Goal: Task Accomplishment & Management: Manage account settings

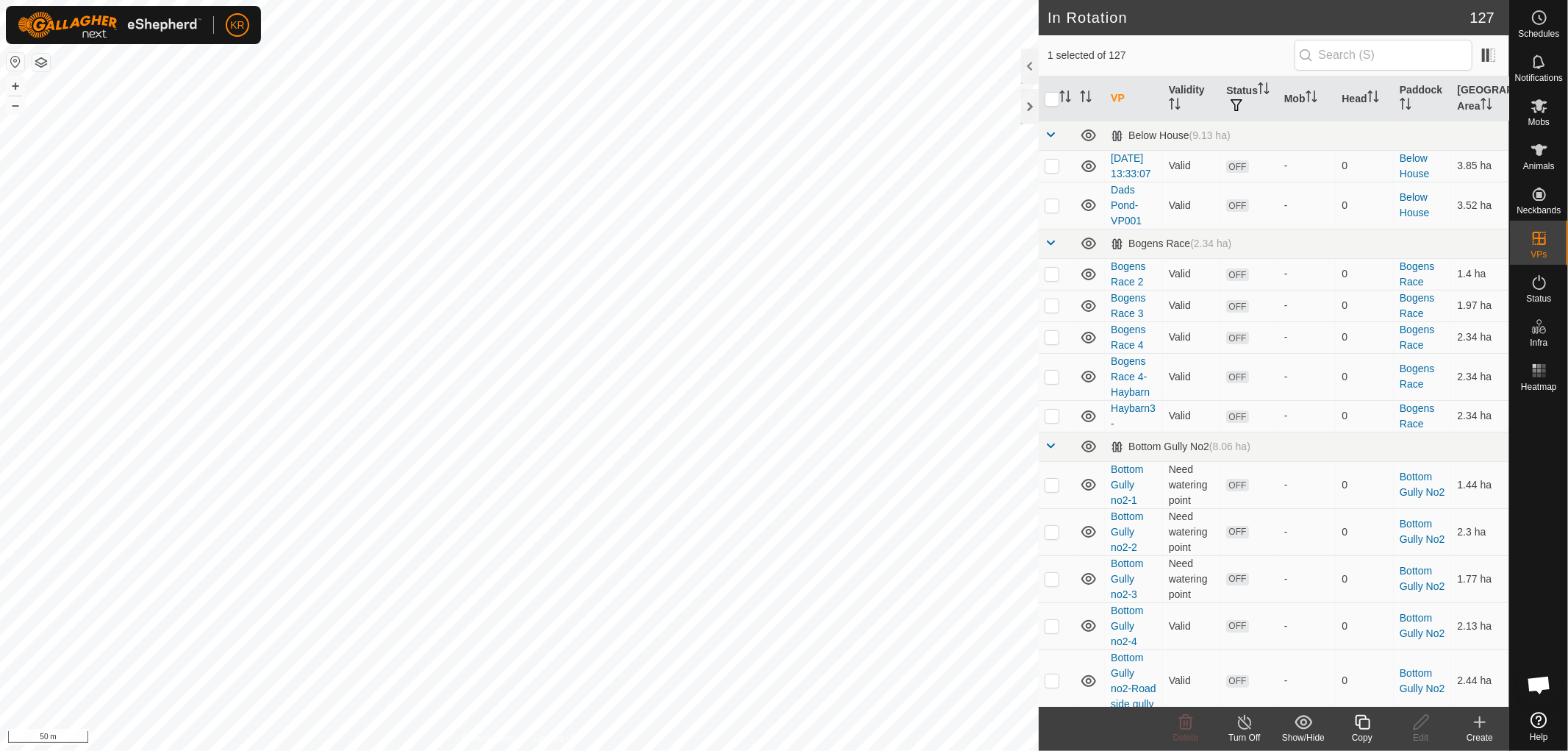
click at [1361, 722] on icon at bounding box center [1362, 722] width 18 height 17
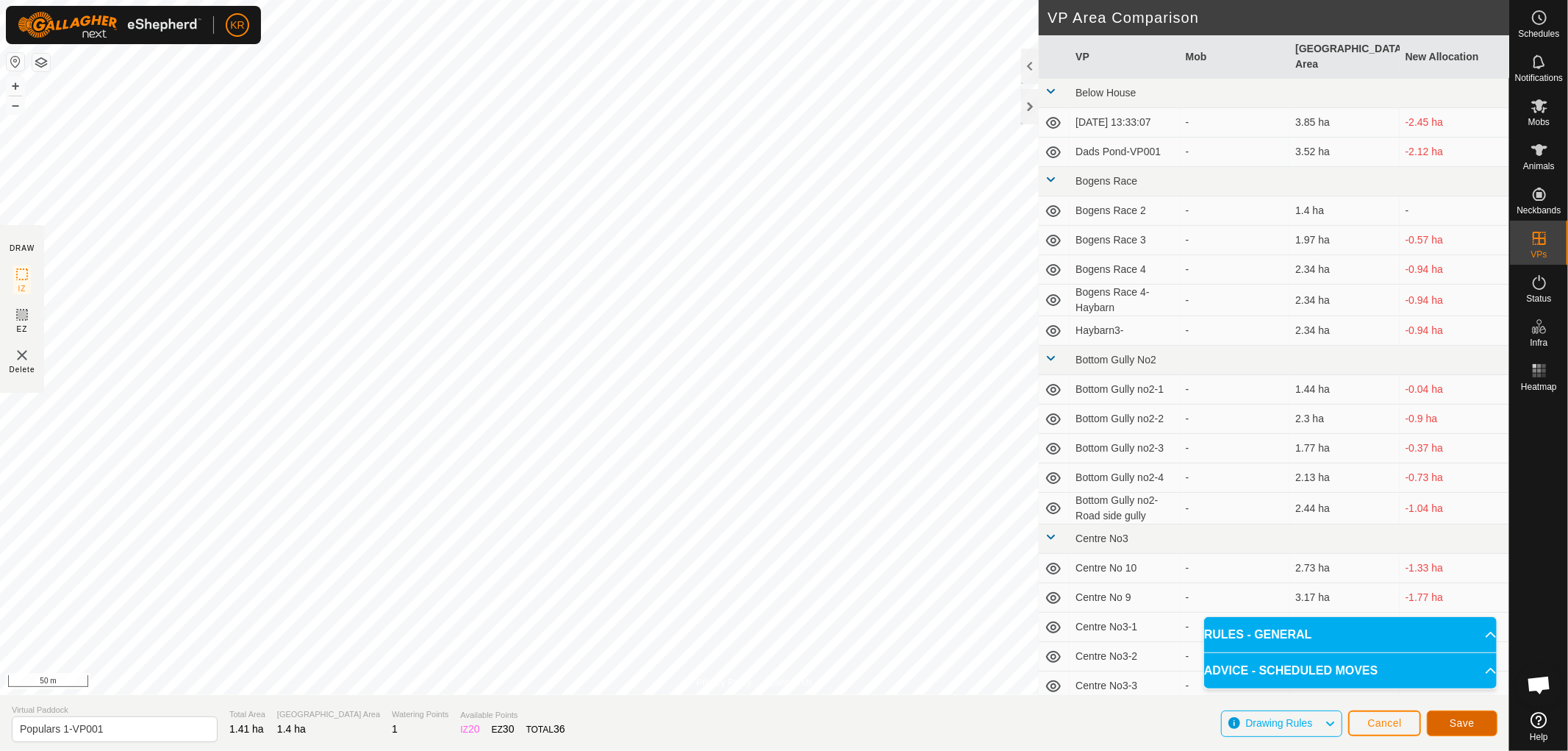
click at [1481, 719] on button "Save" at bounding box center [1461, 723] width 70 height 26
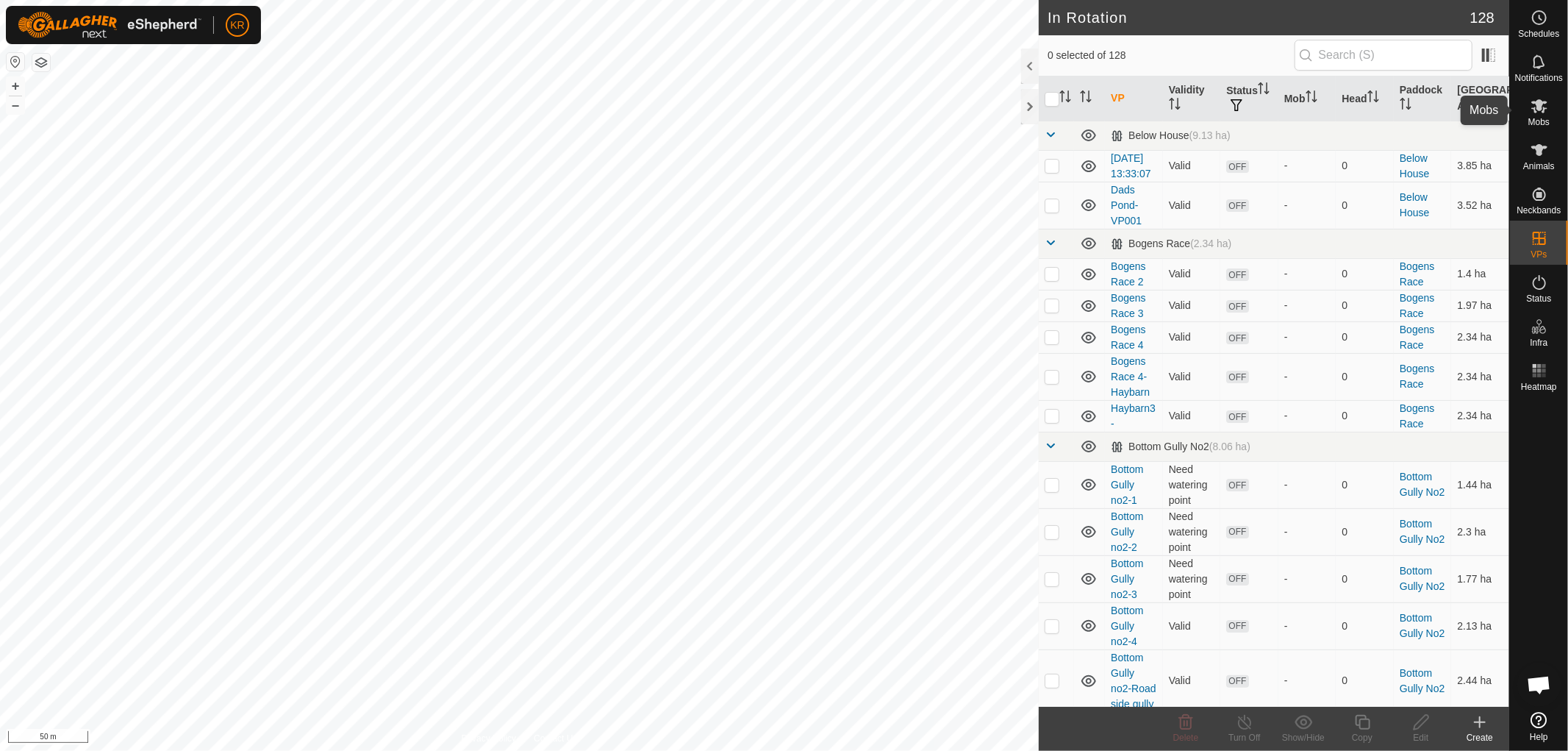
click at [1541, 103] on icon at bounding box center [1539, 107] width 16 height 14
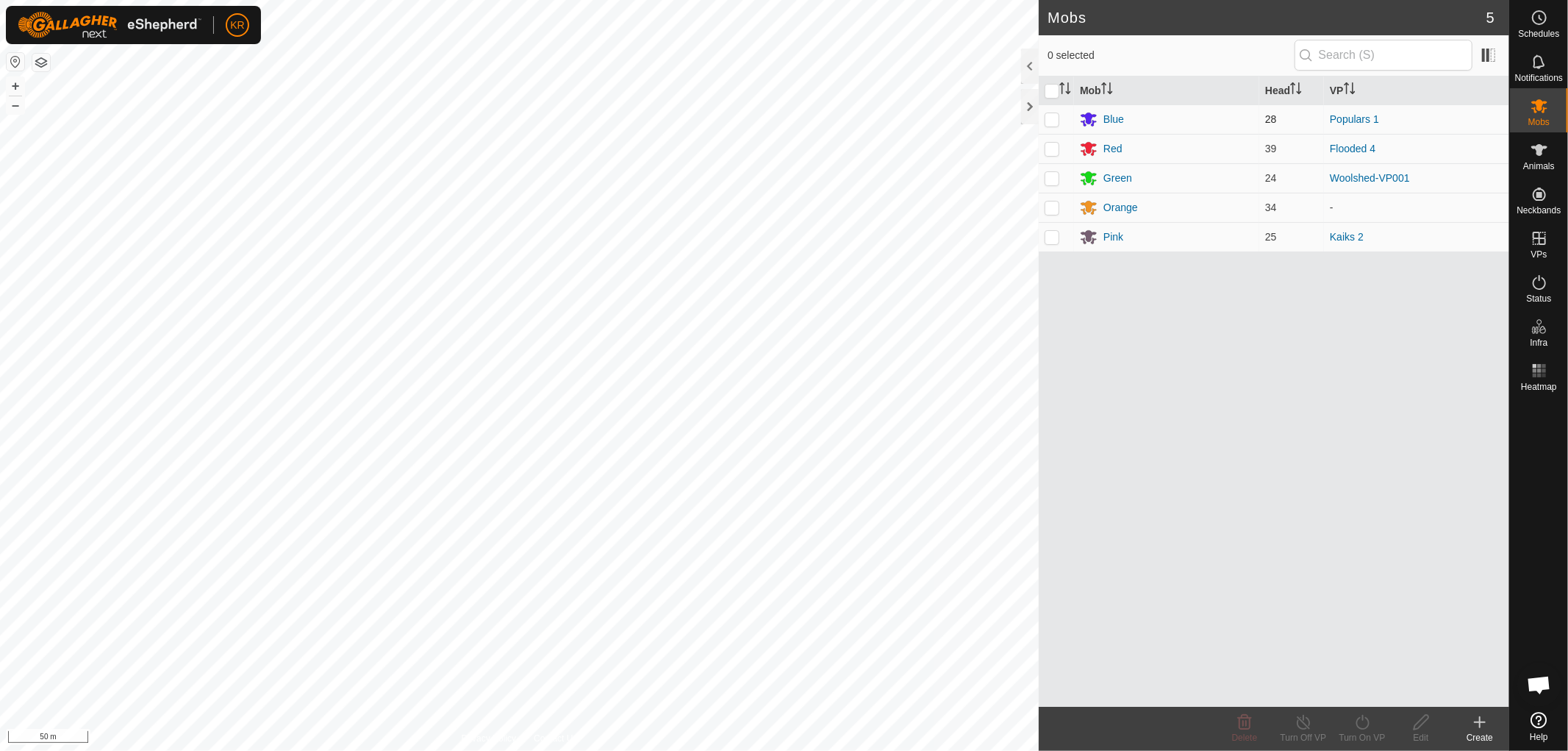
click at [1059, 116] on p-checkbox at bounding box center [1052, 118] width 15 height 12
checkbox input "true"
click at [1361, 725] on icon at bounding box center [1362, 722] width 18 height 17
click at [1361, 689] on link "Now" at bounding box center [1406, 689] width 145 height 29
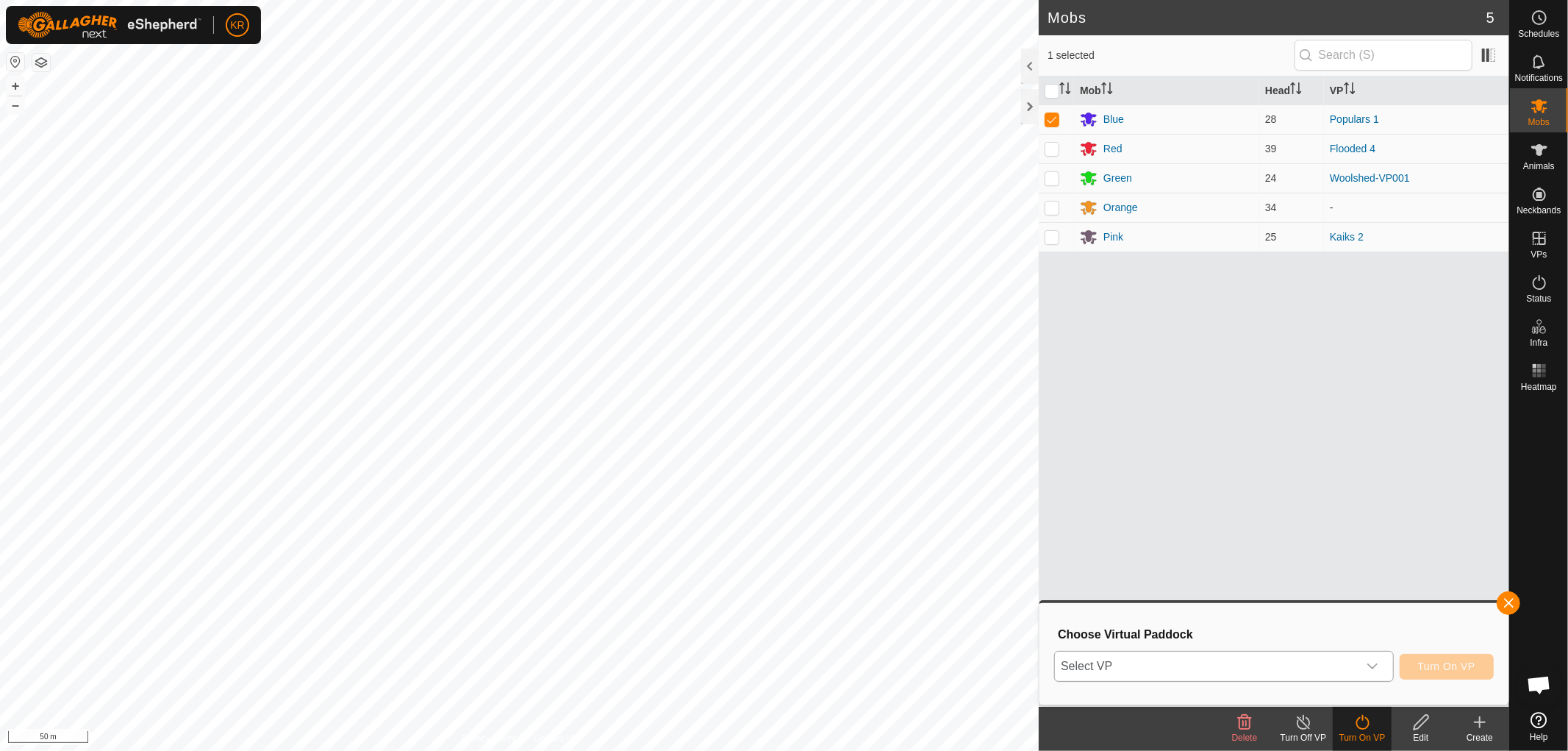
click at [1376, 660] on icon "dropdown trigger" at bounding box center [1372, 666] width 12 height 12
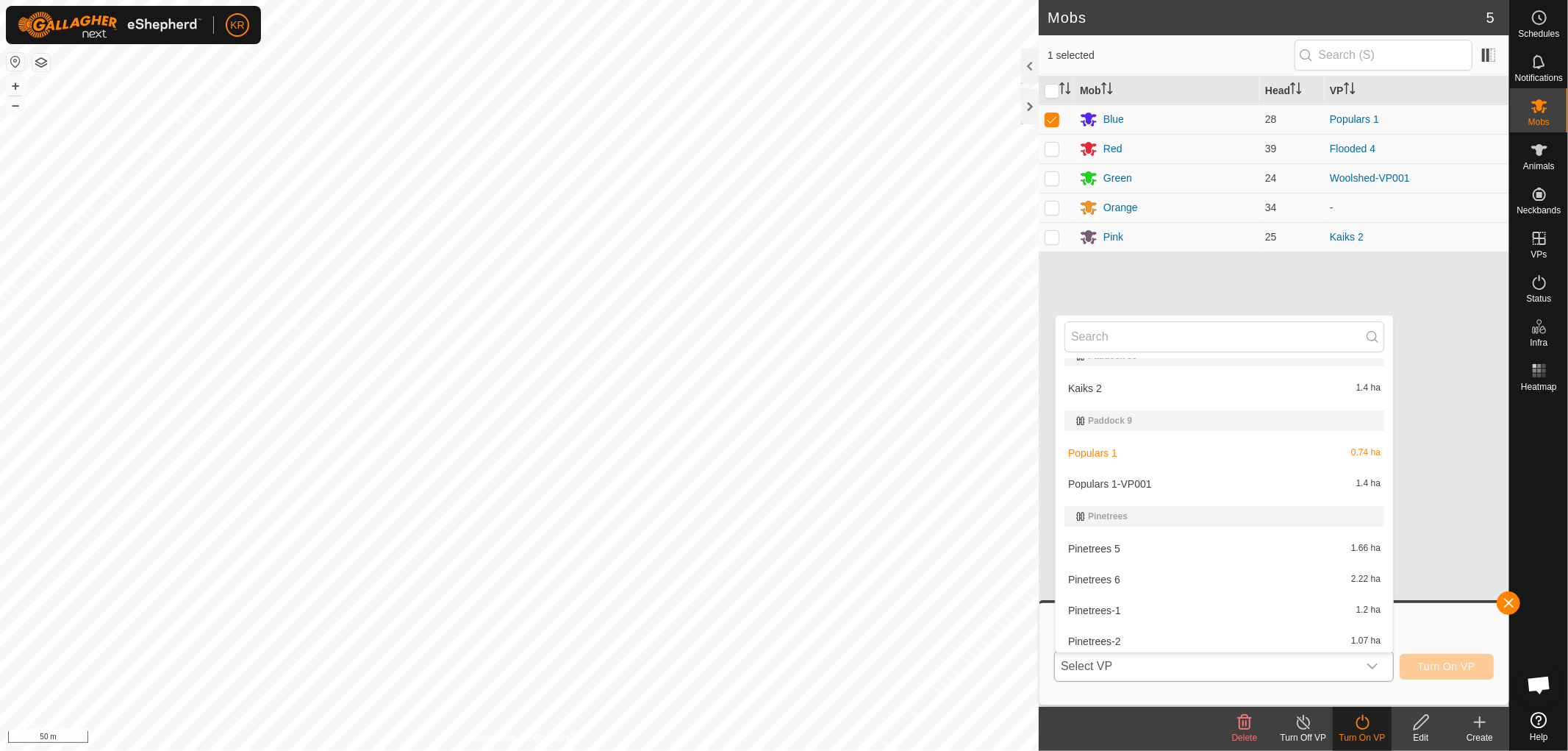
scroll to position [3760, 0]
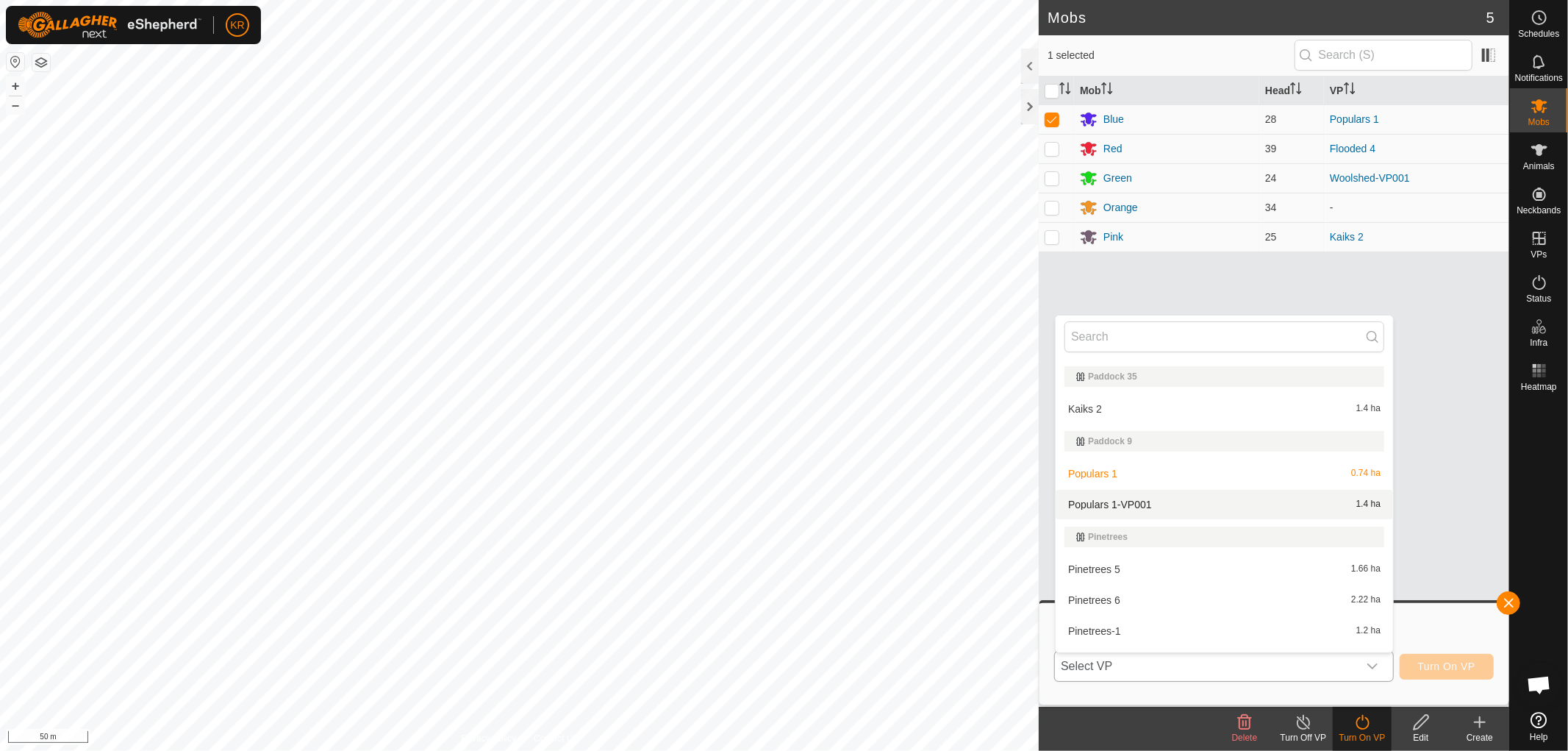
click at [1146, 496] on li "Populars 1-VP001 1.4 ha" at bounding box center [1224, 504] width 337 height 29
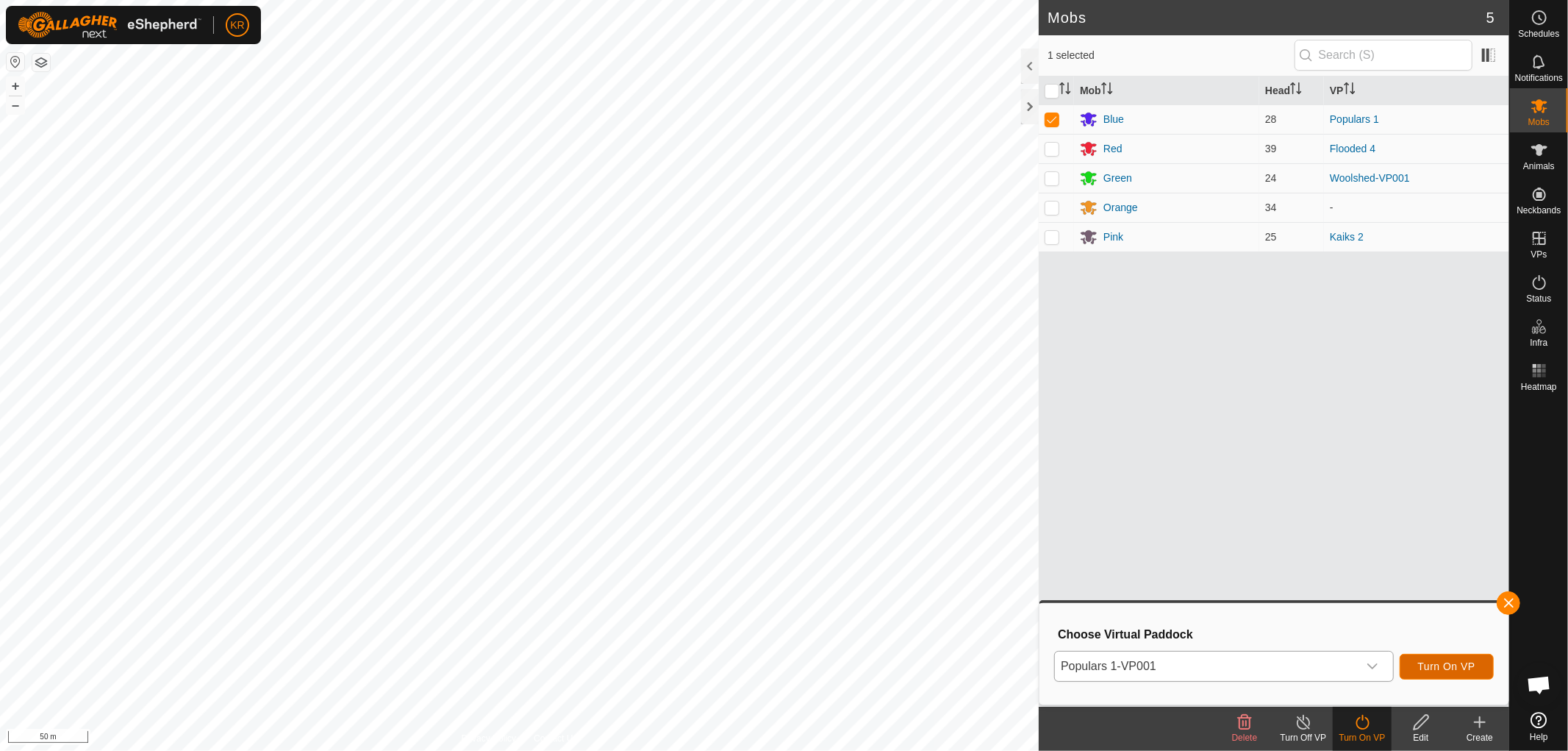
click at [1465, 666] on span "Turn On VP" at bounding box center [1446, 666] width 58 height 12
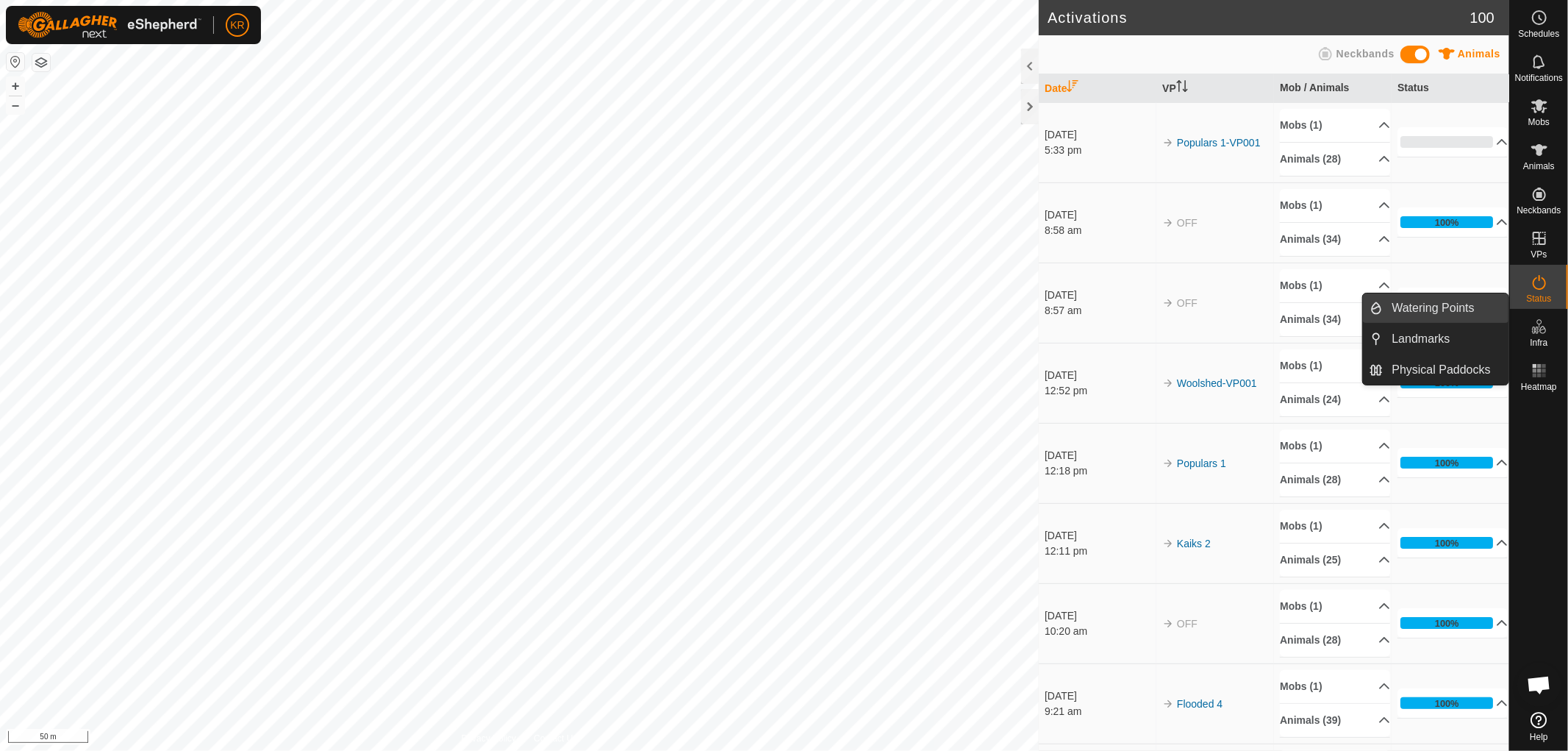
click at [1466, 306] on link "Watering Points" at bounding box center [1446, 307] width 126 height 29
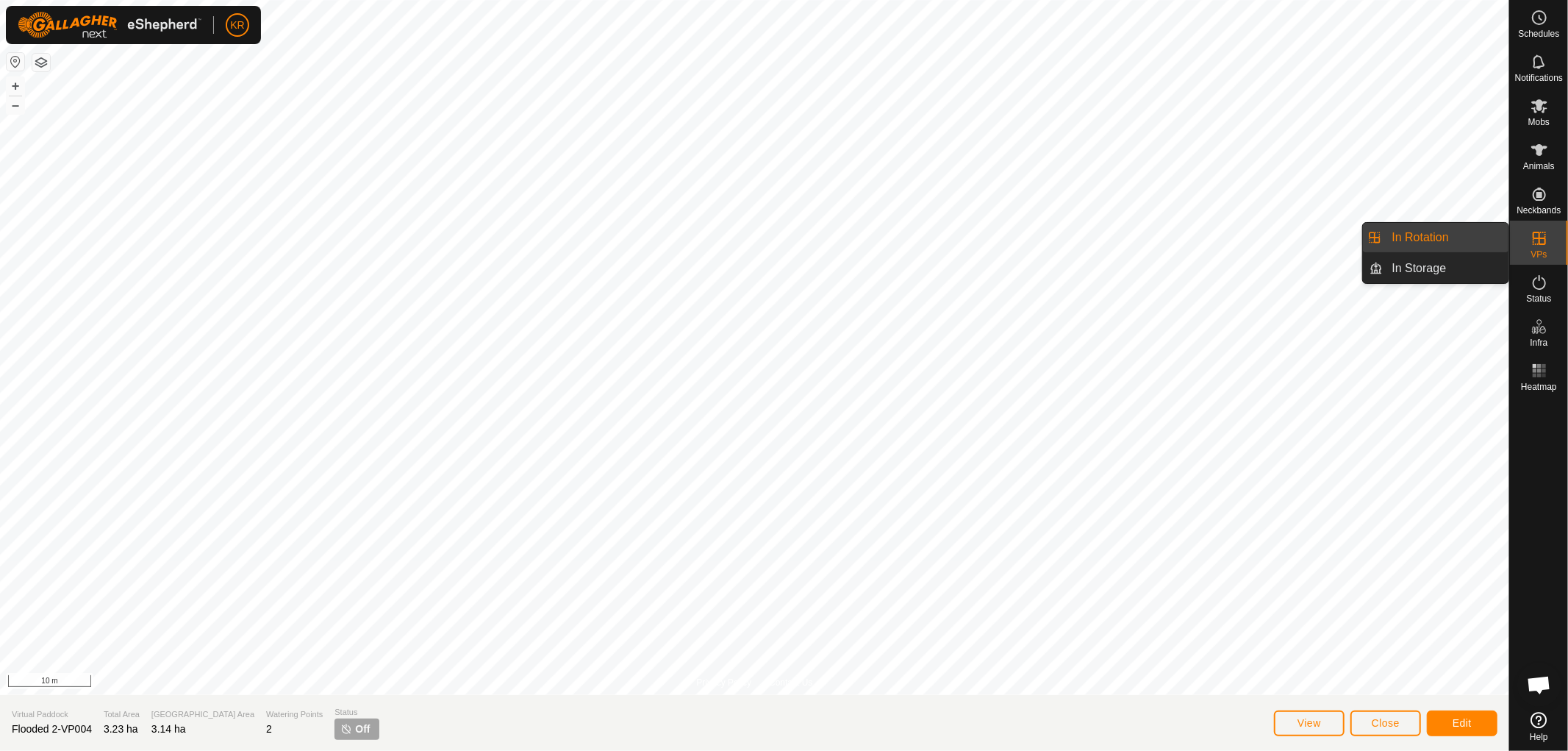
click at [1153, 186] on div "Schedules Notifications Mobs Animals Neckbands VPs Status Infra Heatmap Help In…" at bounding box center [784, 375] width 1568 height 751
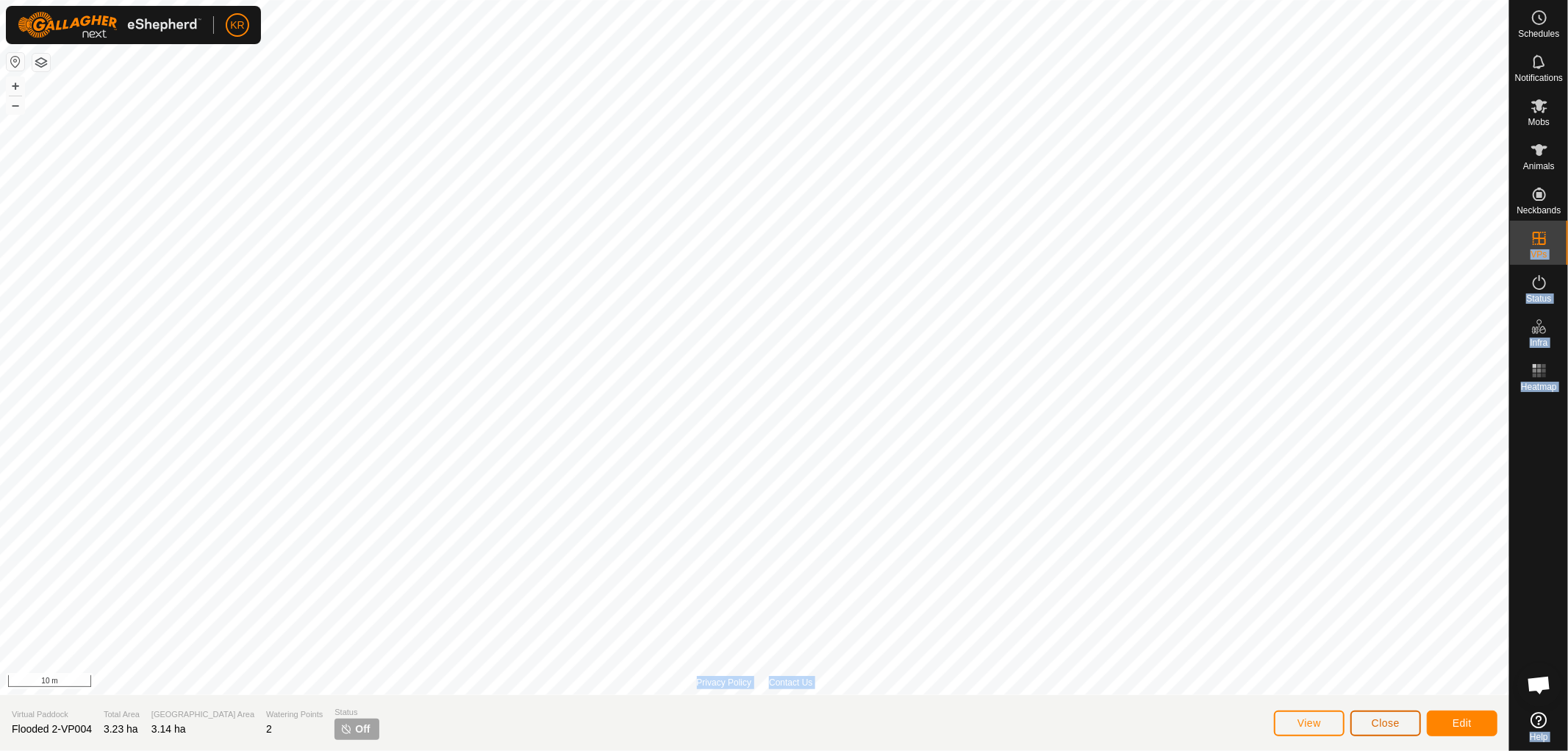
click at [1394, 718] on span "Close" at bounding box center [1385, 723] width 28 height 12
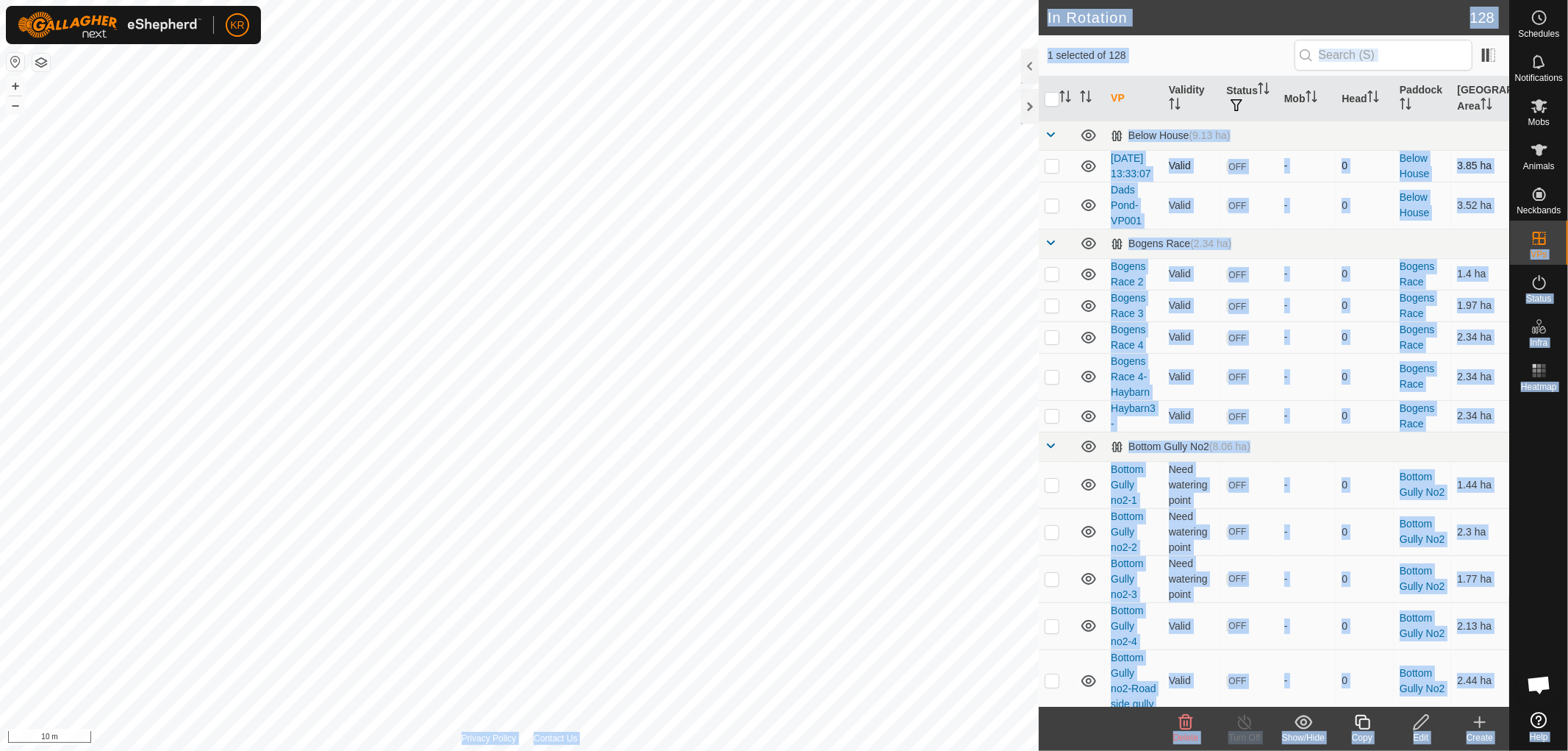
click at [1236, 182] on td "OFF" at bounding box center [1250, 166] width 58 height 32
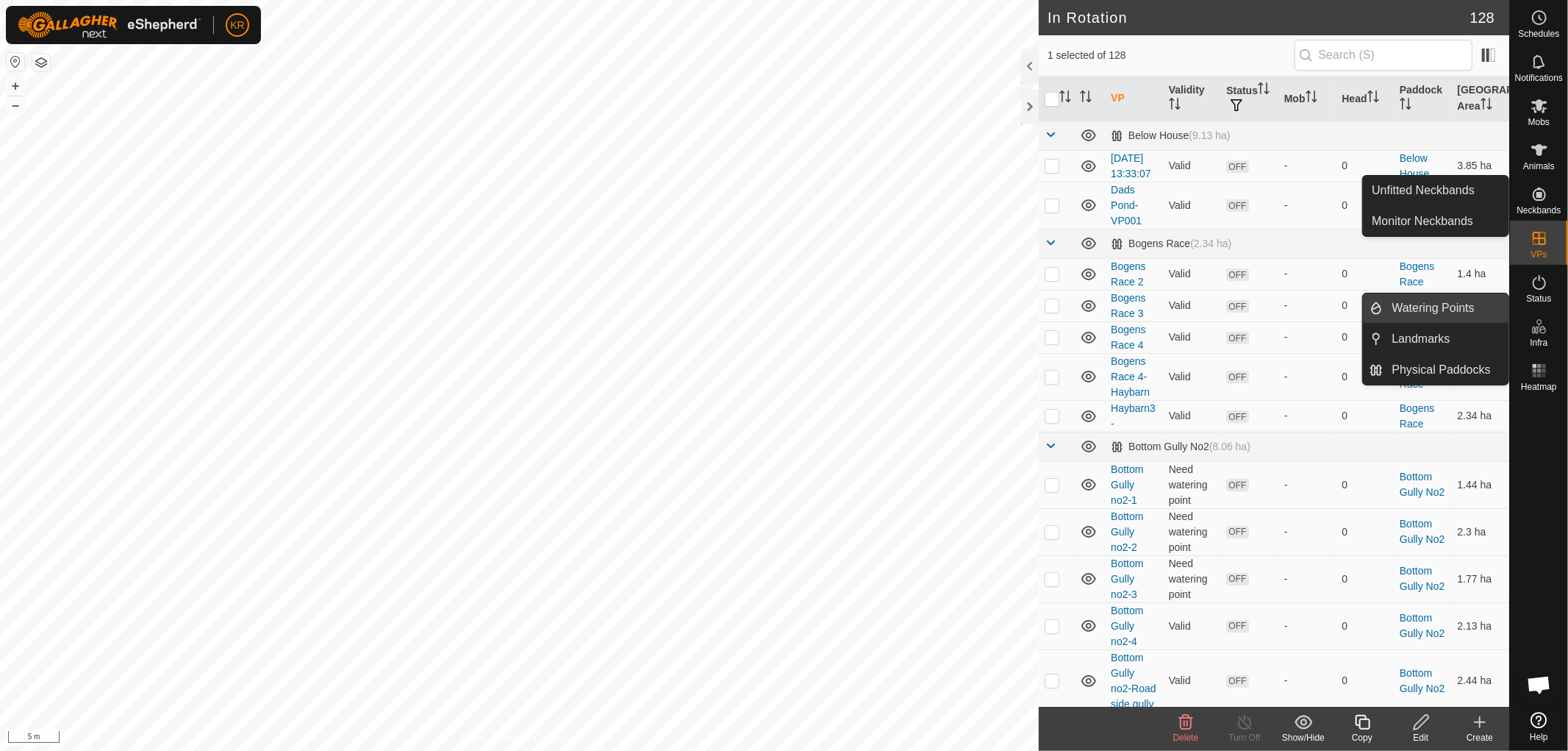
click at [1466, 304] on link "Watering Points" at bounding box center [1446, 307] width 126 height 29
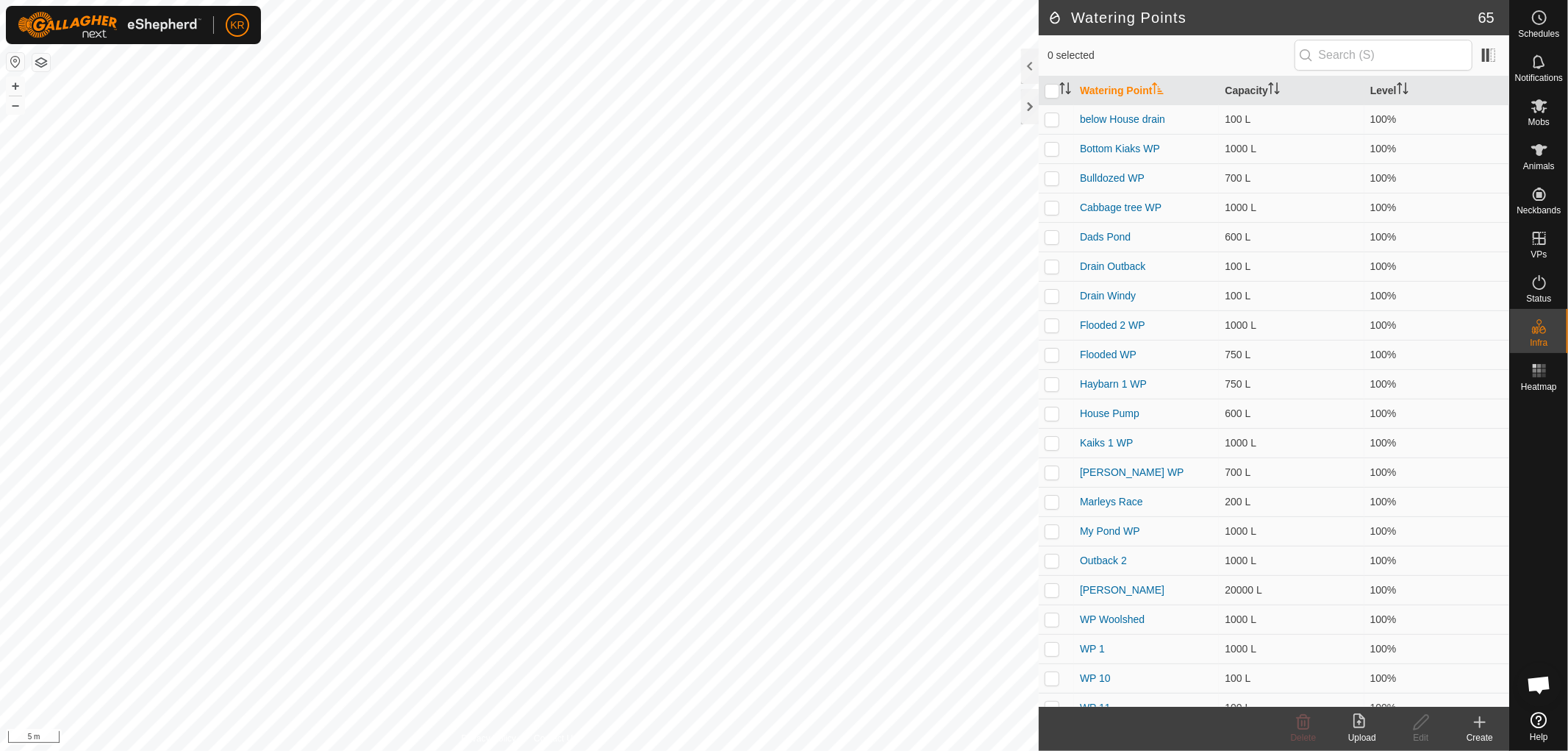
click at [1475, 716] on icon at bounding box center [1480, 722] width 17 height 17
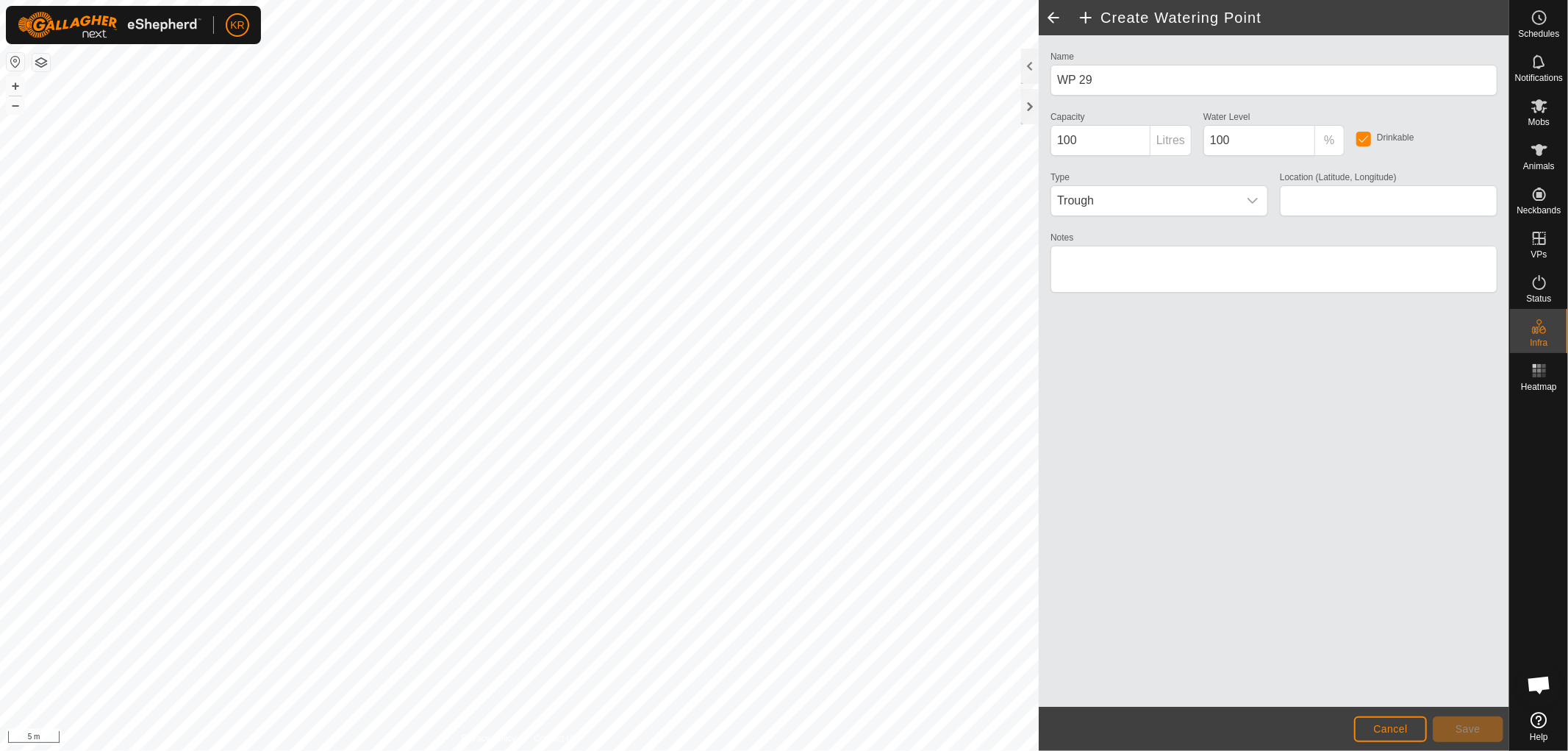
type input "-37.406282, 175.040172"
click at [1097, 140] on input "100" at bounding box center [1101, 140] width 100 height 31
click at [1088, 140] on input "1" at bounding box center [1101, 140] width 100 height 31
type input "1"
click at [1121, 109] on div "Capacity 1 Litres" at bounding box center [1121, 131] width 153 height 48
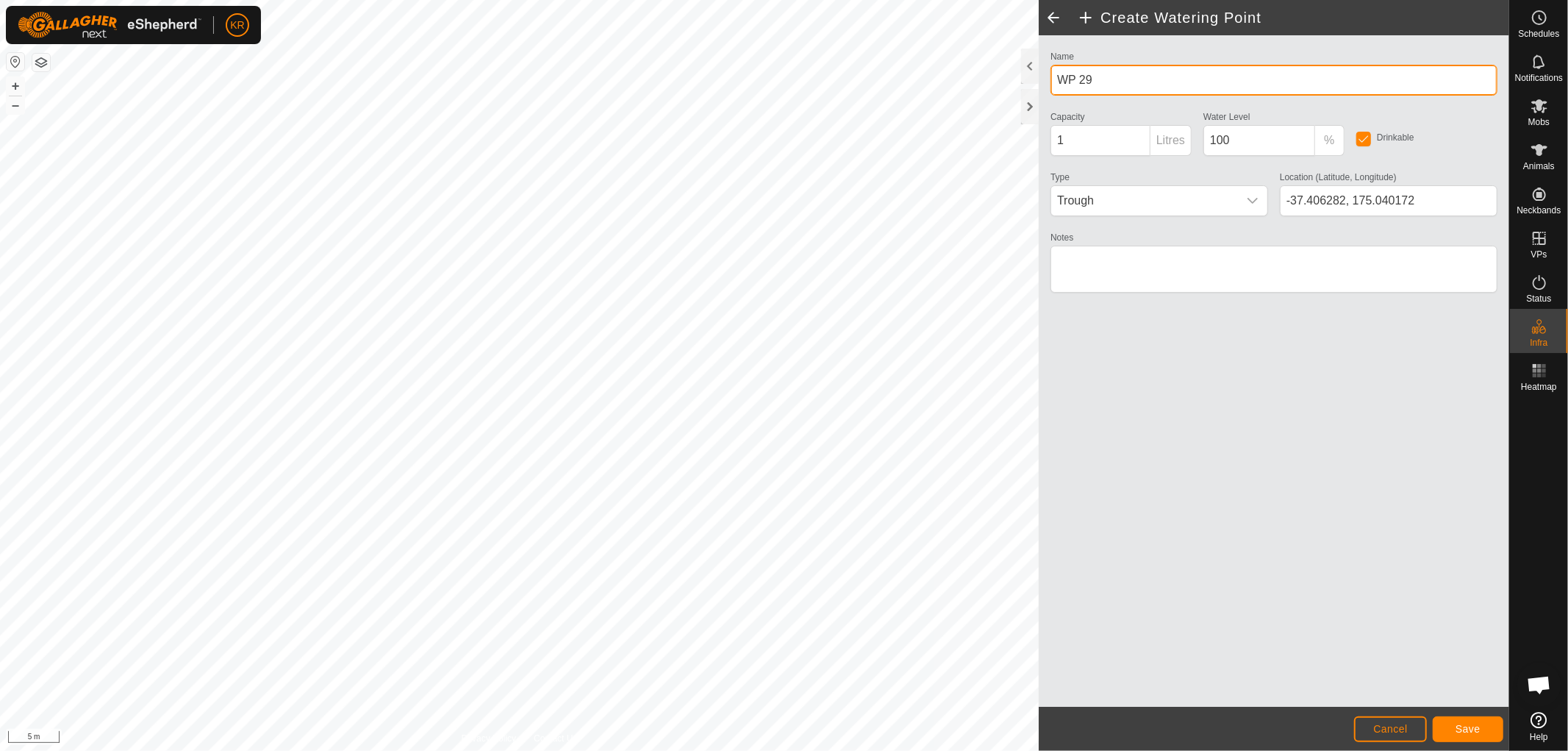
click at [1104, 69] on input "WP 29" at bounding box center [1274, 80] width 447 height 31
type input "W"
type input "micro"
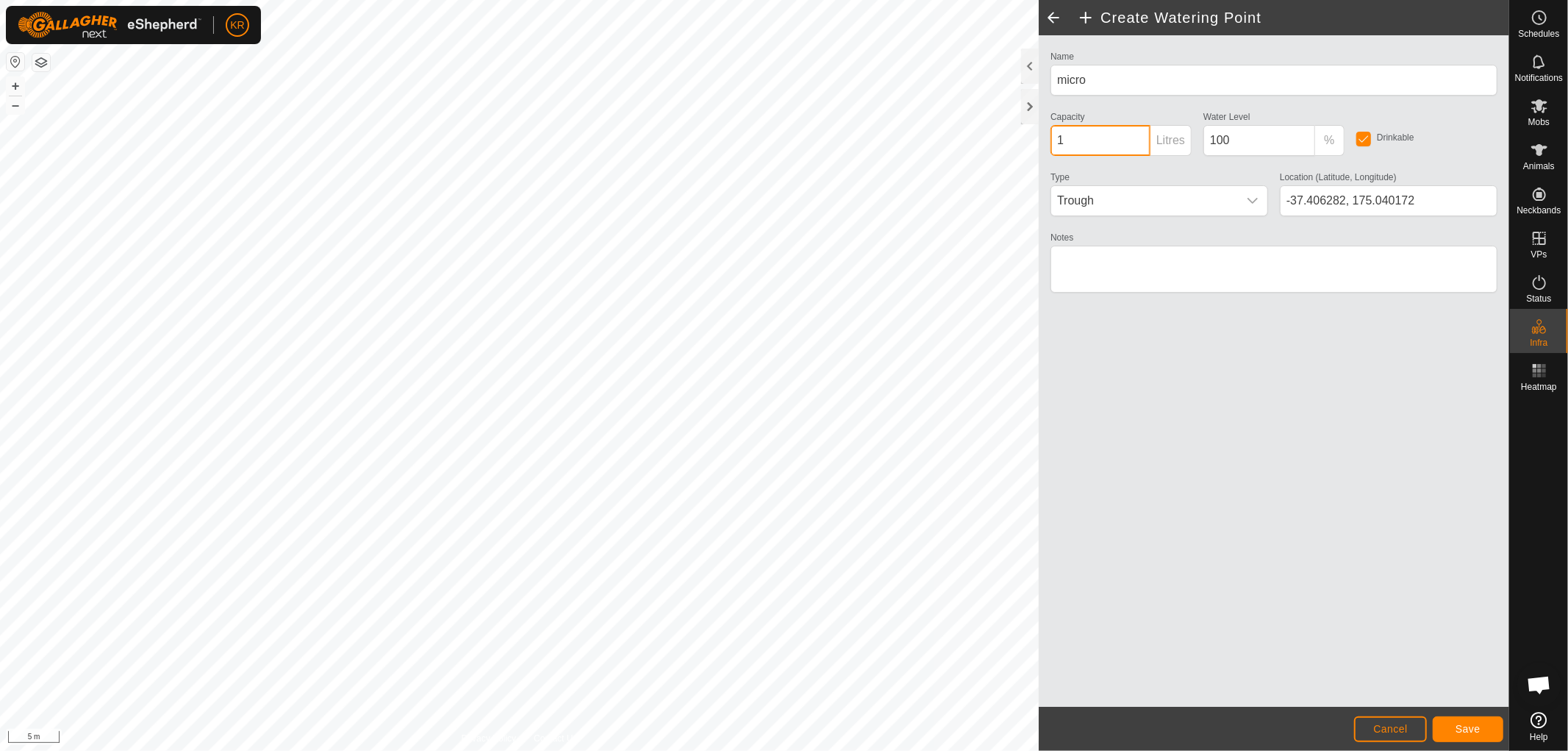
click at [1068, 135] on input "1" at bounding box center [1101, 140] width 100 height 31
type input "2"
click at [1476, 730] on span "Save" at bounding box center [1469, 728] width 25 height 12
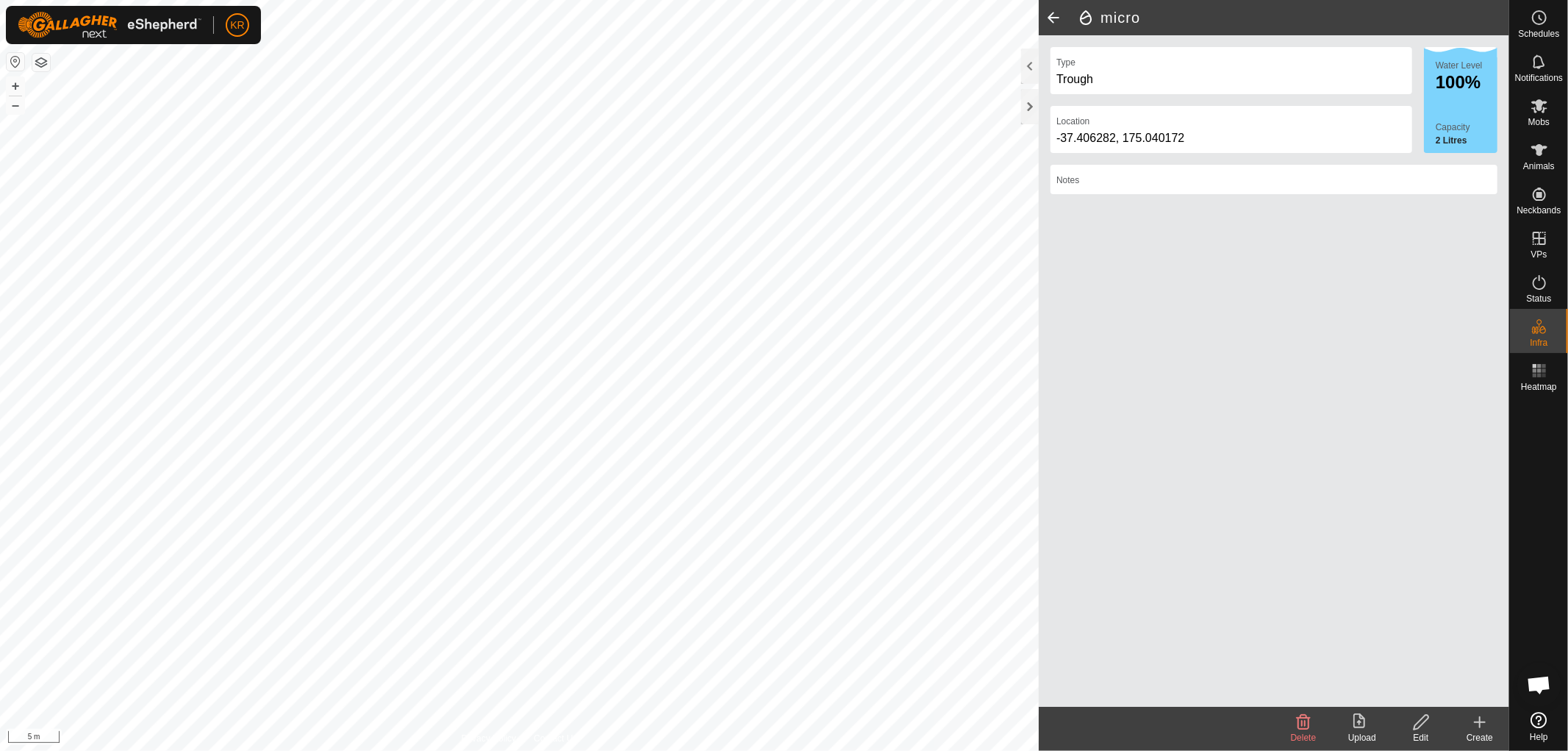
click at [1479, 722] on icon at bounding box center [1480, 722] width 10 height 0
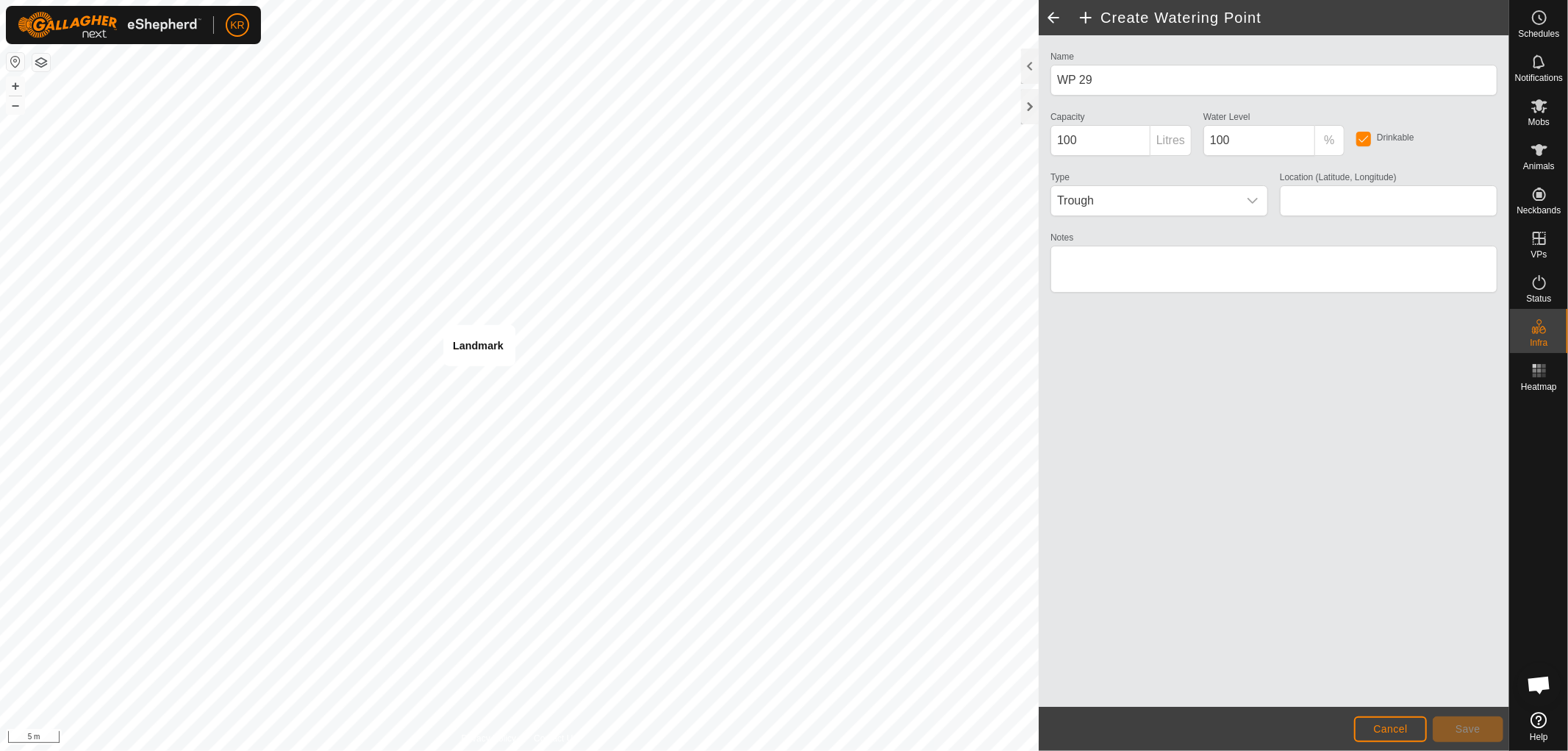
type input "-37.406226, 175.039819"
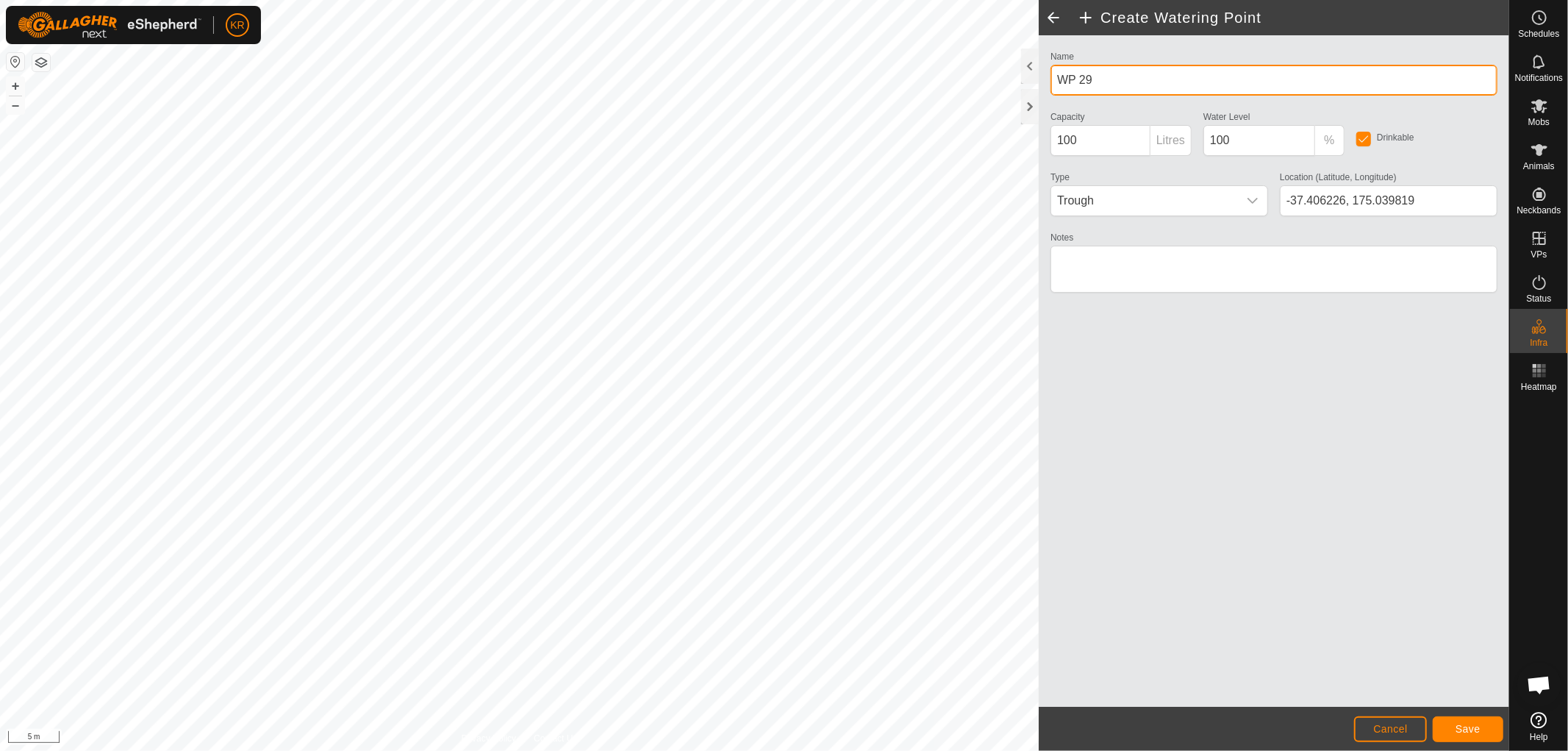
click at [1104, 80] on input "WP 29" at bounding box center [1274, 80] width 447 height 31
type input "W"
type input "micro"
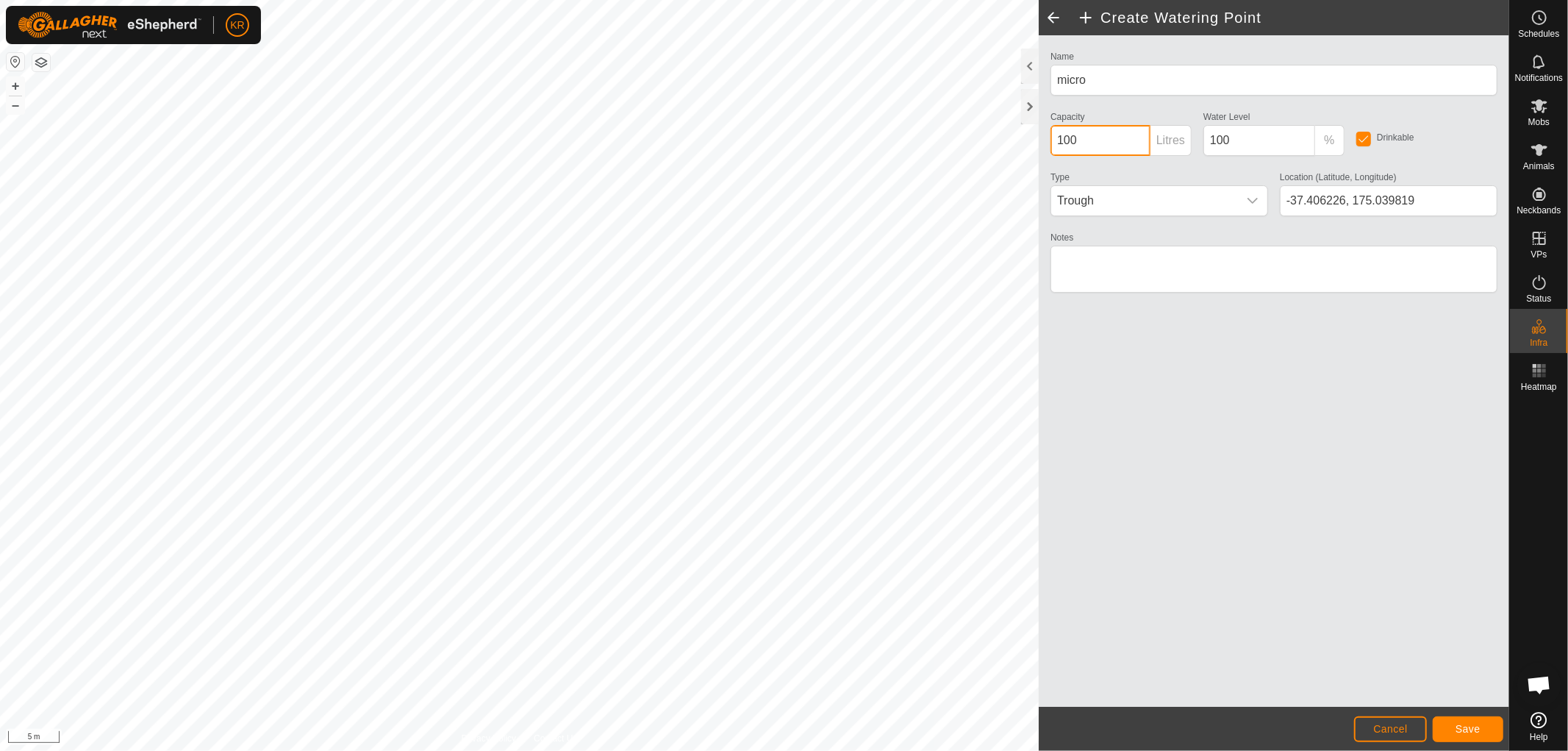
click at [1103, 133] on input "100" at bounding box center [1101, 140] width 100 height 31
type input "1"
type input "2"
click at [1477, 723] on span "Save" at bounding box center [1469, 728] width 25 height 12
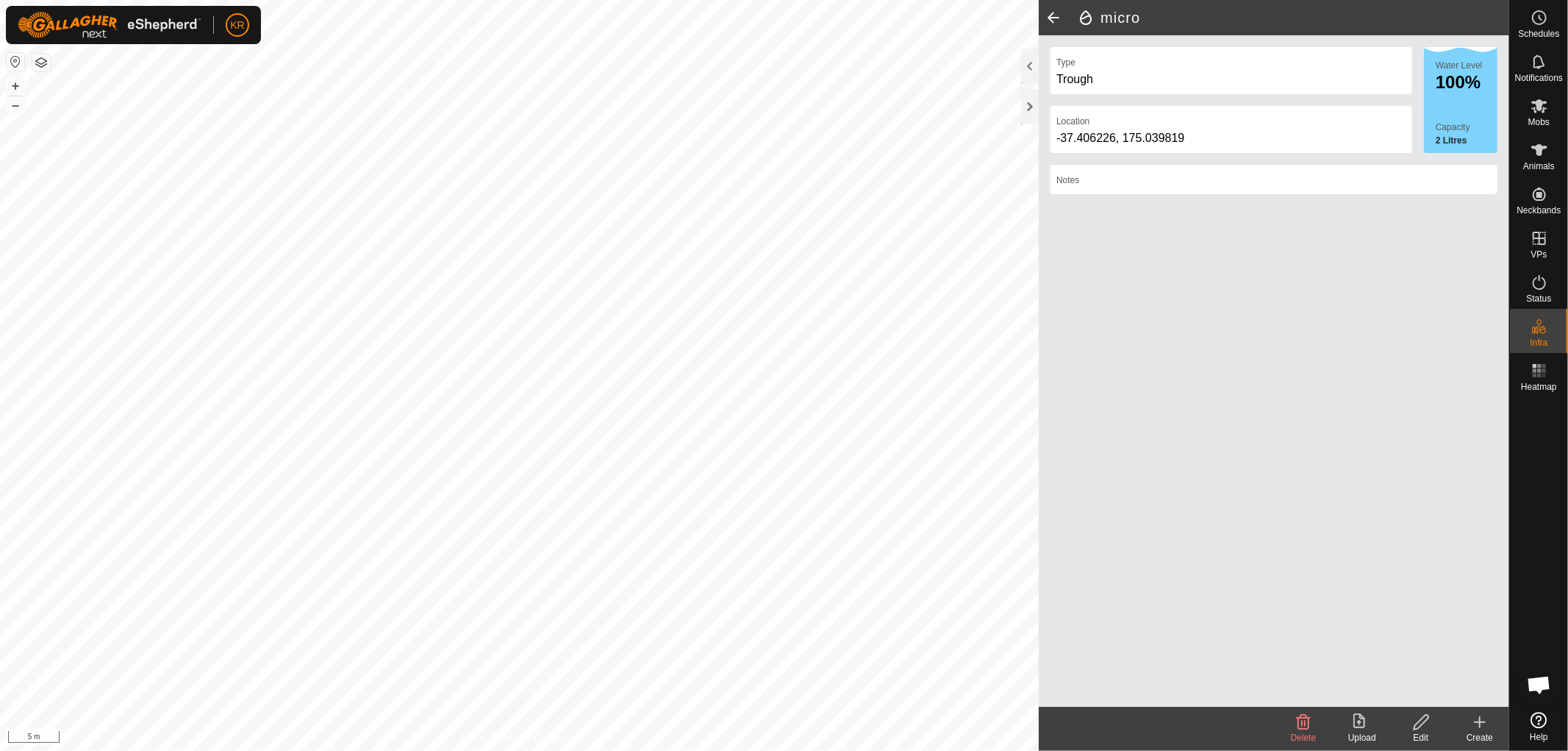
click at [1479, 718] on icon at bounding box center [1480, 722] width 17 height 17
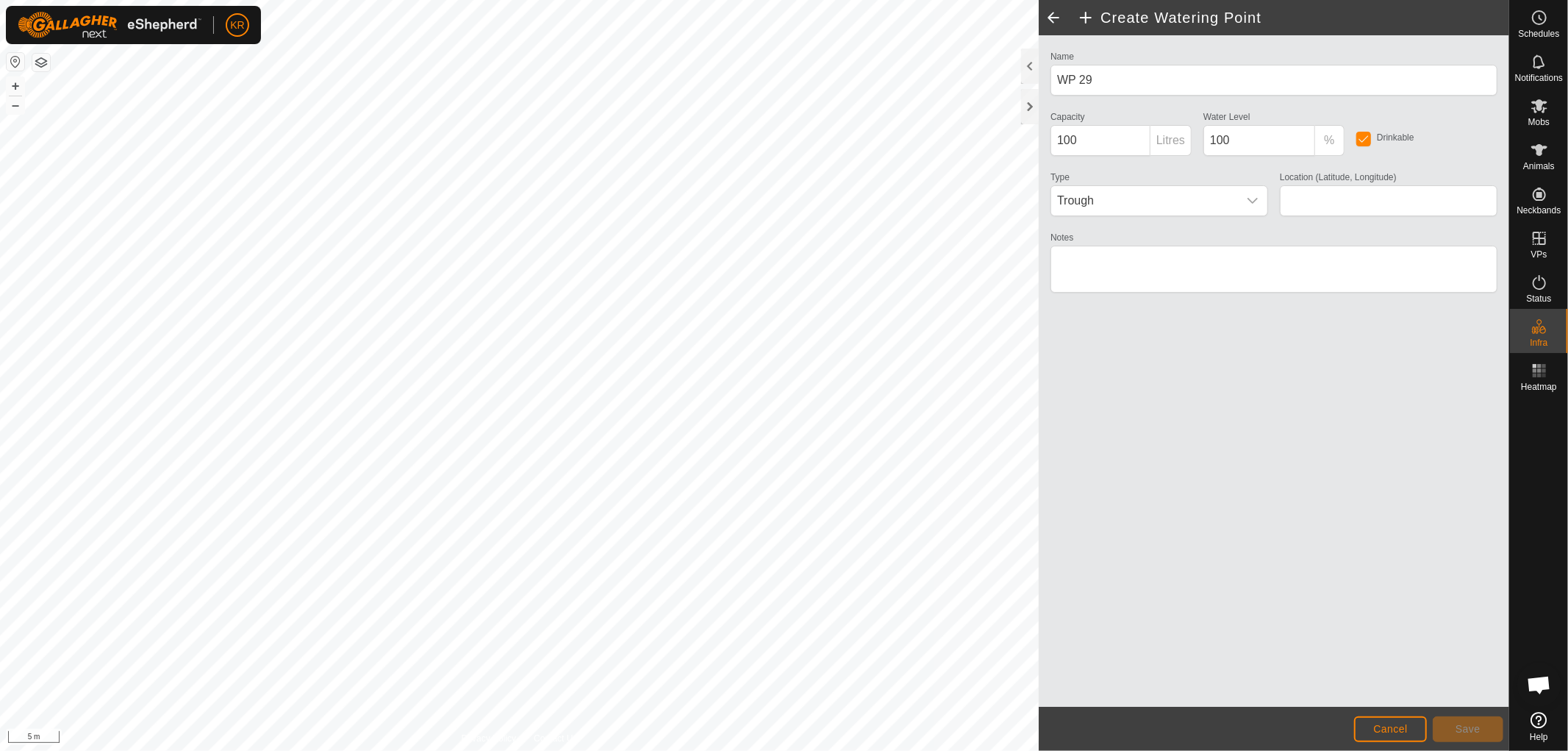
type input "-37.406218, 175.039830"
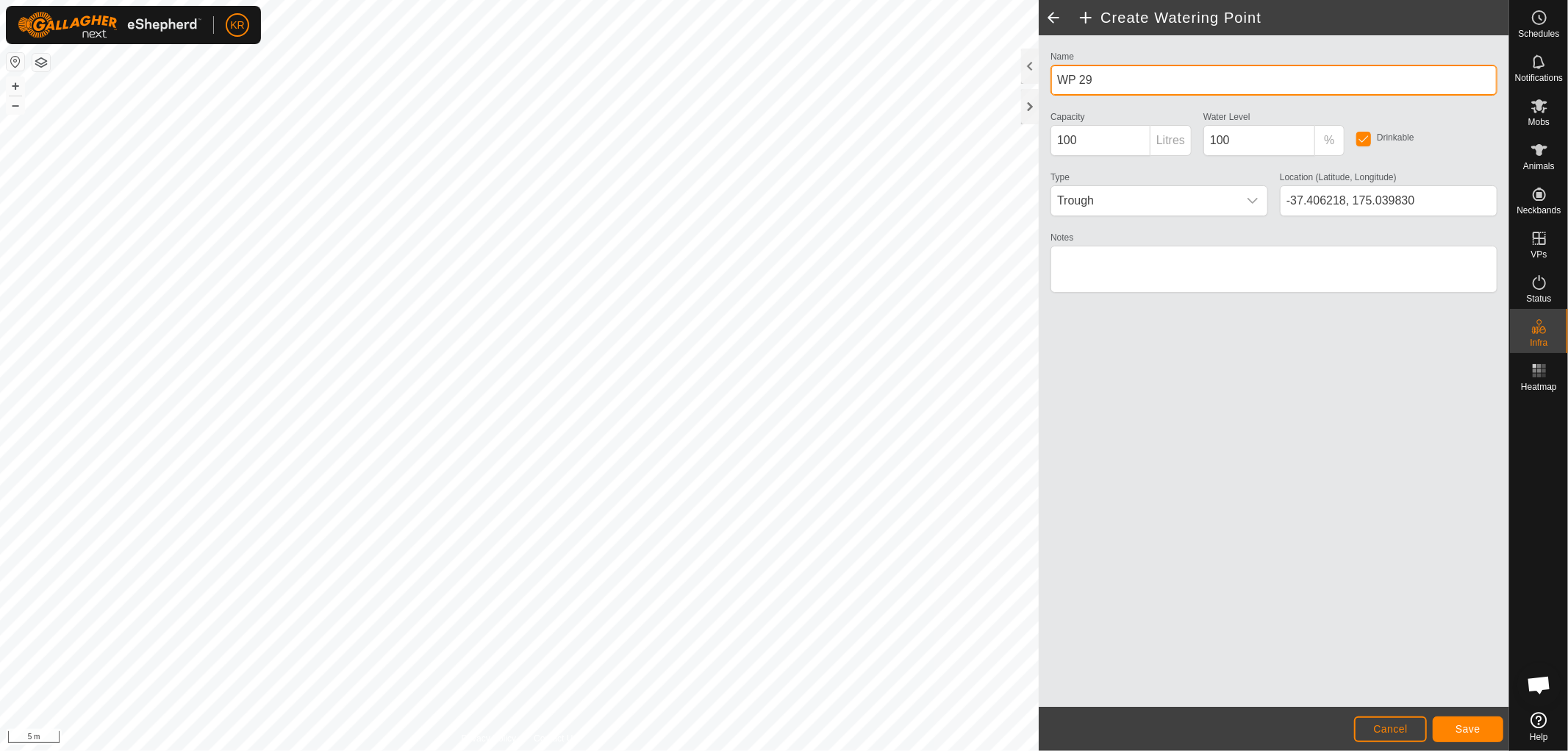
click at [1101, 77] on input "WP 29" at bounding box center [1274, 80] width 447 height 31
type input "W"
type input "Micro"
click at [1461, 719] on button "Save" at bounding box center [1468, 729] width 70 height 26
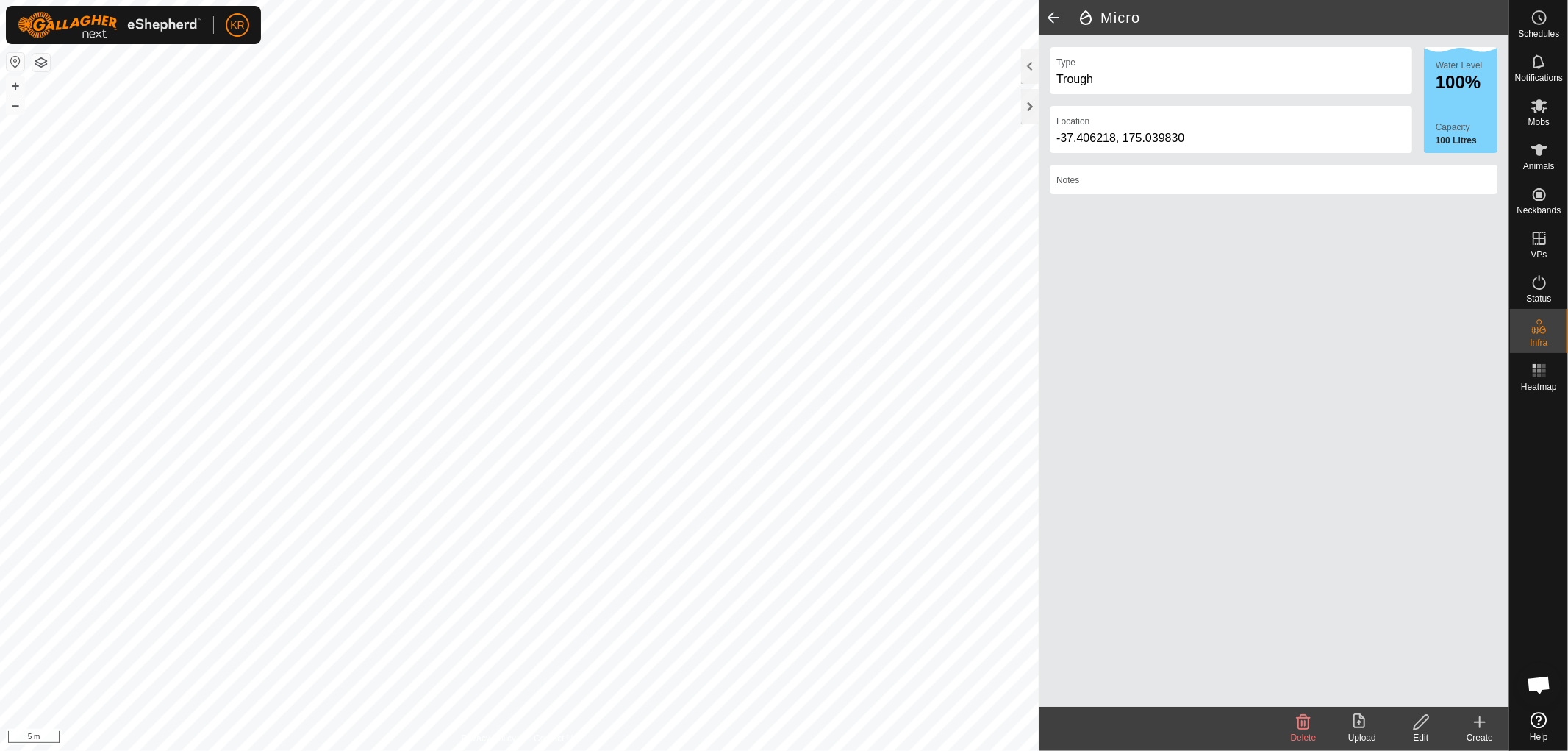
click at [1477, 719] on icon at bounding box center [1480, 722] width 17 height 17
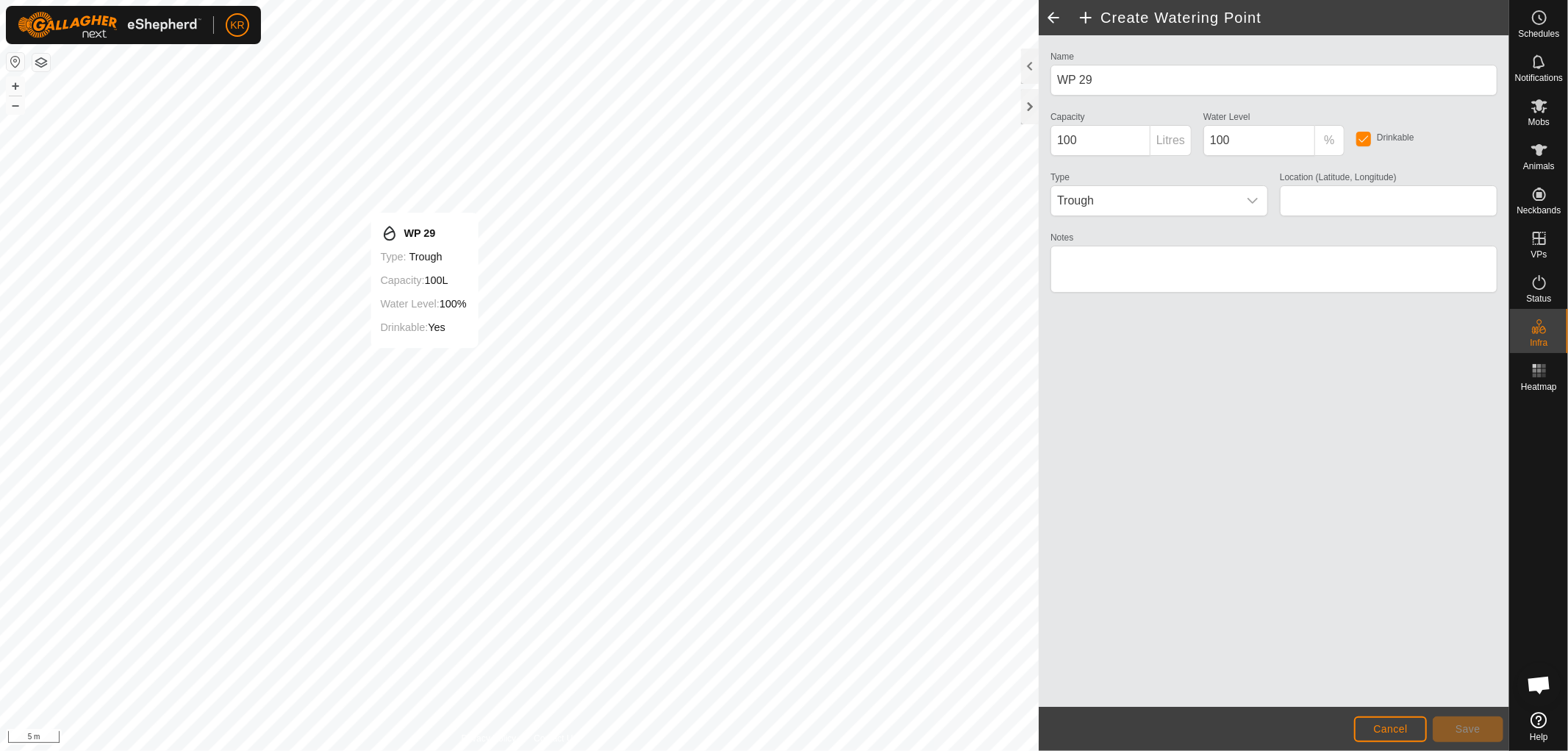
type input "-37.405990, 175.038681"
click at [1082, 136] on input "100" at bounding box center [1101, 140] width 100 height 31
type input "1"
type input "2"
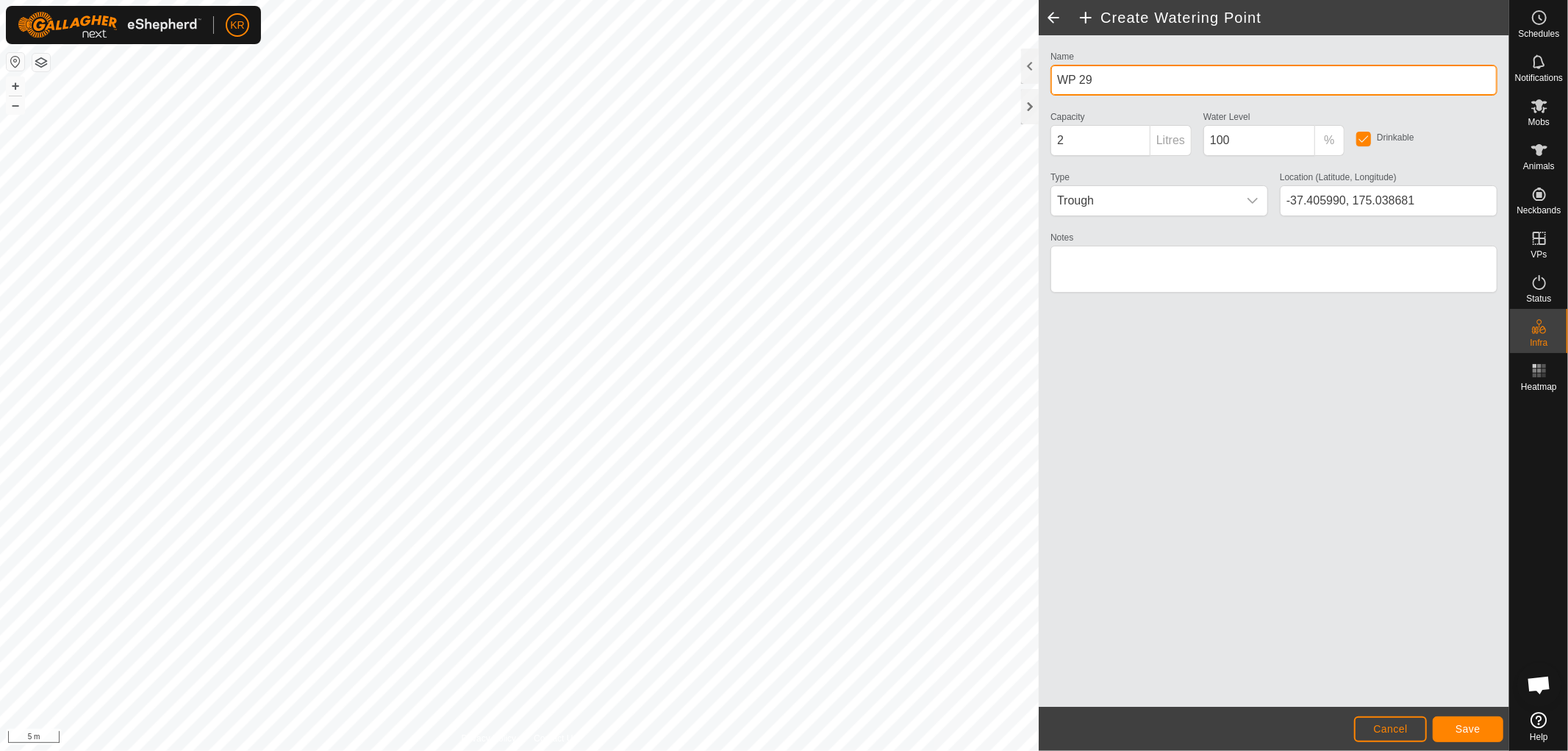
click at [1095, 88] on input "WP 29" at bounding box center [1274, 80] width 447 height 31
type input "W"
type input "Micro"
click at [1460, 720] on button "Save" at bounding box center [1468, 729] width 70 height 26
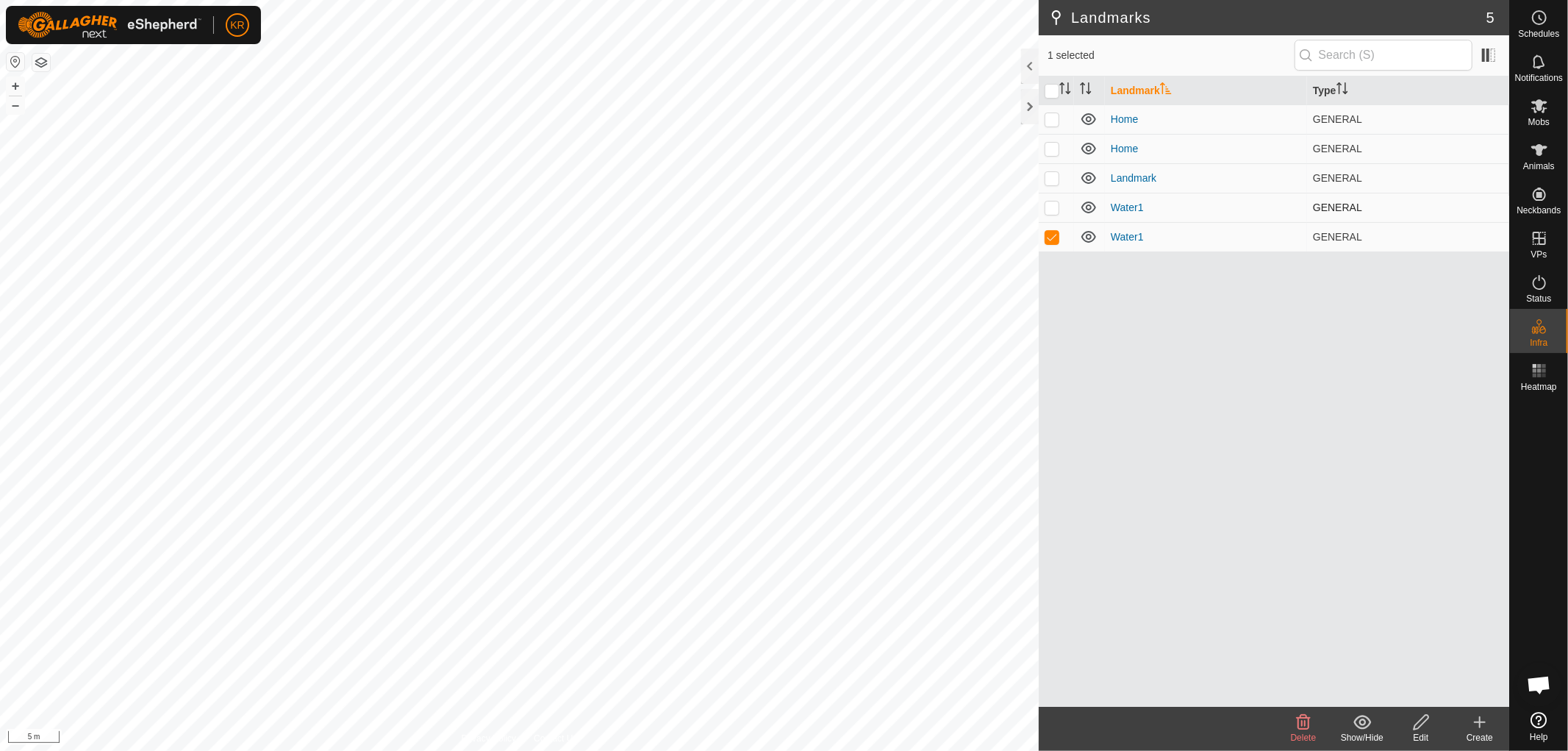
click at [1056, 208] on p-checkbox at bounding box center [1052, 207] width 15 height 12
checkbox input "true"
click at [1052, 175] on p-checkbox at bounding box center [1052, 178] width 15 height 12
checkbox input "true"
click at [1056, 150] on p-checkbox at bounding box center [1052, 148] width 15 height 12
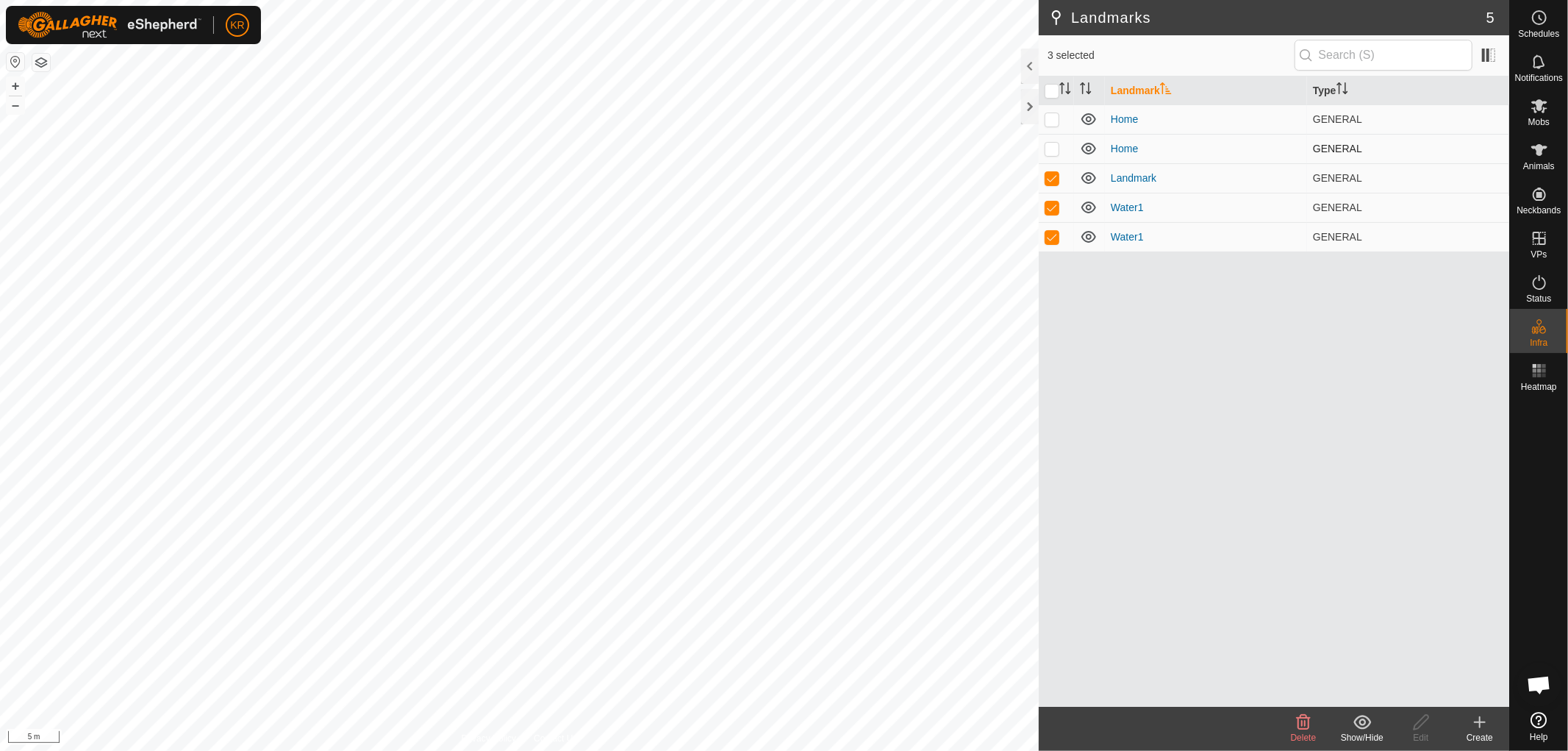
checkbox input "true"
click at [1056, 118] on p-checkbox at bounding box center [1052, 118] width 15 height 12
checkbox input "true"
click at [1304, 718] on icon at bounding box center [1304, 722] width 14 height 15
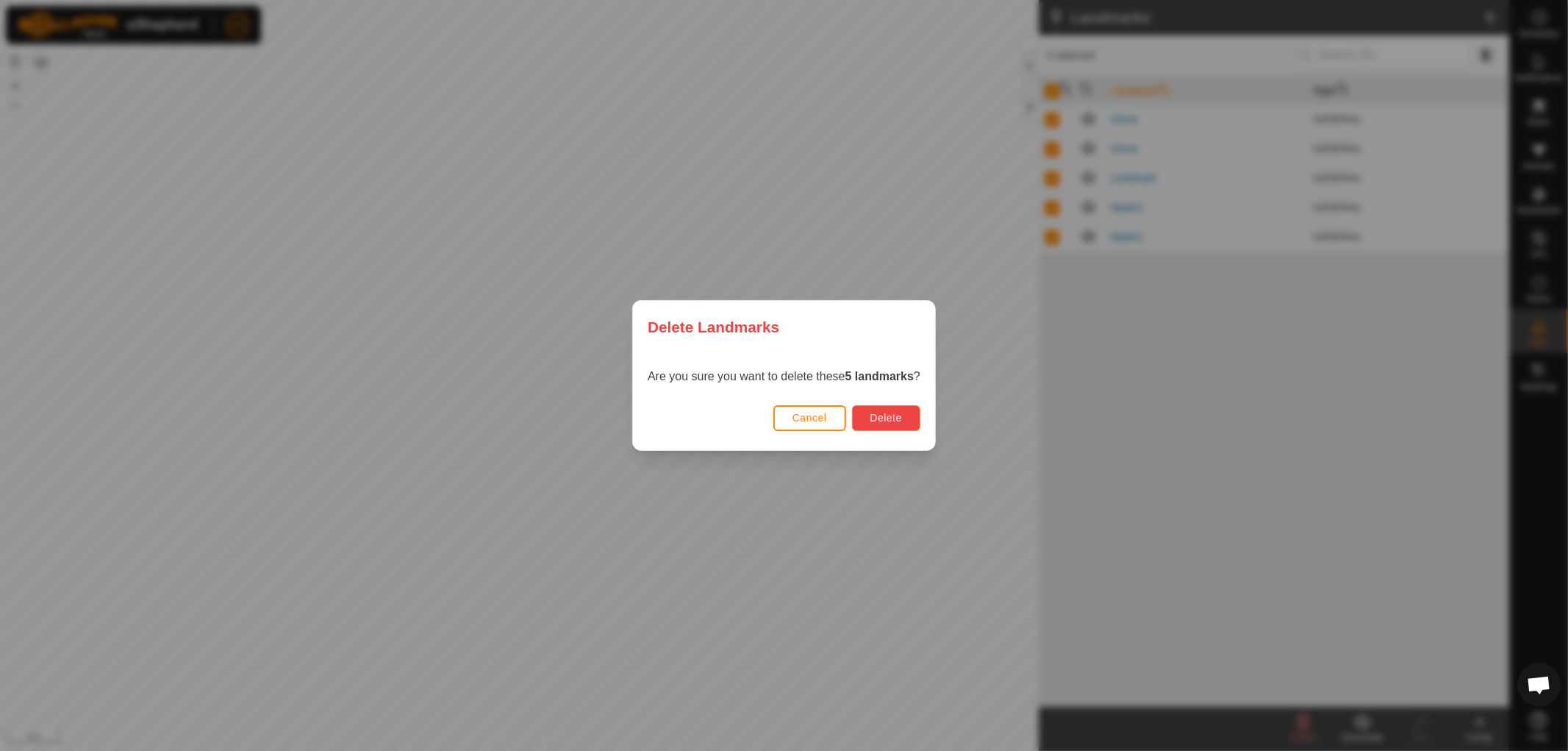
click at [902, 415] on span "Delete" at bounding box center [886, 417] width 32 height 12
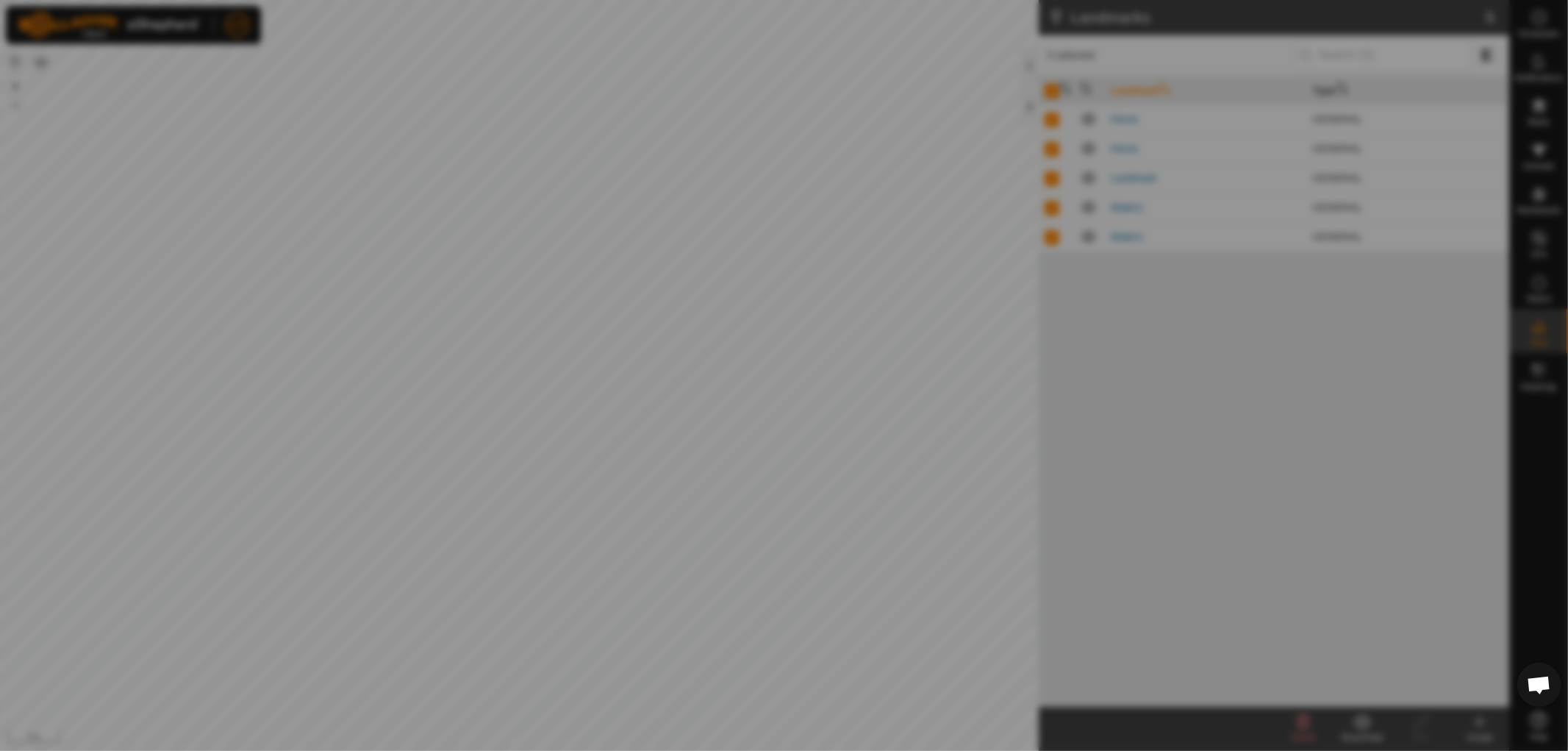
checkbox input "false"
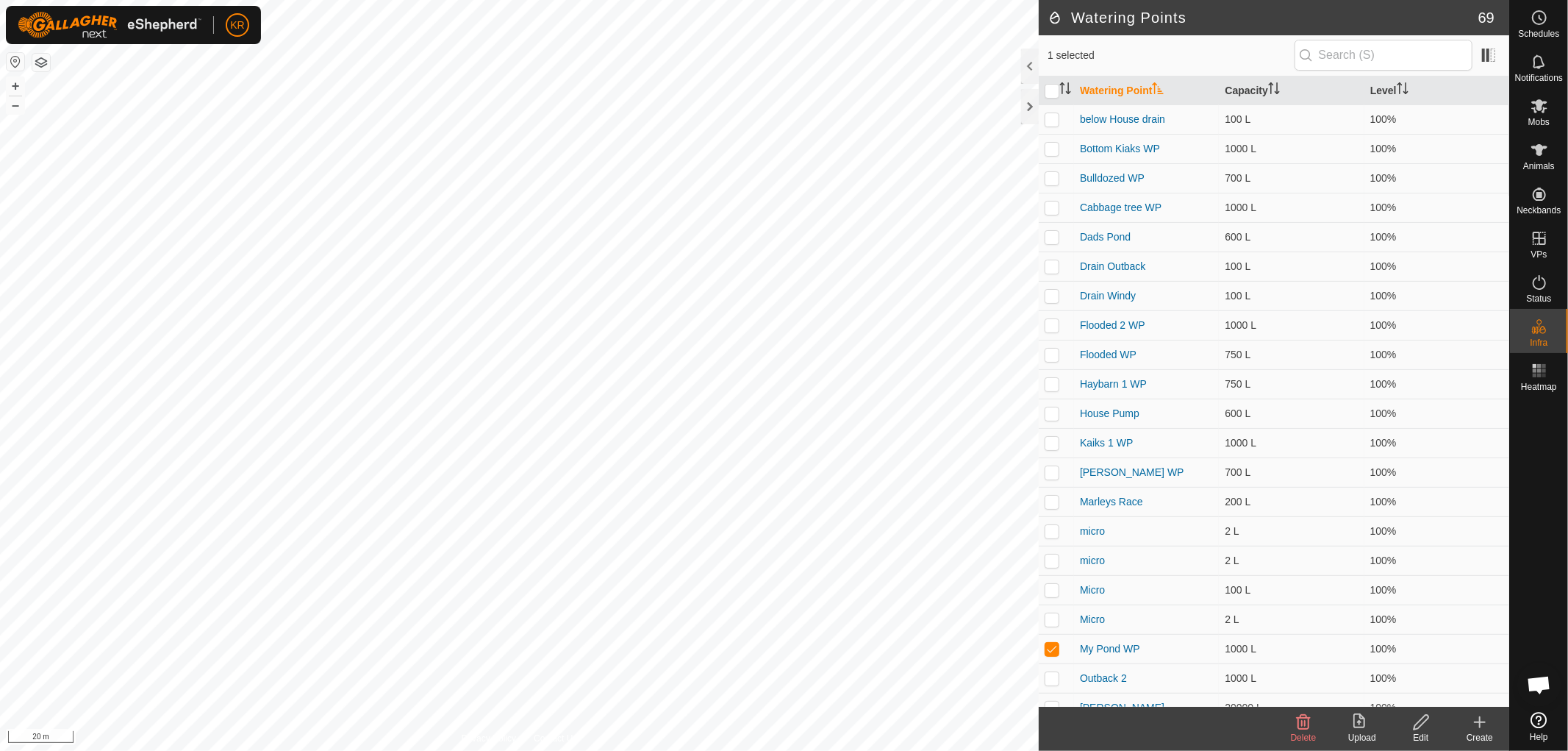
click at [1296, 723] on icon at bounding box center [1304, 722] width 17 height 17
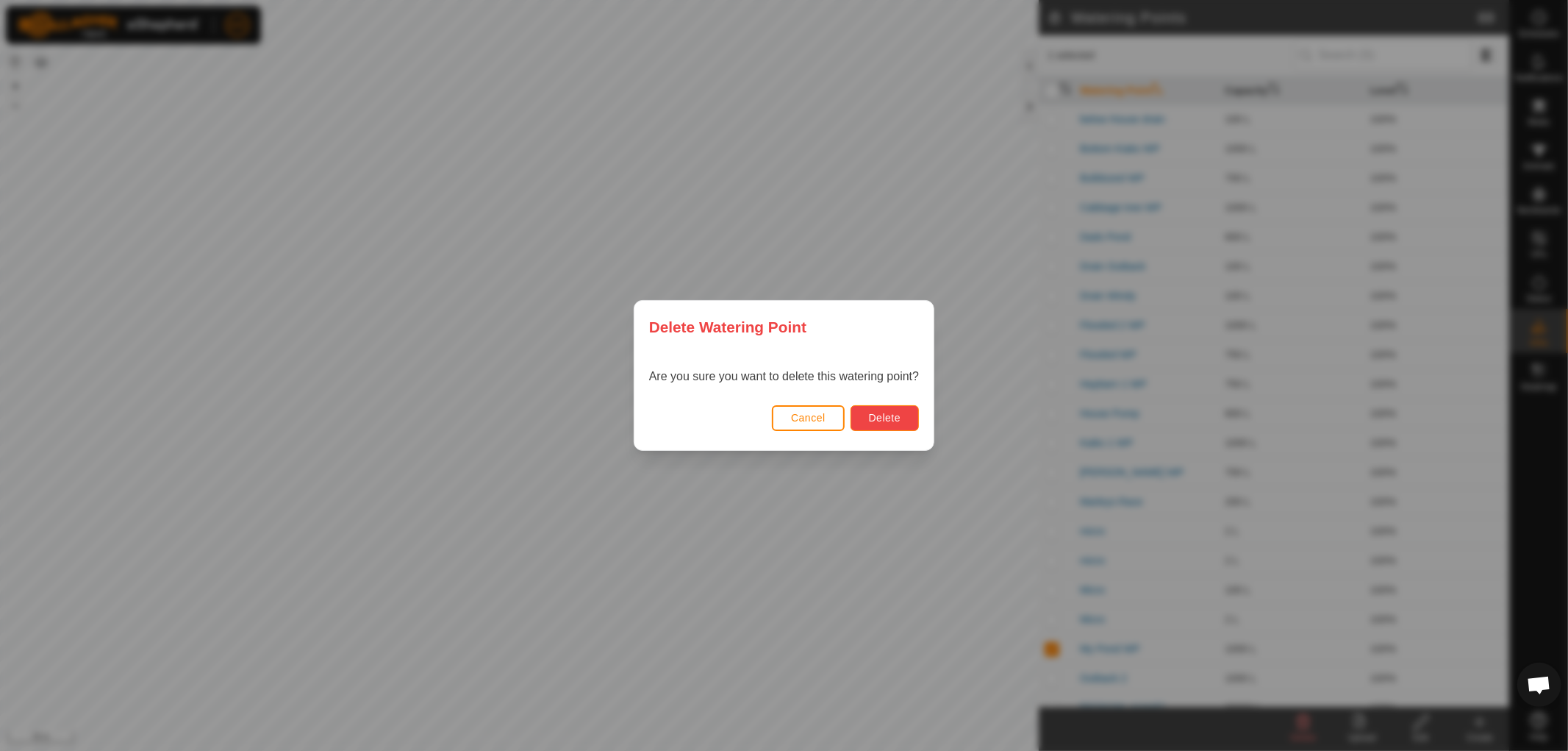
click at [879, 422] on span "Delete" at bounding box center [885, 417] width 32 height 12
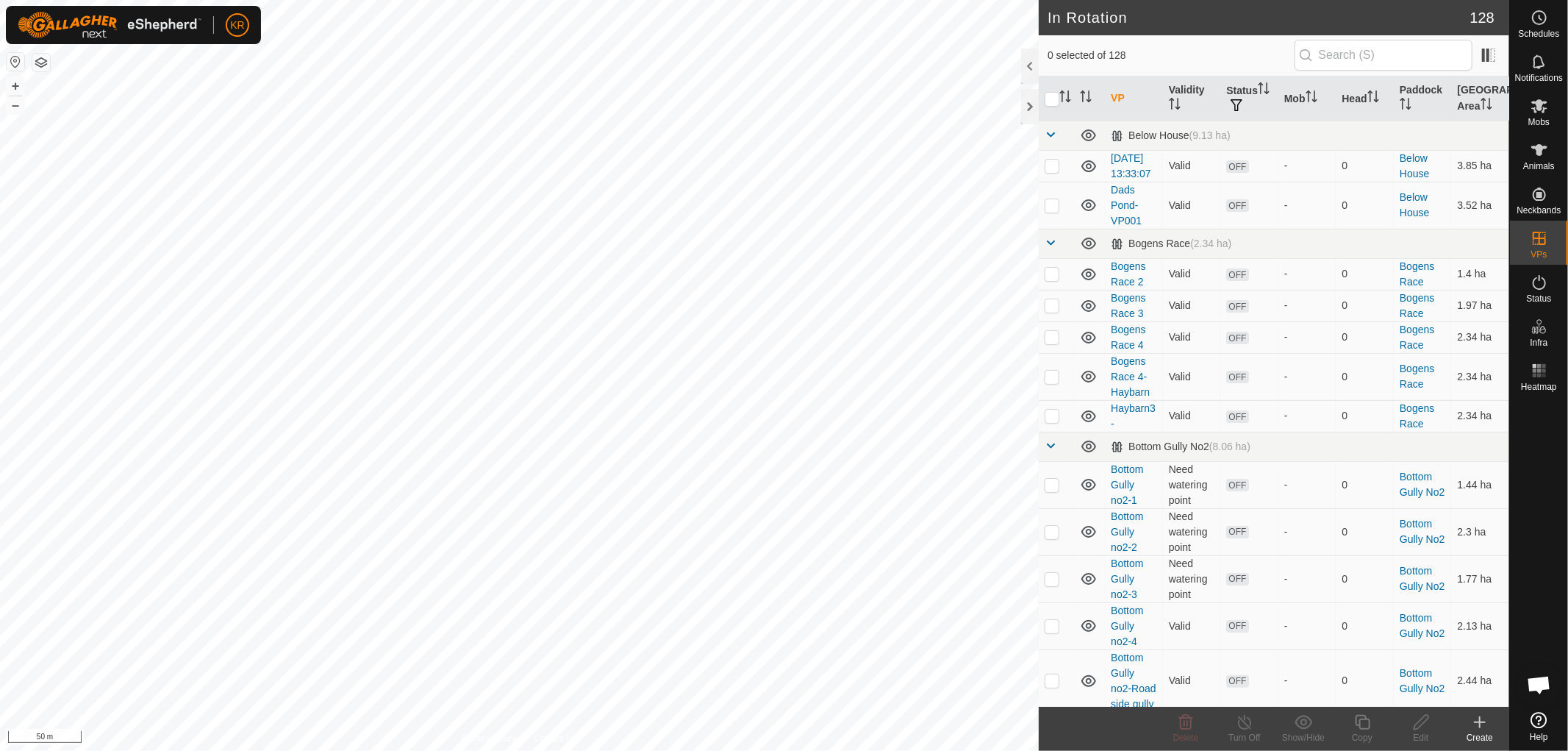
checkbox input "true"
click at [1364, 727] on icon at bounding box center [1362, 722] width 18 height 17
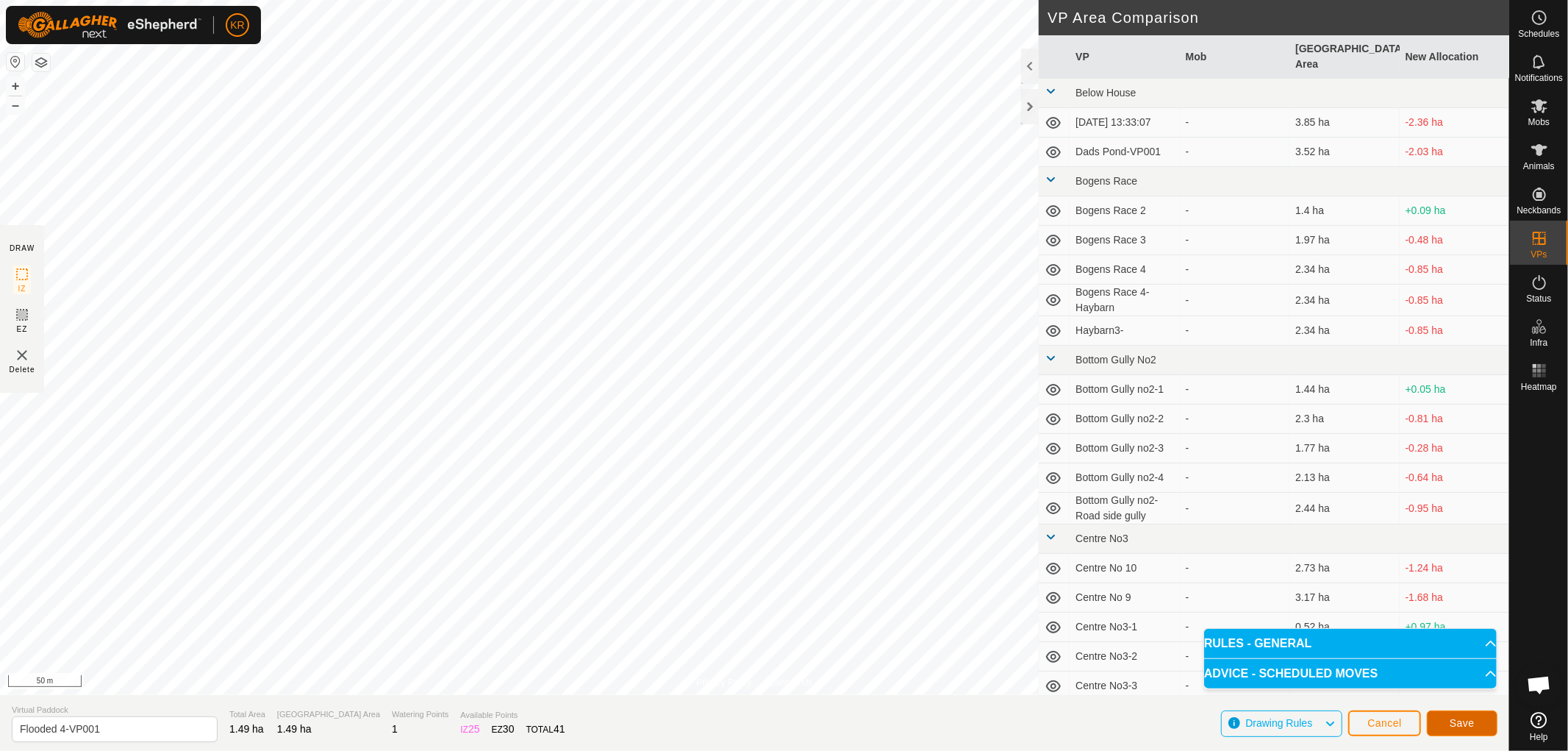
click at [1444, 715] on button "Save" at bounding box center [1461, 723] width 70 height 26
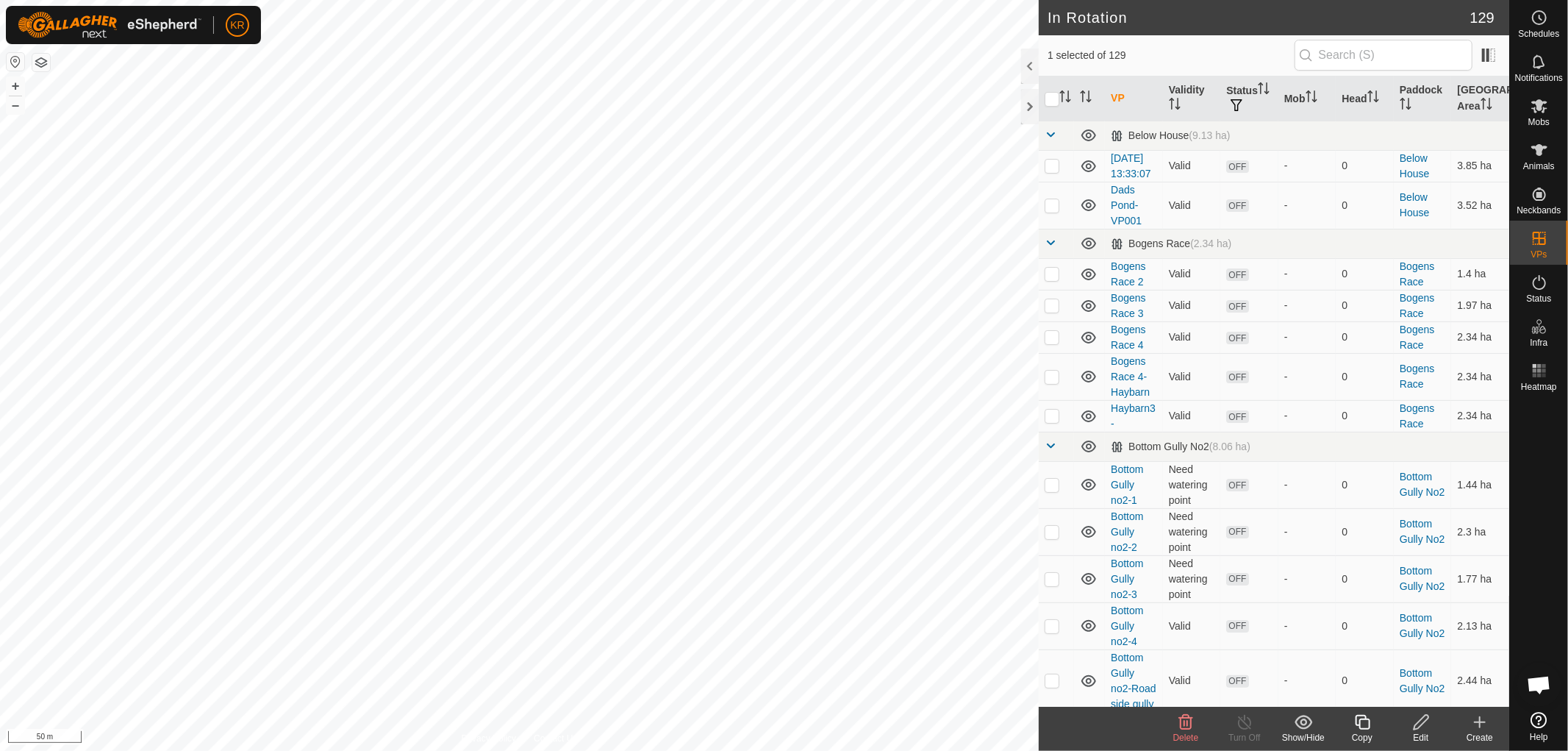
checkbox input "true"
click at [1415, 719] on icon at bounding box center [1421, 722] width 18 height 17
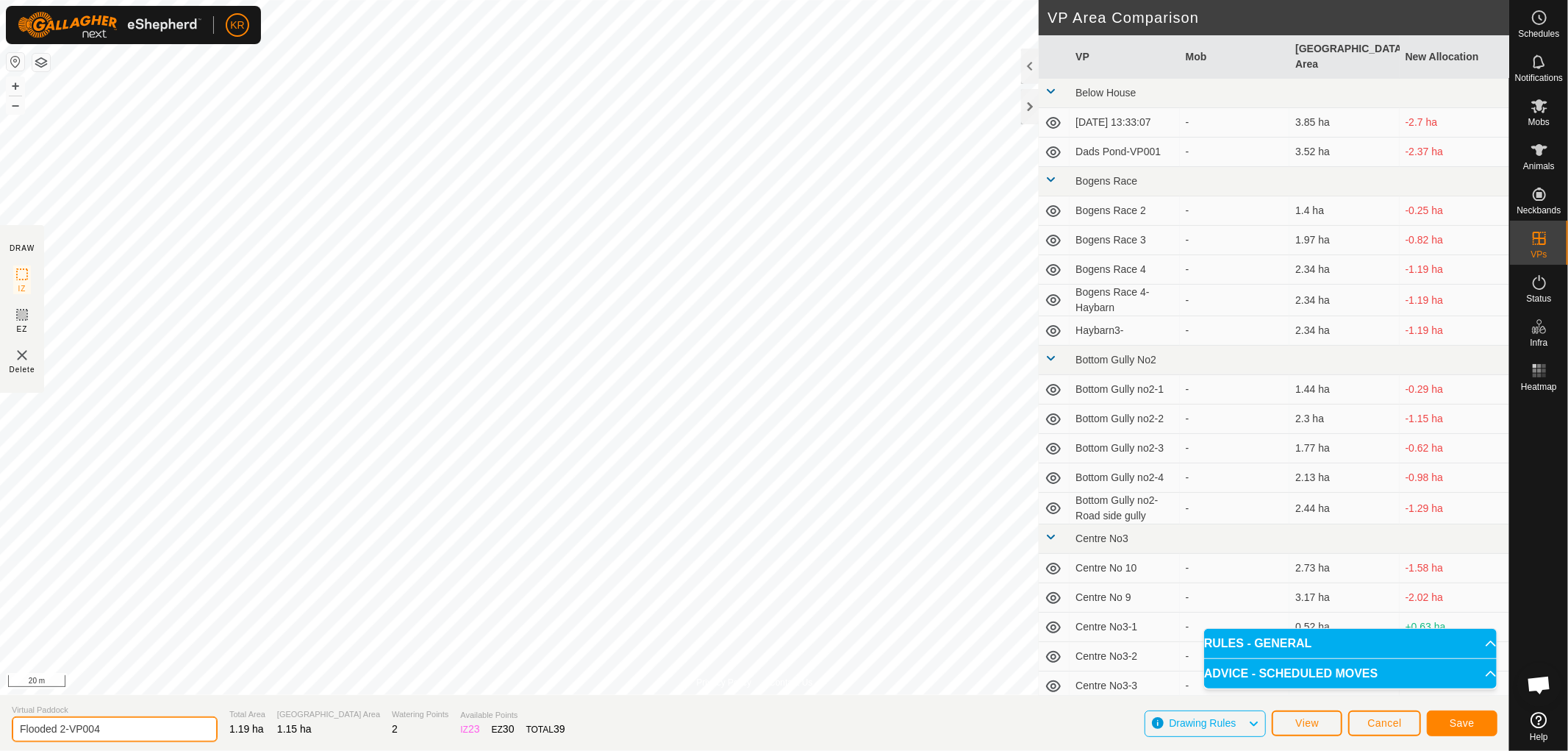
click at [104, 726] on input "Flooded 2-VP004" at bounding box center [114, 729] width 206 height 26
type input "Flooded Final"
click at [1477, 720] on button "Save" at bounding box center [1461, 723] width 70 height 26
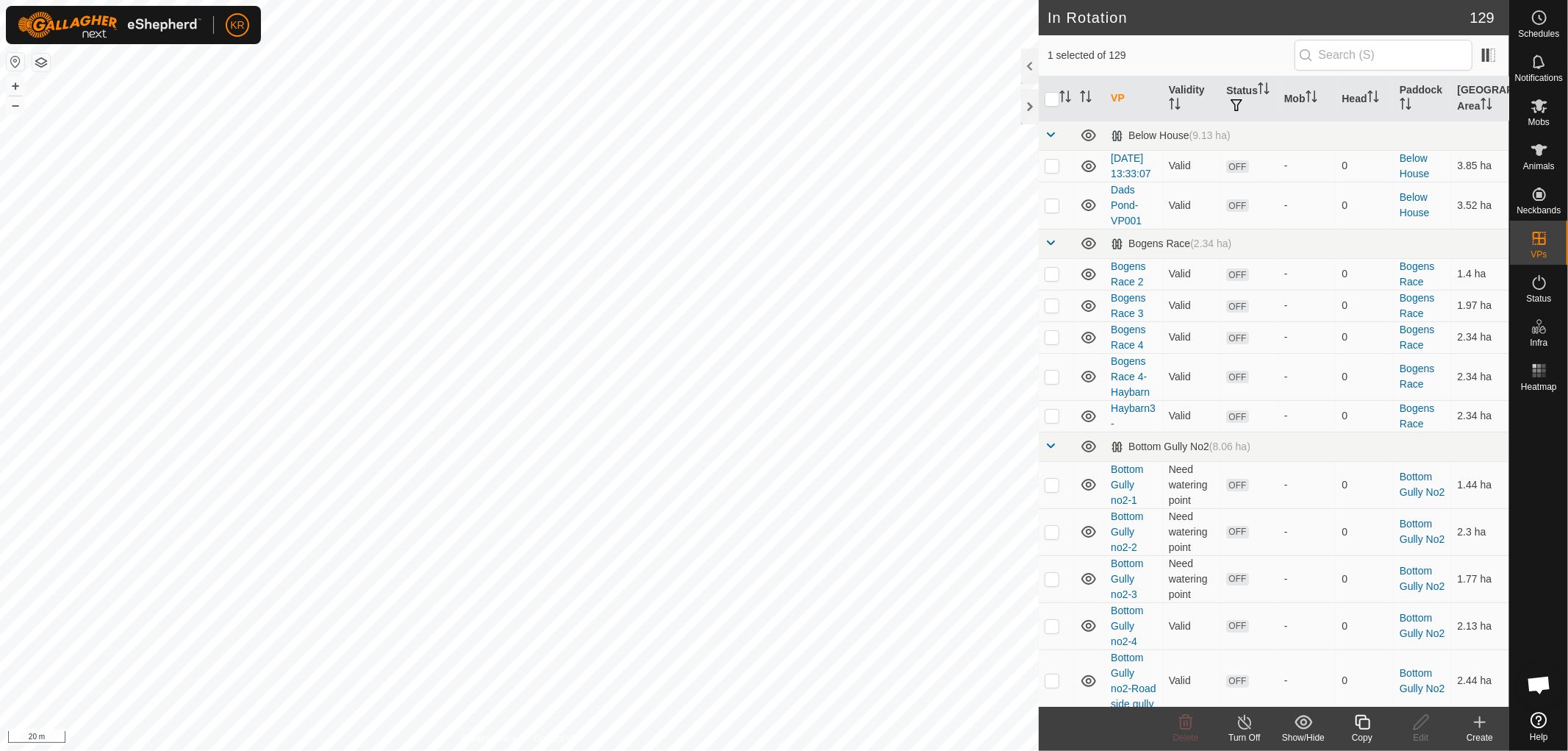
checkbox input "false"
checkbox input "true"
click at [1420, 719] on icon at bounding box center [1420, 722] width 15 height 15
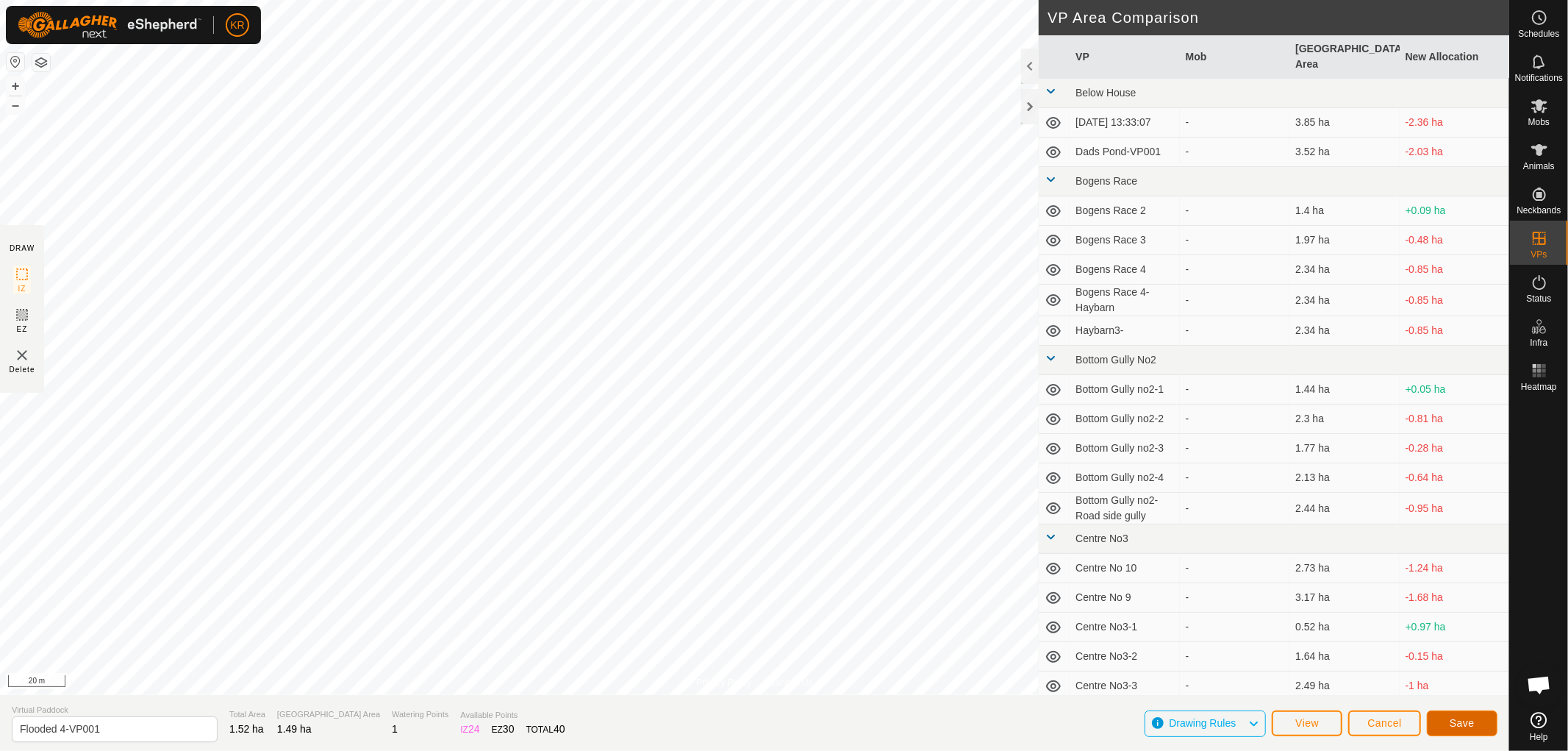
click at [1475, 725] on button "Save" at bounding box center [1461, 723] width 70 height 26
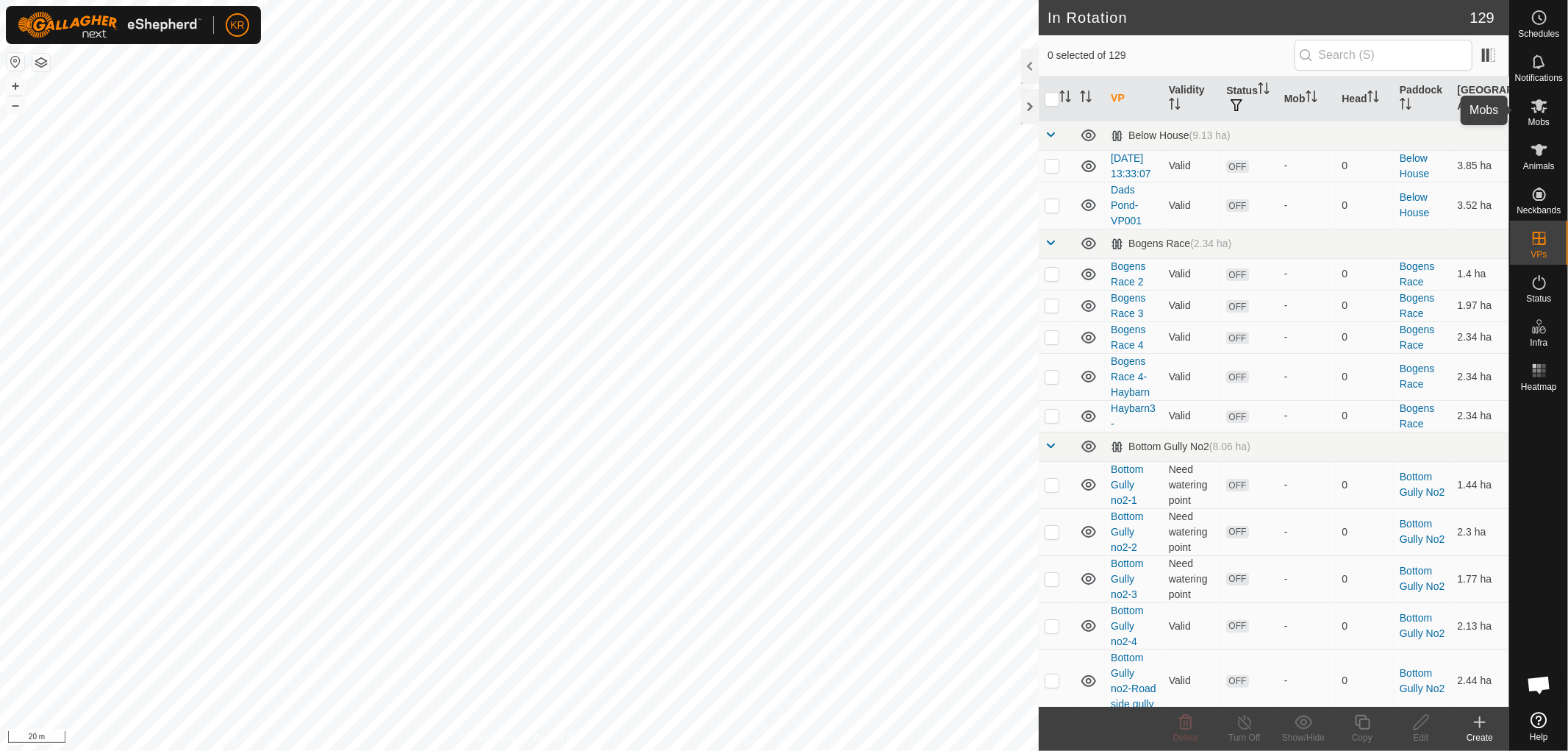
click at [1541, 101] on icon at bounding box center [1539, 107] width 16 height 14
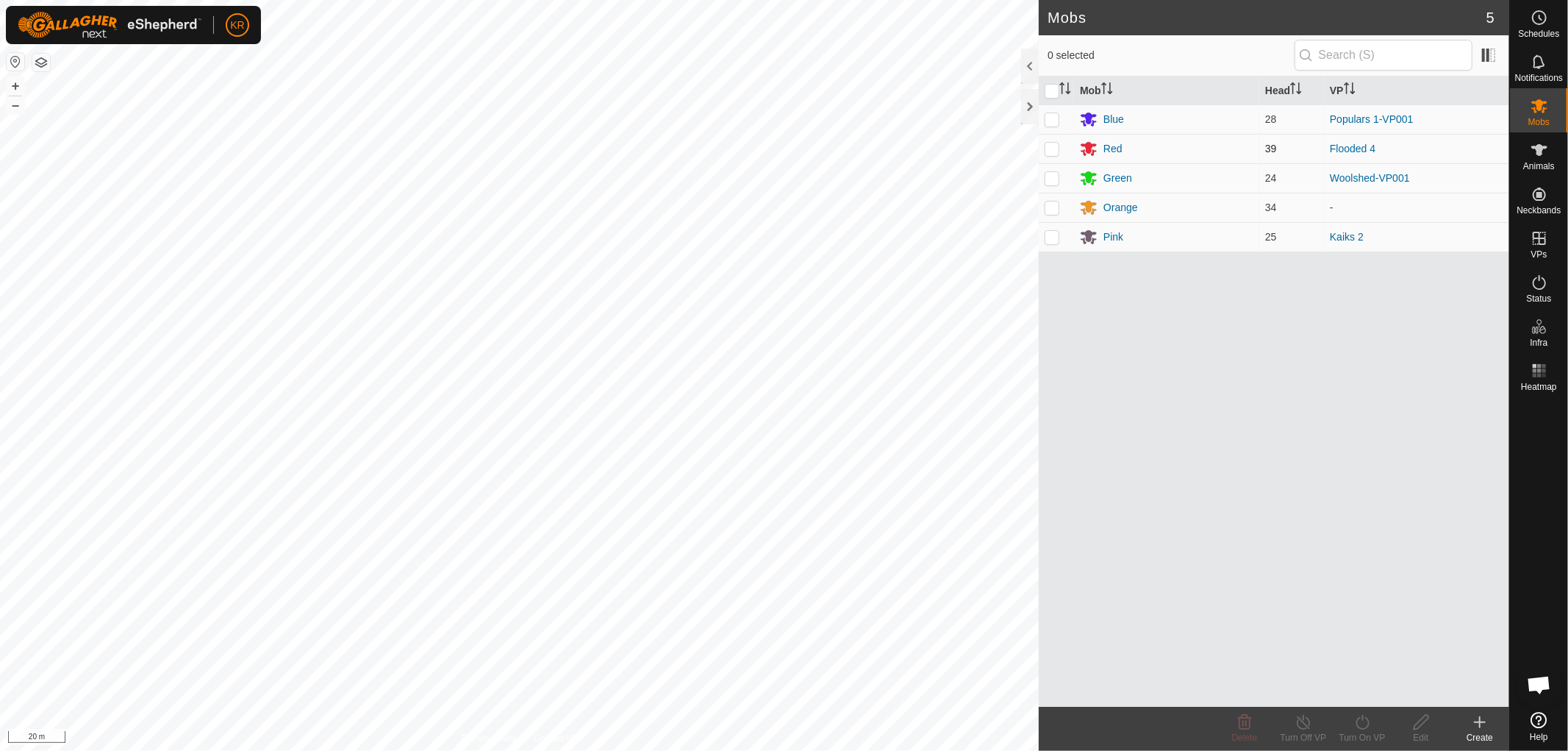
click at [1053, 148] on p-checkbox at bounding box center [1052, 148] width 15 height 12
checkbox input "true"
click at [1362, 722] on icon at bounding box center [1362, 722] width 18 height 17
click at [1363, 689] on link "Now" at bounding box center [1406, 689] width 145 height 29
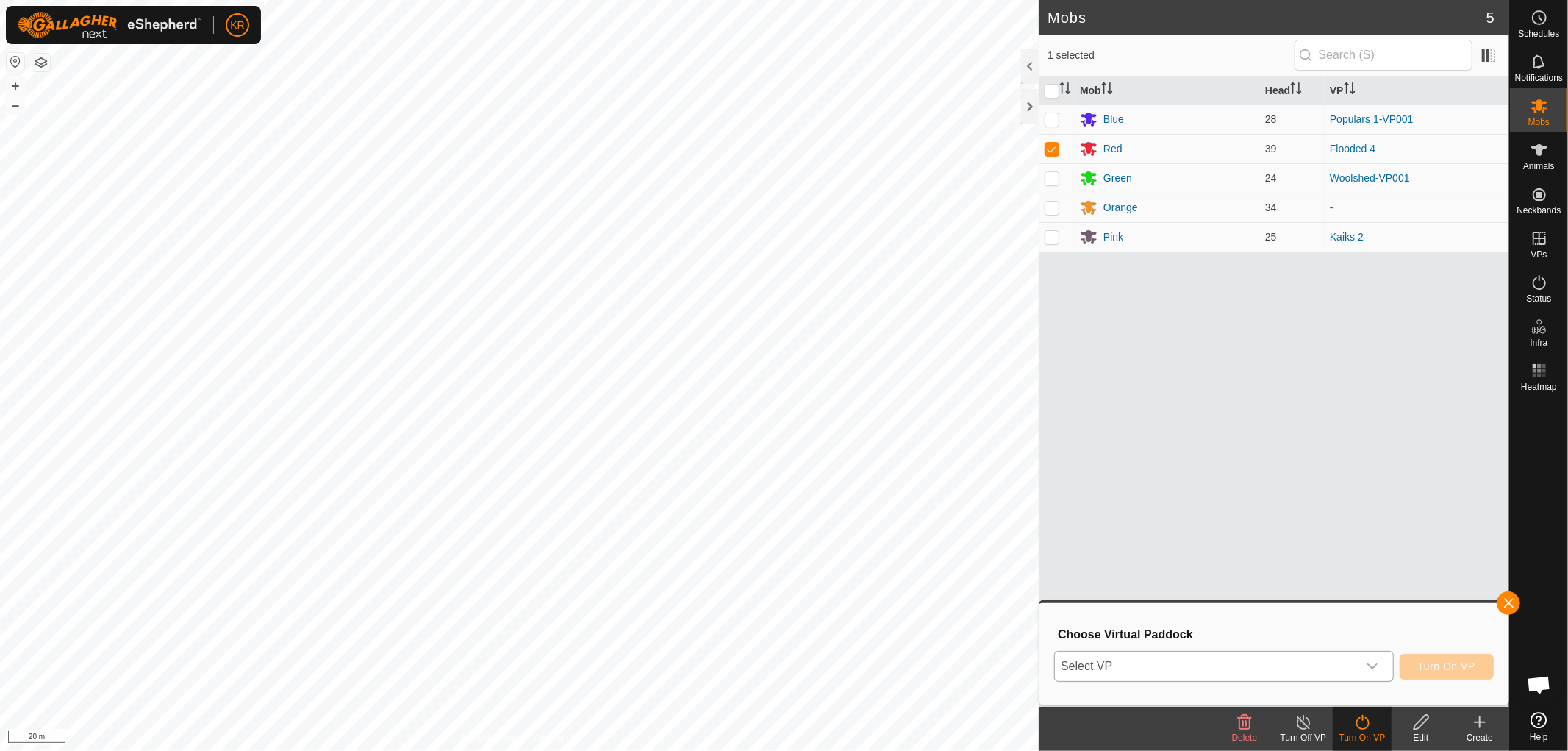
click at [1378, 656] on div "dropdown trigger" at bounding box center [1372, 666] width 29 height 29
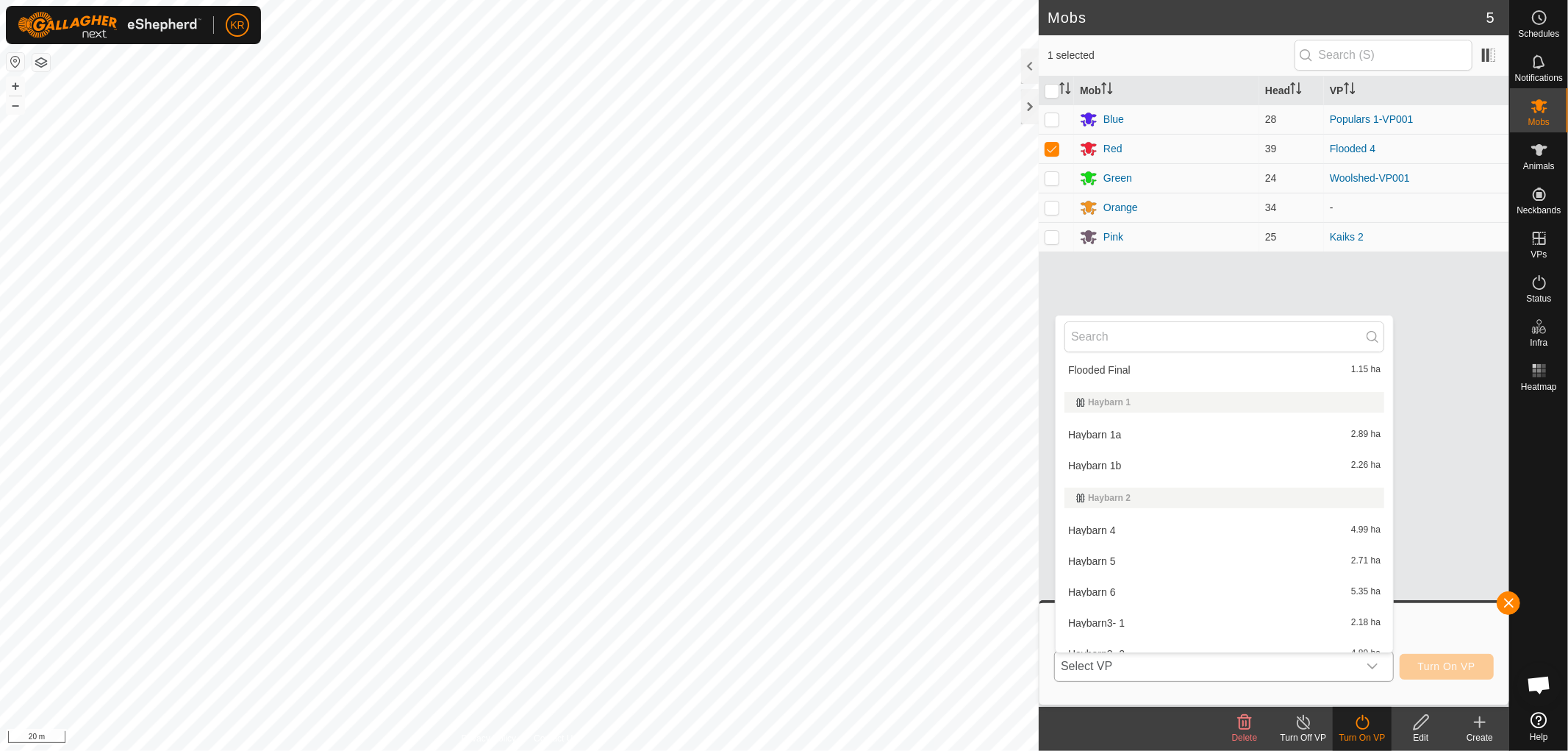
scroll to position [1068, 0]
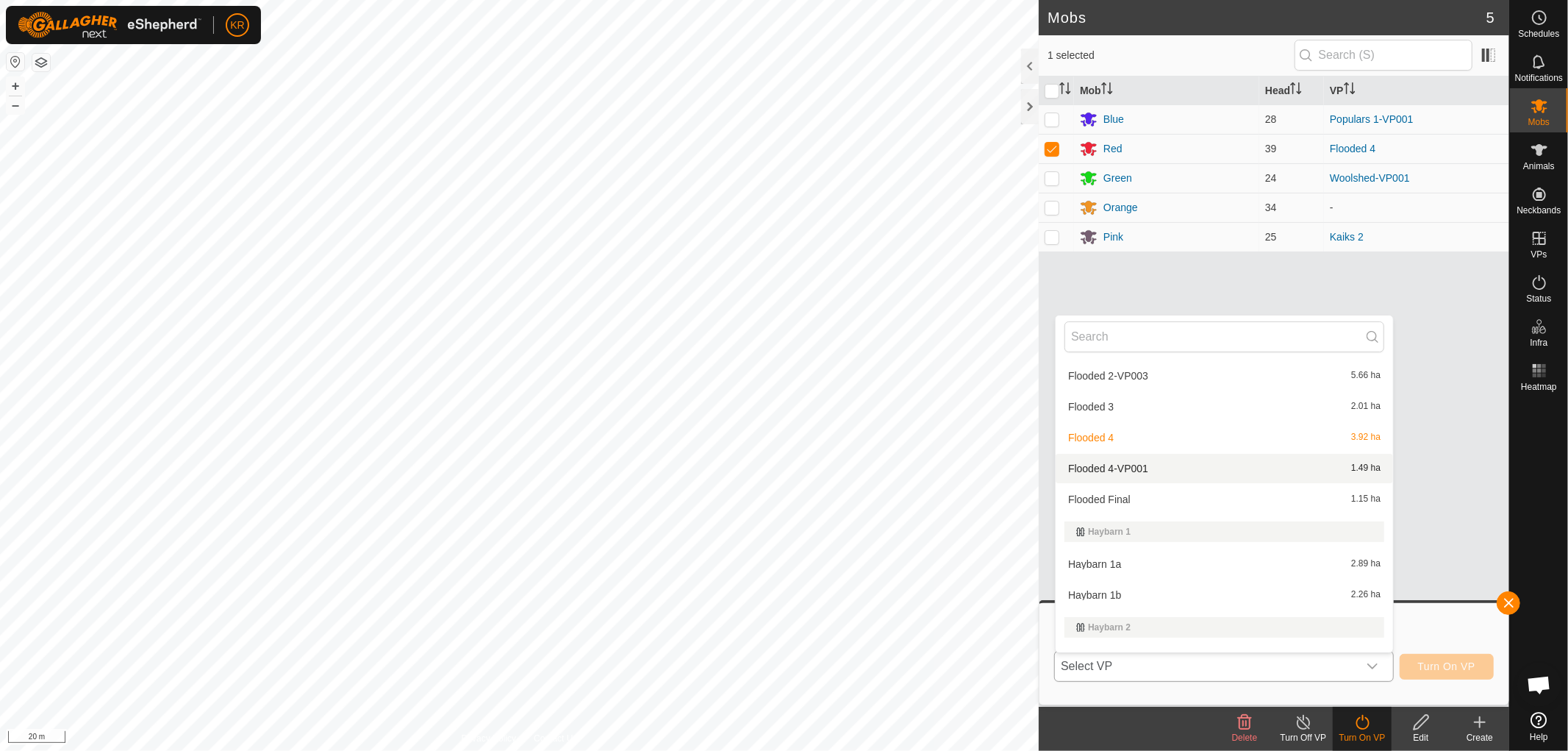
click at [1150, 471] on li "Flooded 4-VP001 1.49 ha" at bounding box center [1224, 467] width 337 height 29
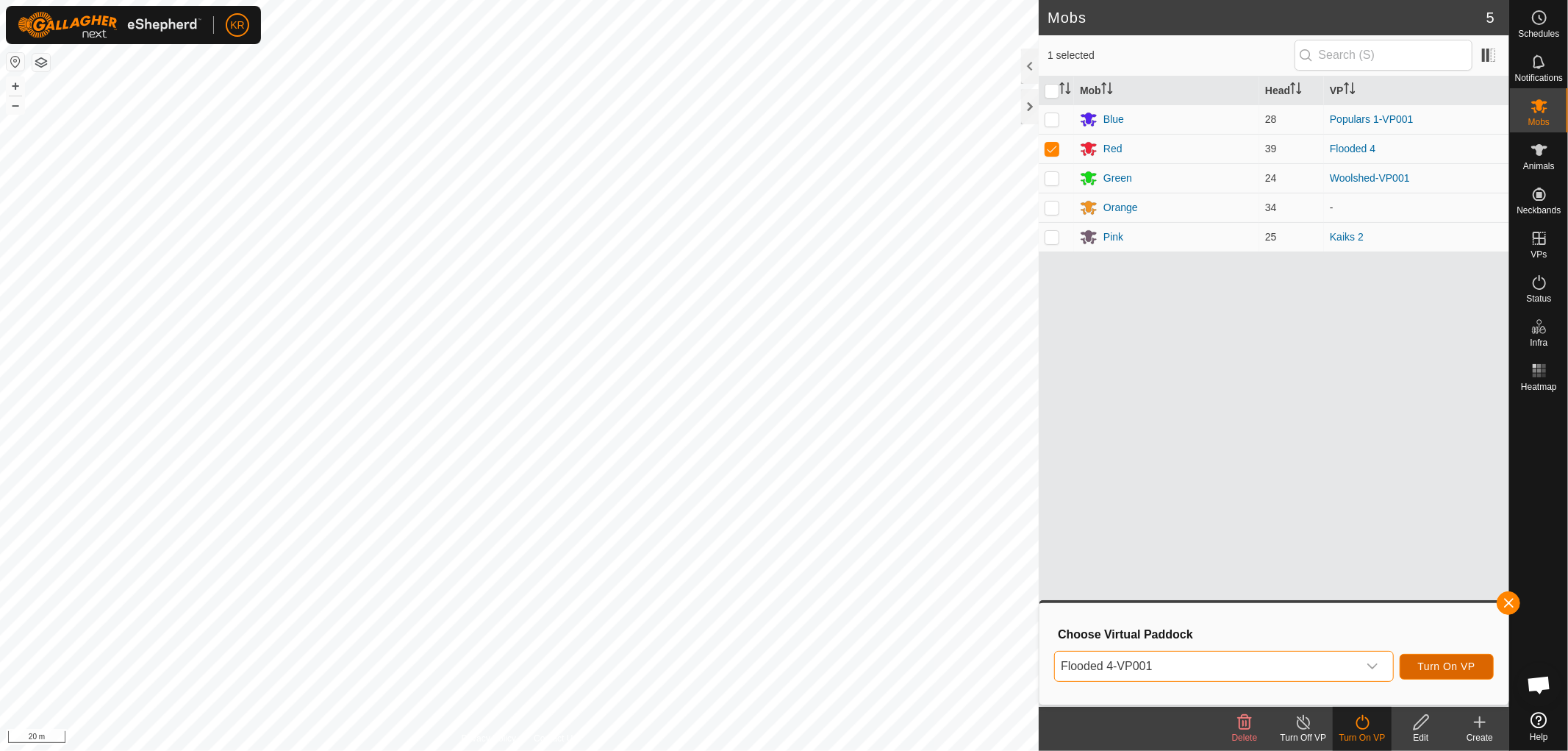
click at [1466, 667] on span "Turn On VP" at bounding box center [1446, 666] width 58 height 12
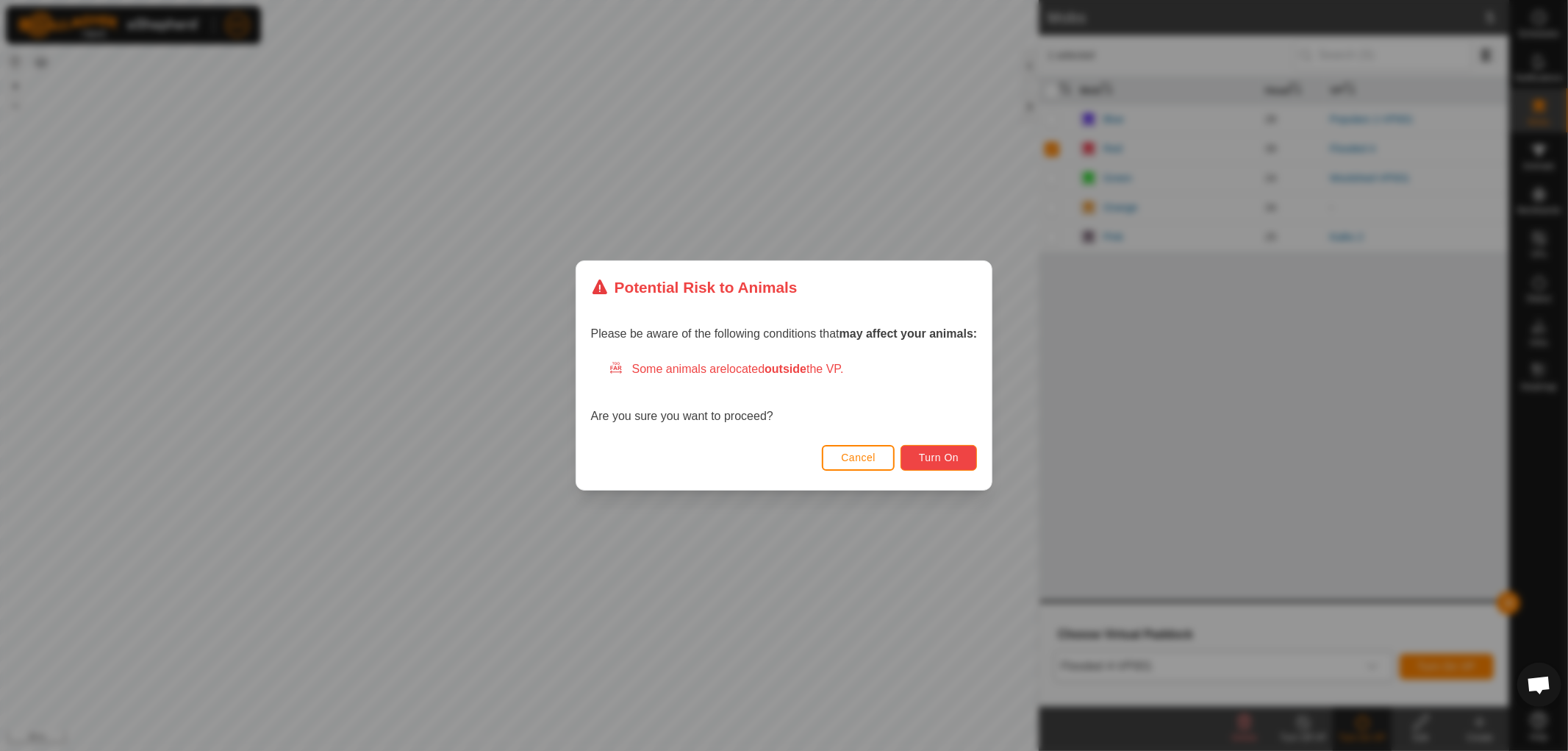
click at [955, 460] on span "Turn On" at bounding box center [939, 457] width 39 height 12
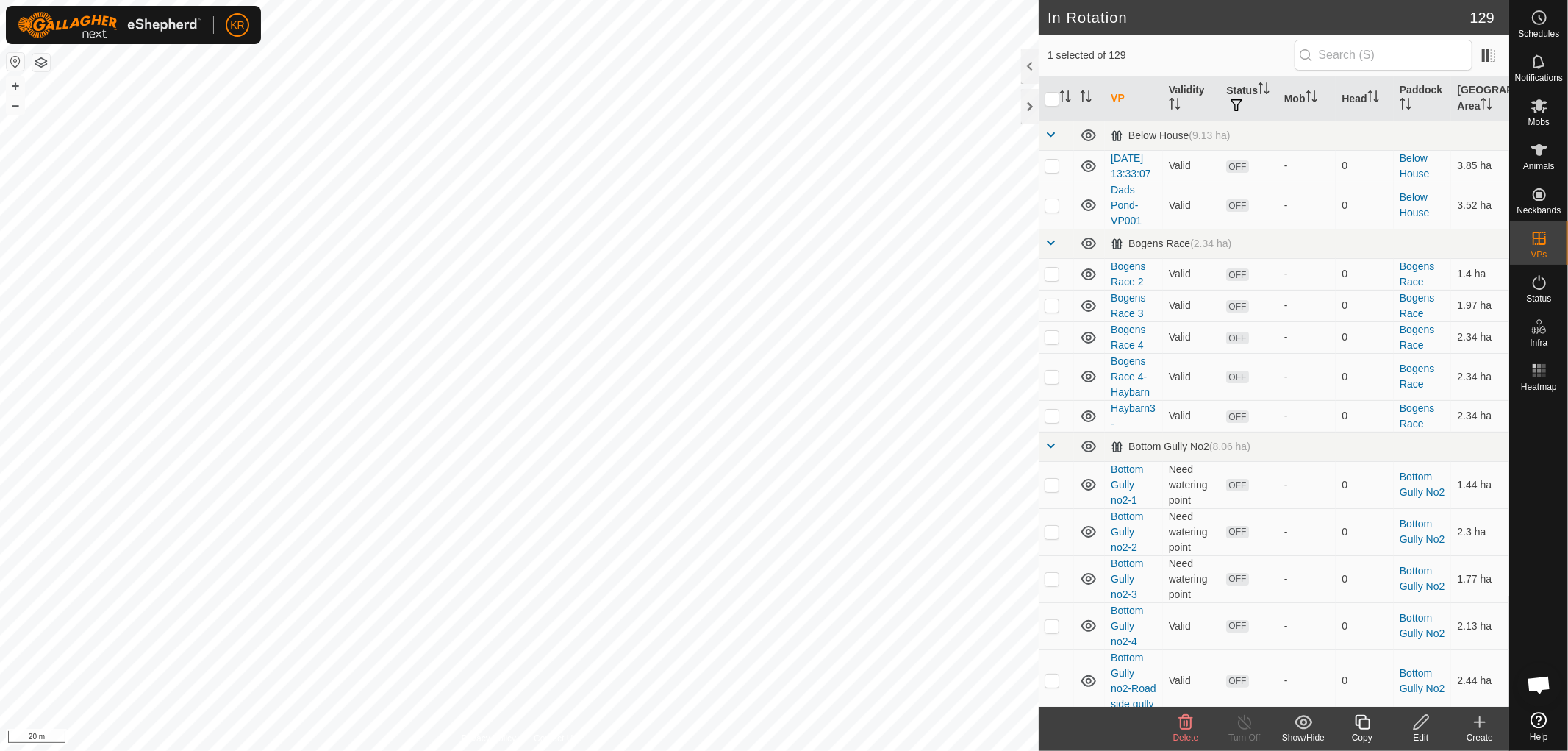
click at [1416, 731] on div "Edit" at bounding box center [1421, 737] width 58 height 13
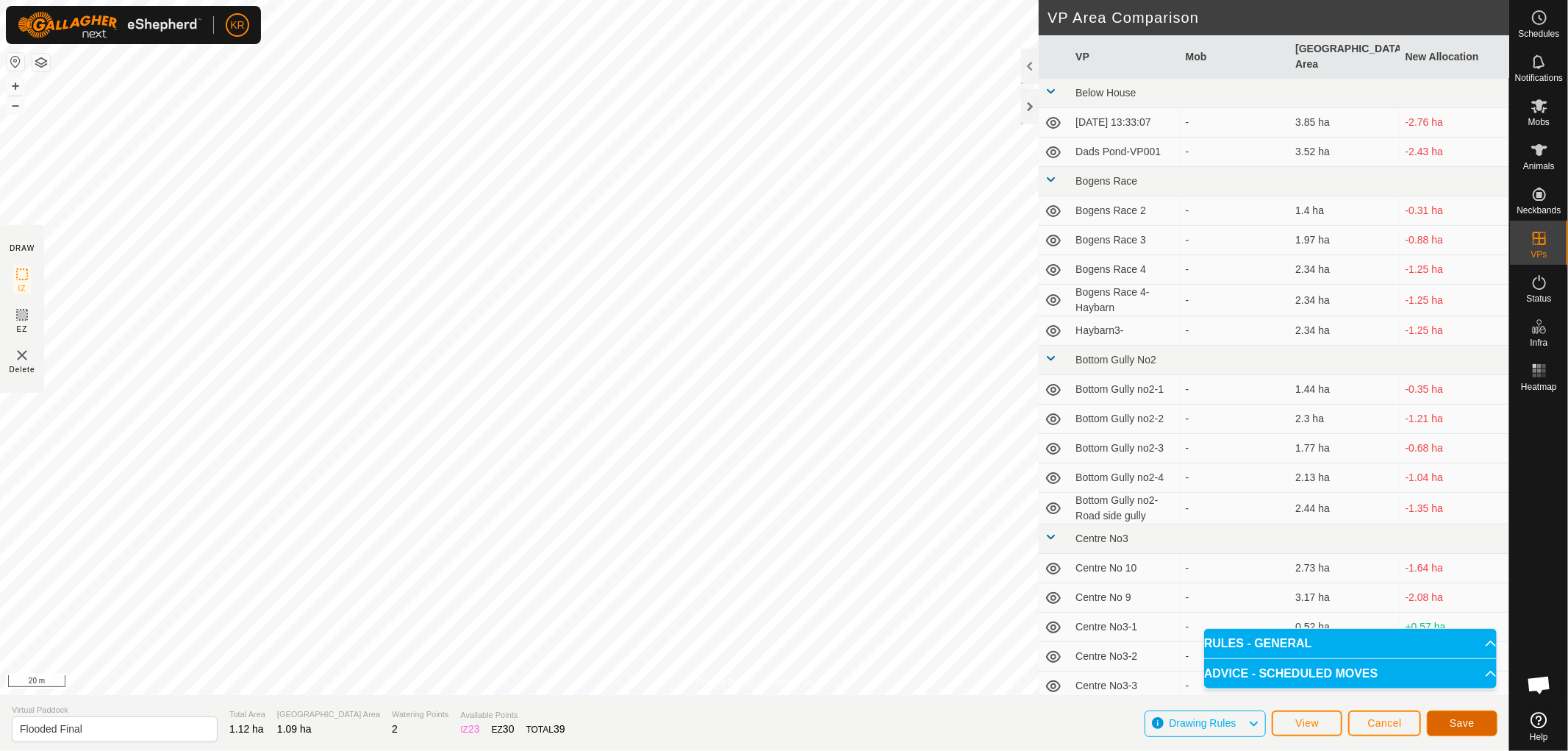
click at [1461, 715] on button "Save" at bounding box center [1461, 723] width 70 height 26
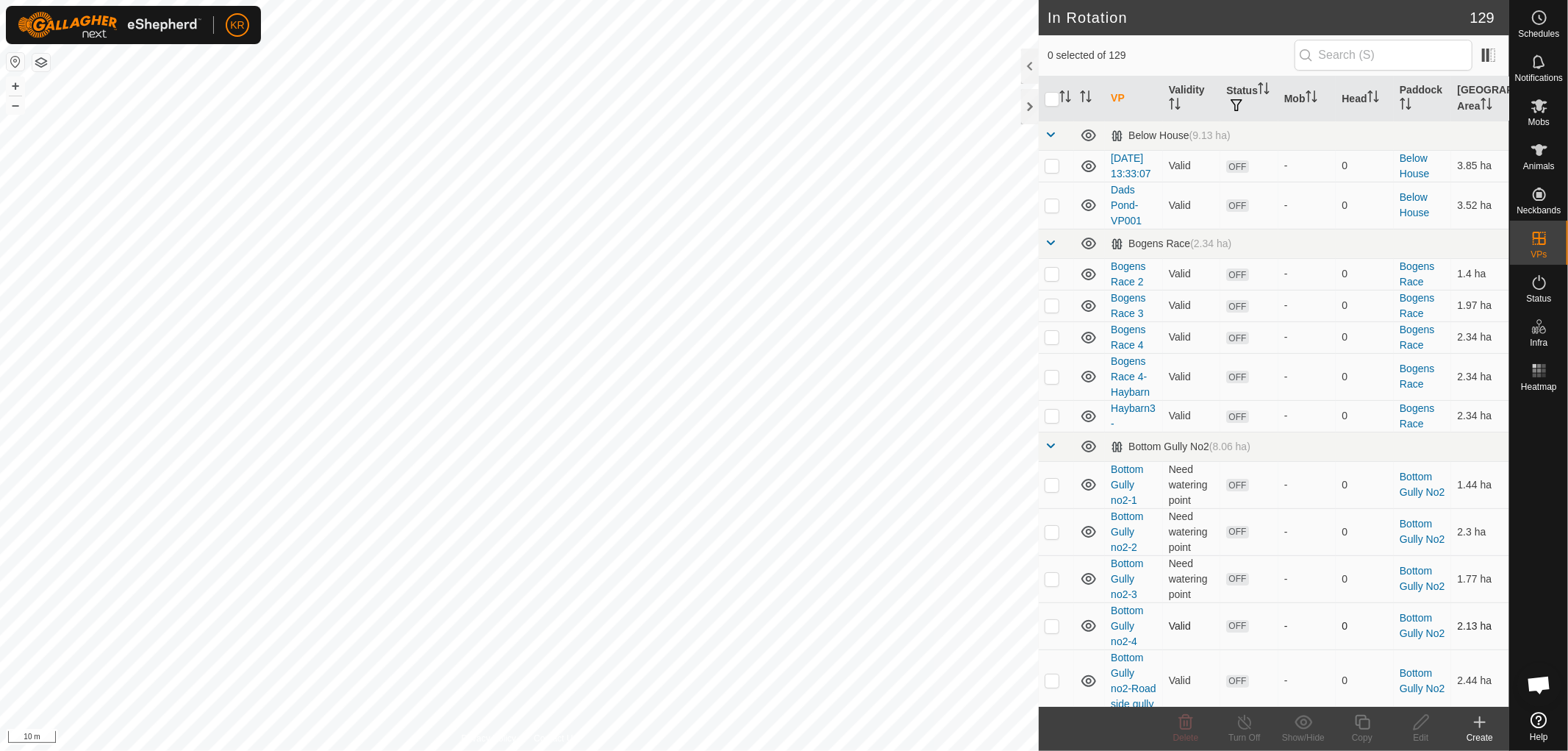
checkbox input "true"
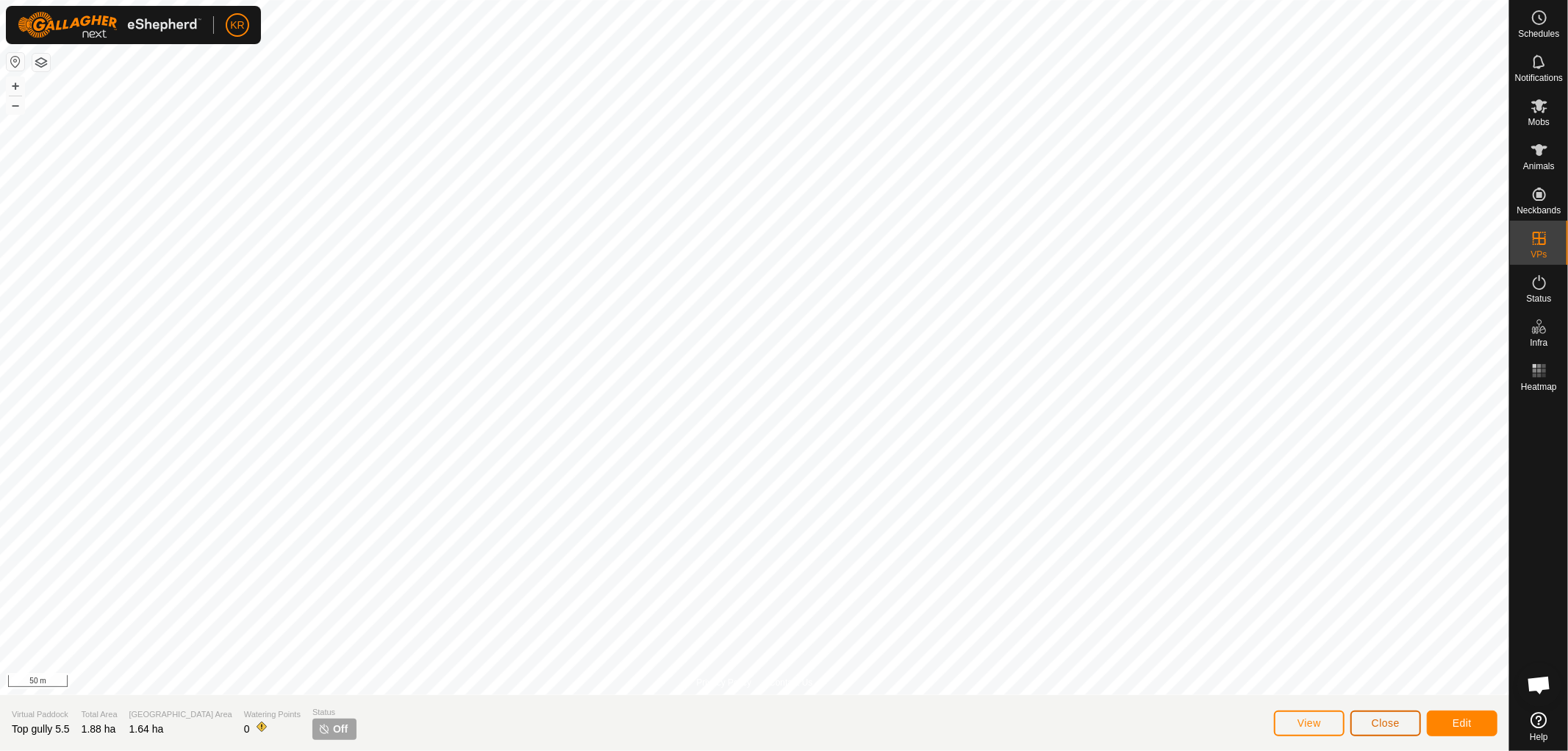
click at [1394, 722] on span "Close" at bounding box center [1385, 723] width 28 height 12
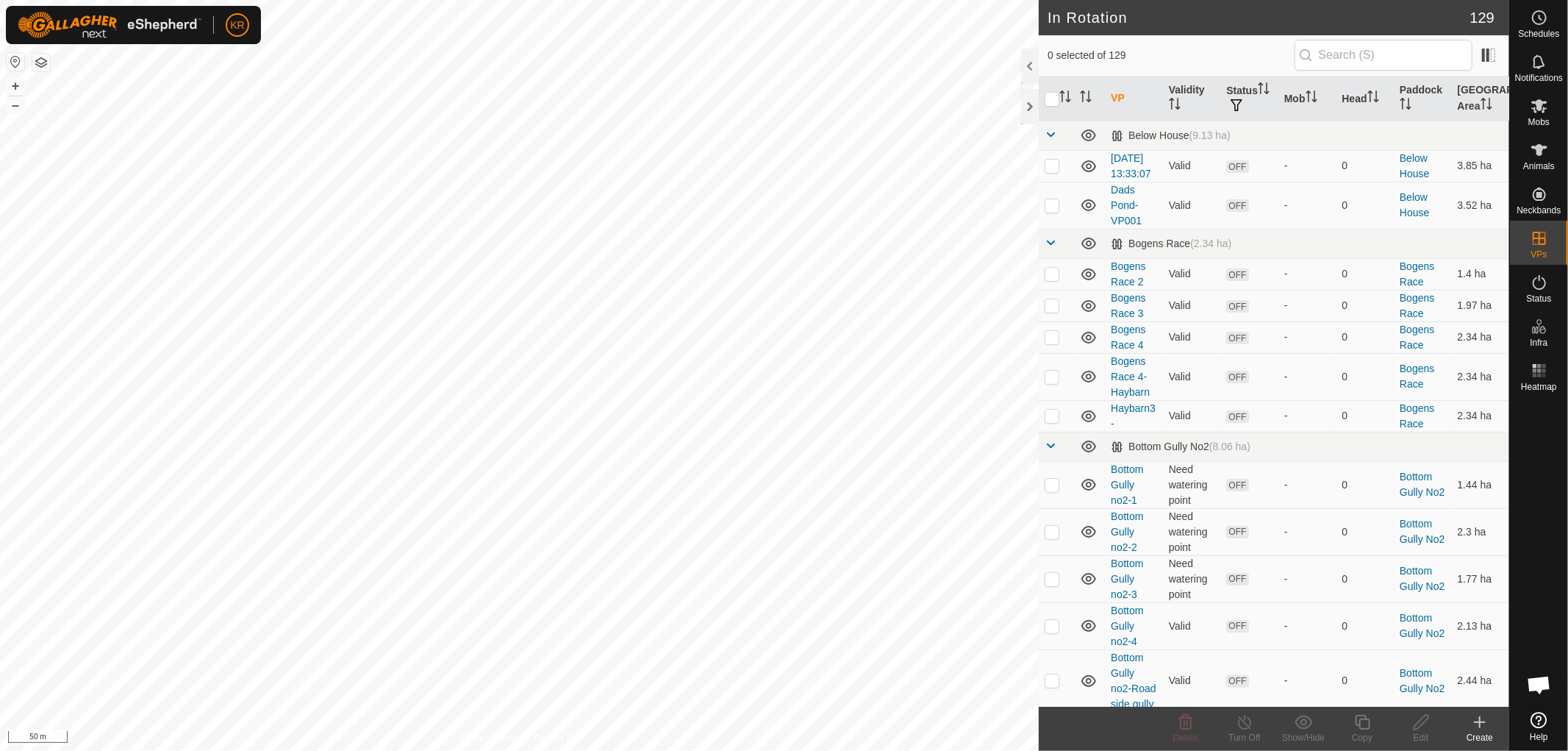
click at [1477, 723] on icon at bounding box center [1480, 722] width 17 height 17
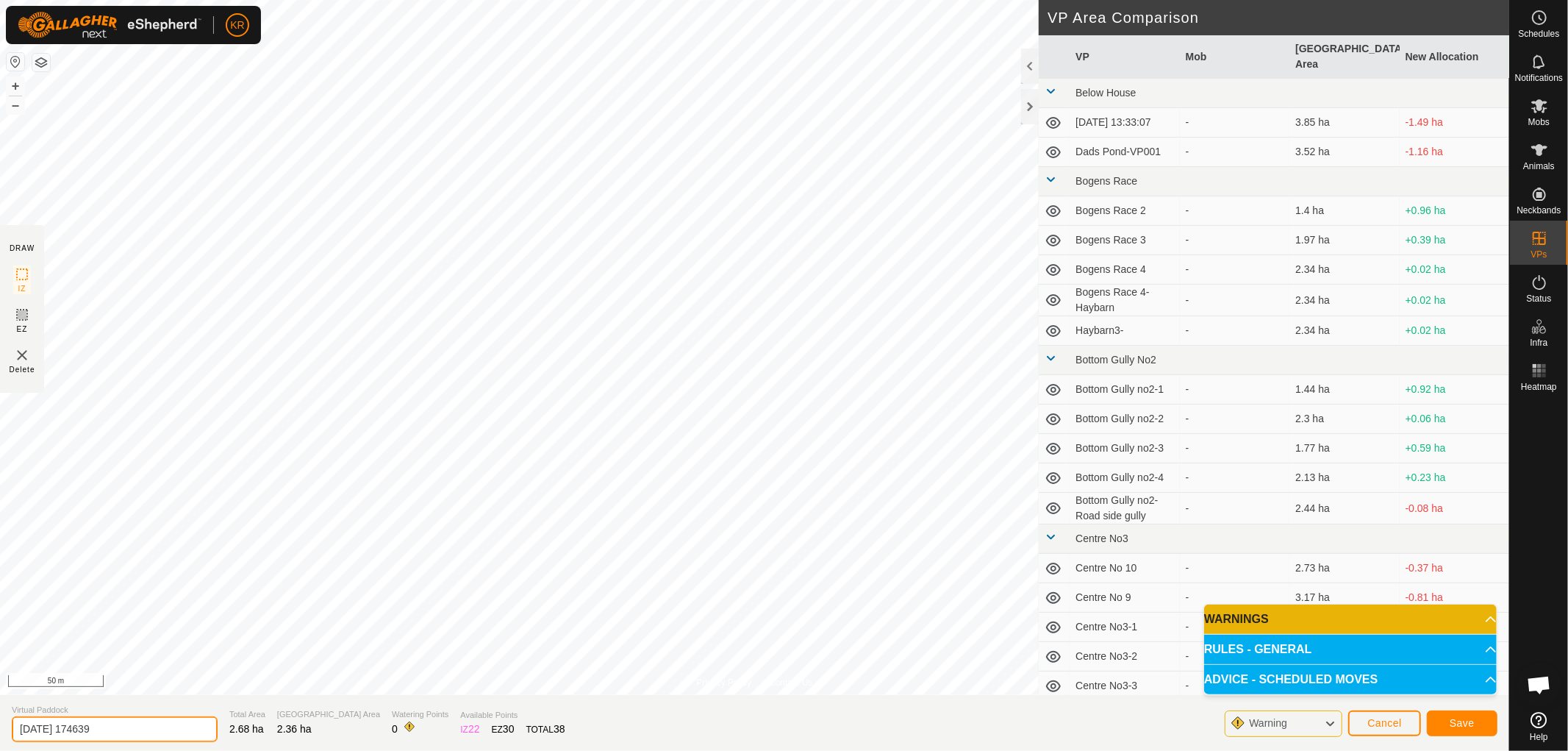
click at [134, 721] on input "[DATE] 174639" at bounding box center [114, 729] width 206 height 26
type input "2"
type input "Topgully 5"
click at [1451, 720] on span "Save" at bounding box center [1462, 723] width 25 height 12
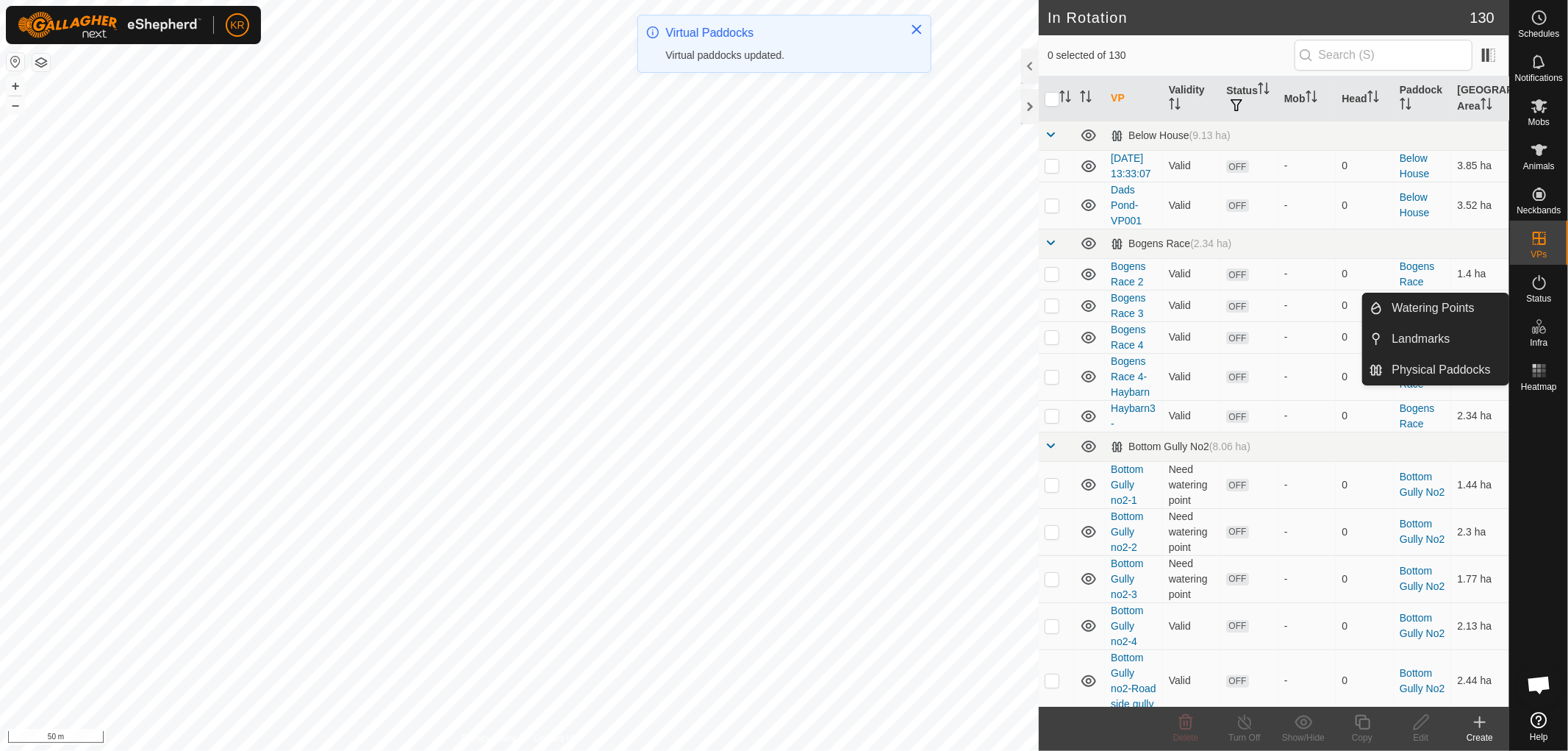
click at [1541, 341] on span "Infra" at bounding box center [1539, 342] width 17 height 9
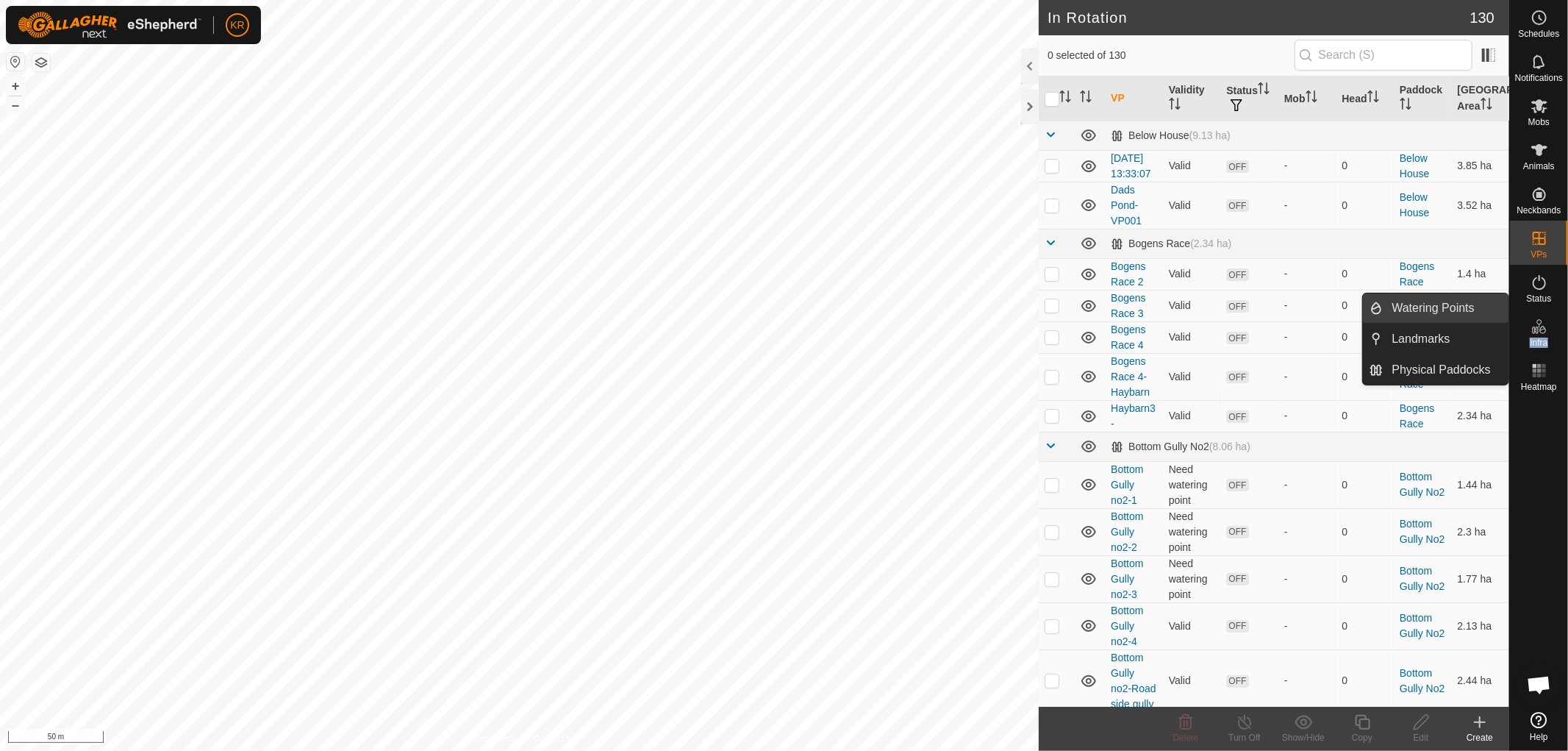
click at [1463, 310] on link "Watering Points" at bounding box center [1446, 307] width 126 height 29
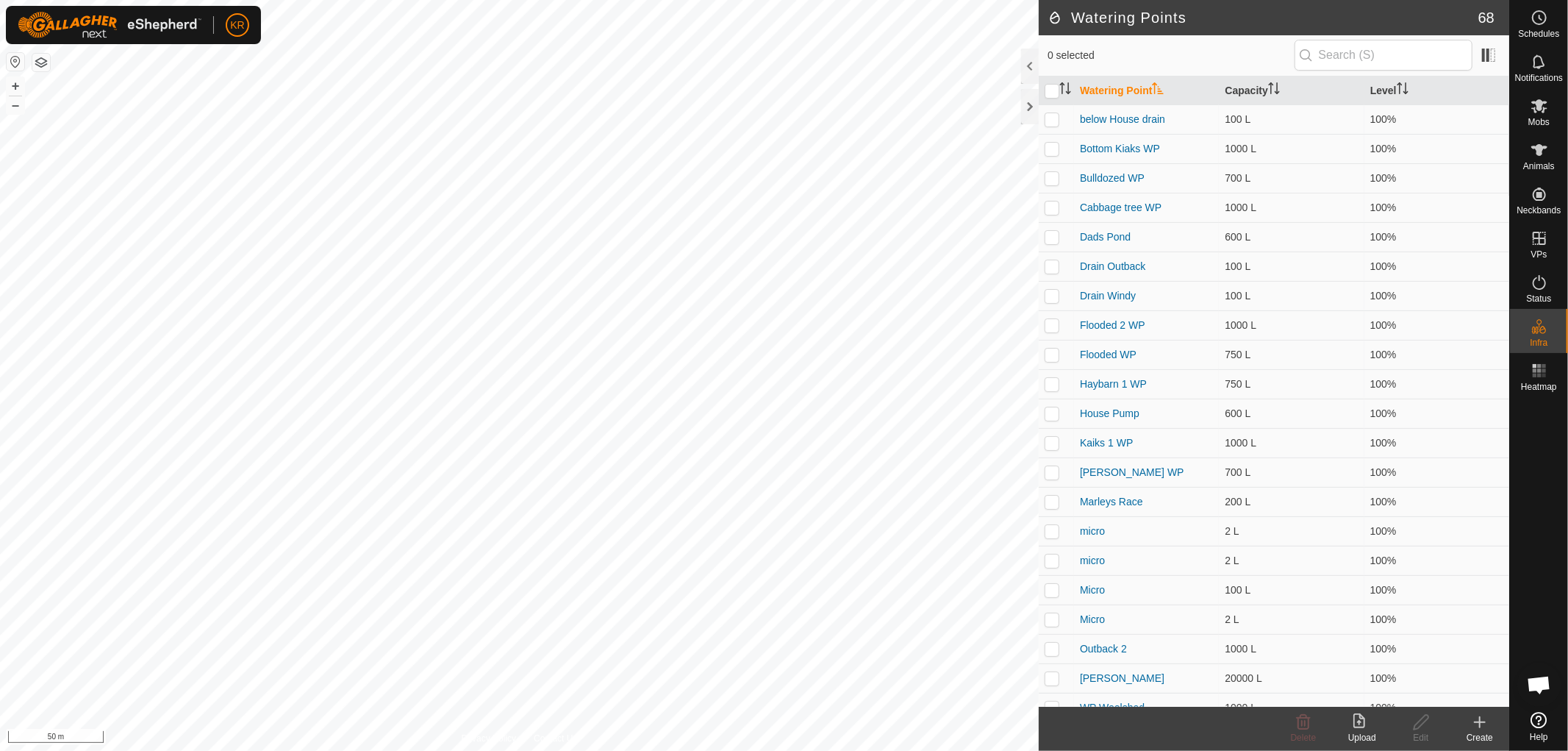
click at [1480, 722] on icon at bounding box center [1480, 722] width 10 height 0
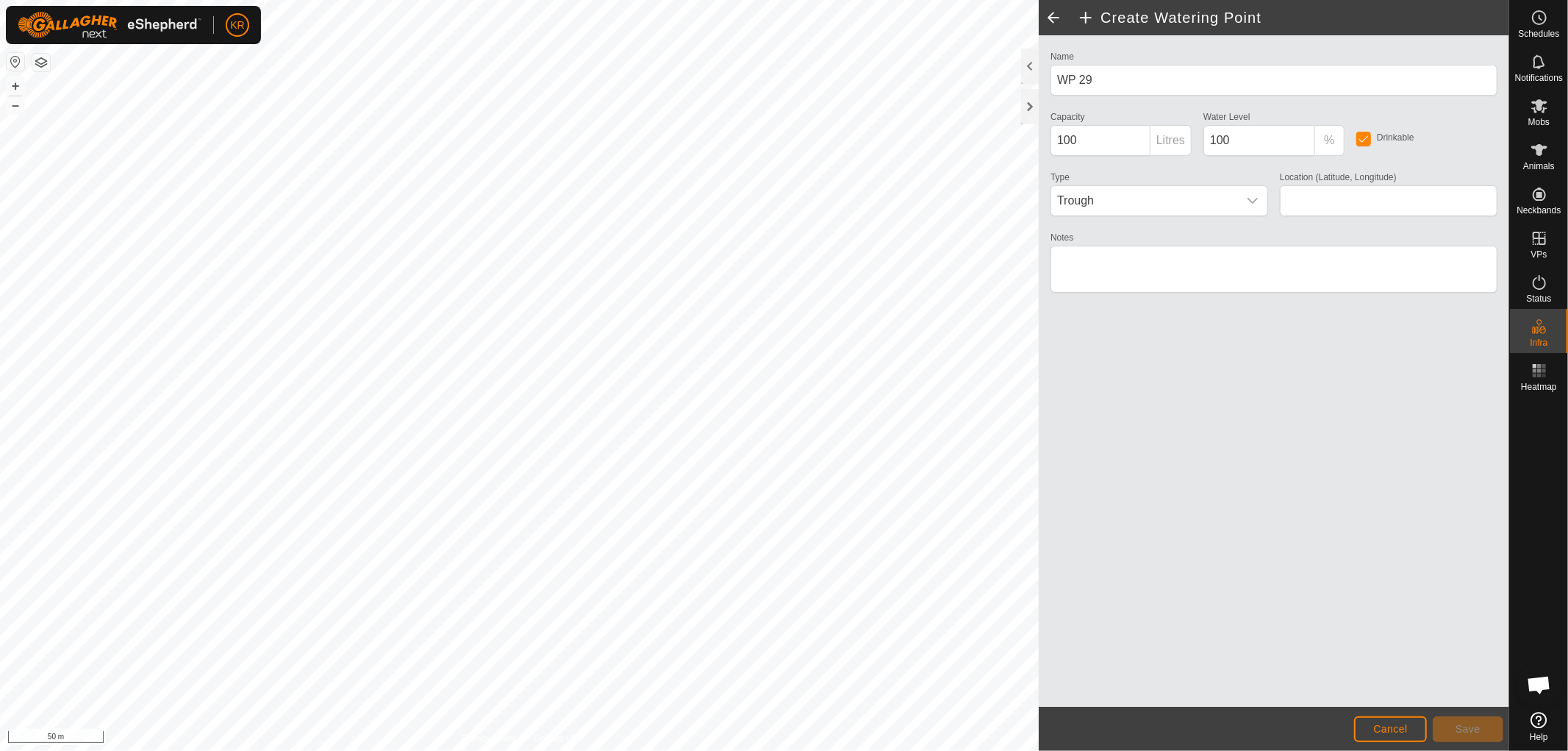
type input "-37.413446, 175.015037"
click at [1078, 138] on input "100" at bounding box center [1101, 140] width 100 height 31
type input "1000"
click at [1456, 728] on span "Save" at bounding box center [1469, 728] width 25 height 12
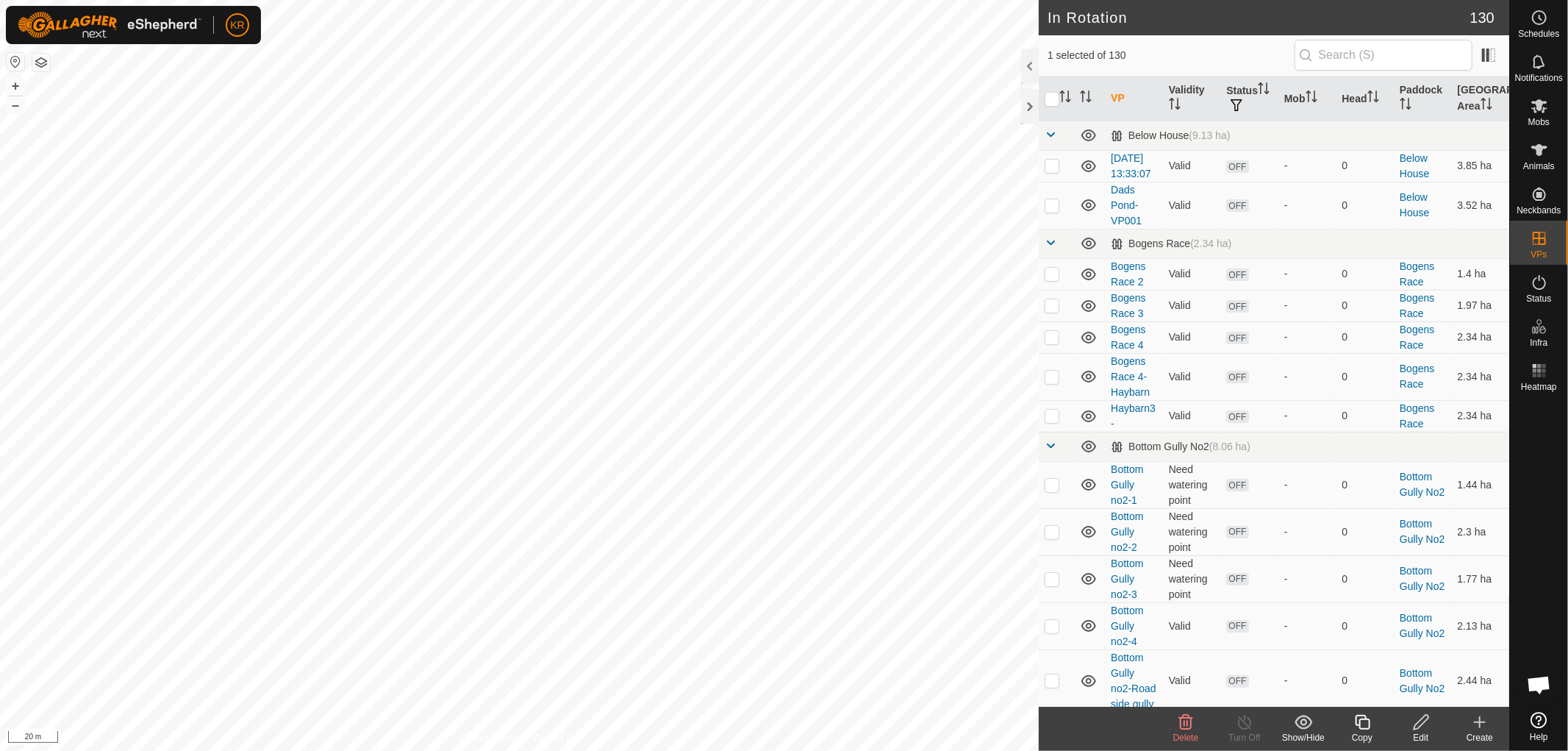
click at [1360, 730] on div "Copy" at bounding box center [1362, 737] width 58 height 13
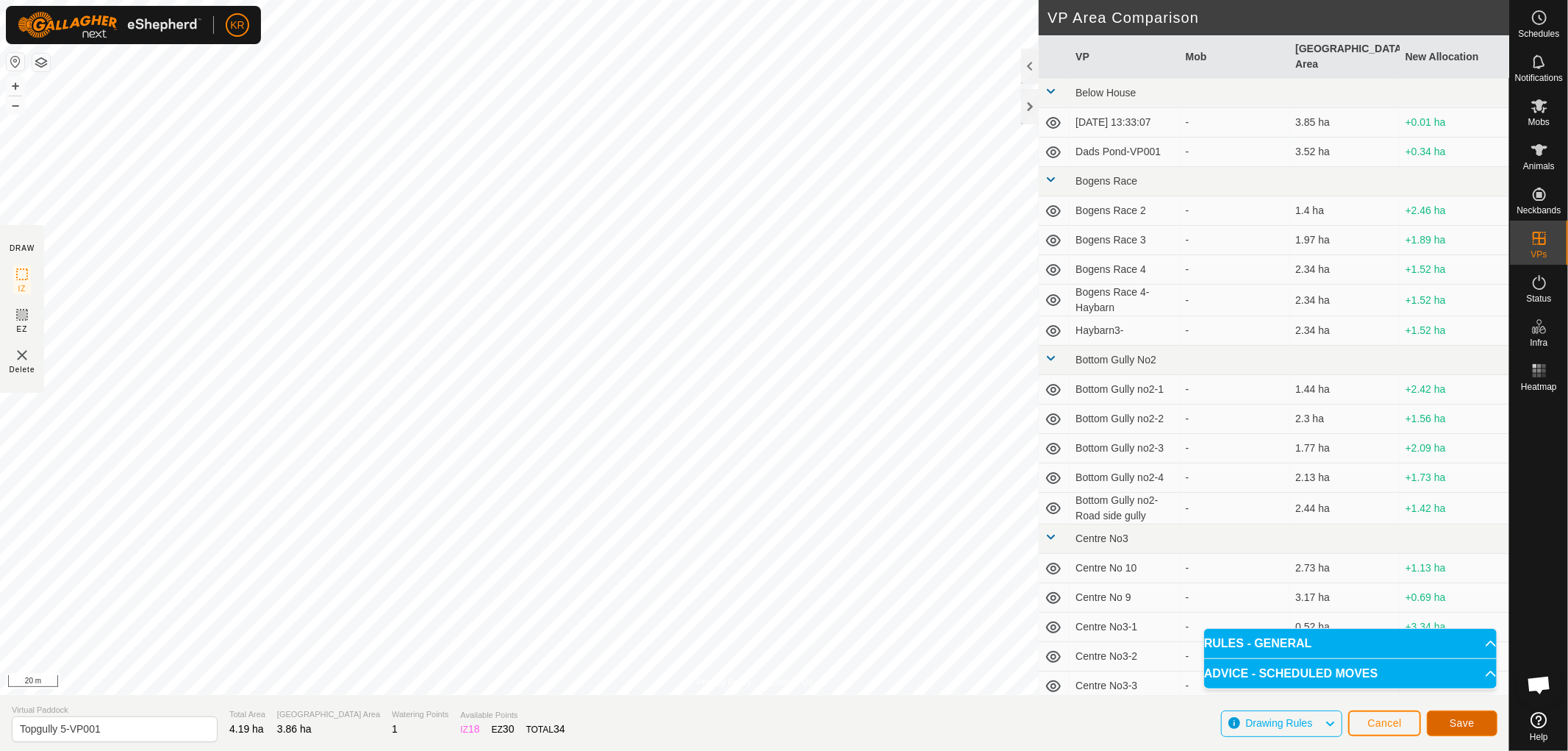
click at [1450, 719] on span "Save" at bounding box center [1462, 723] width 25 height 12
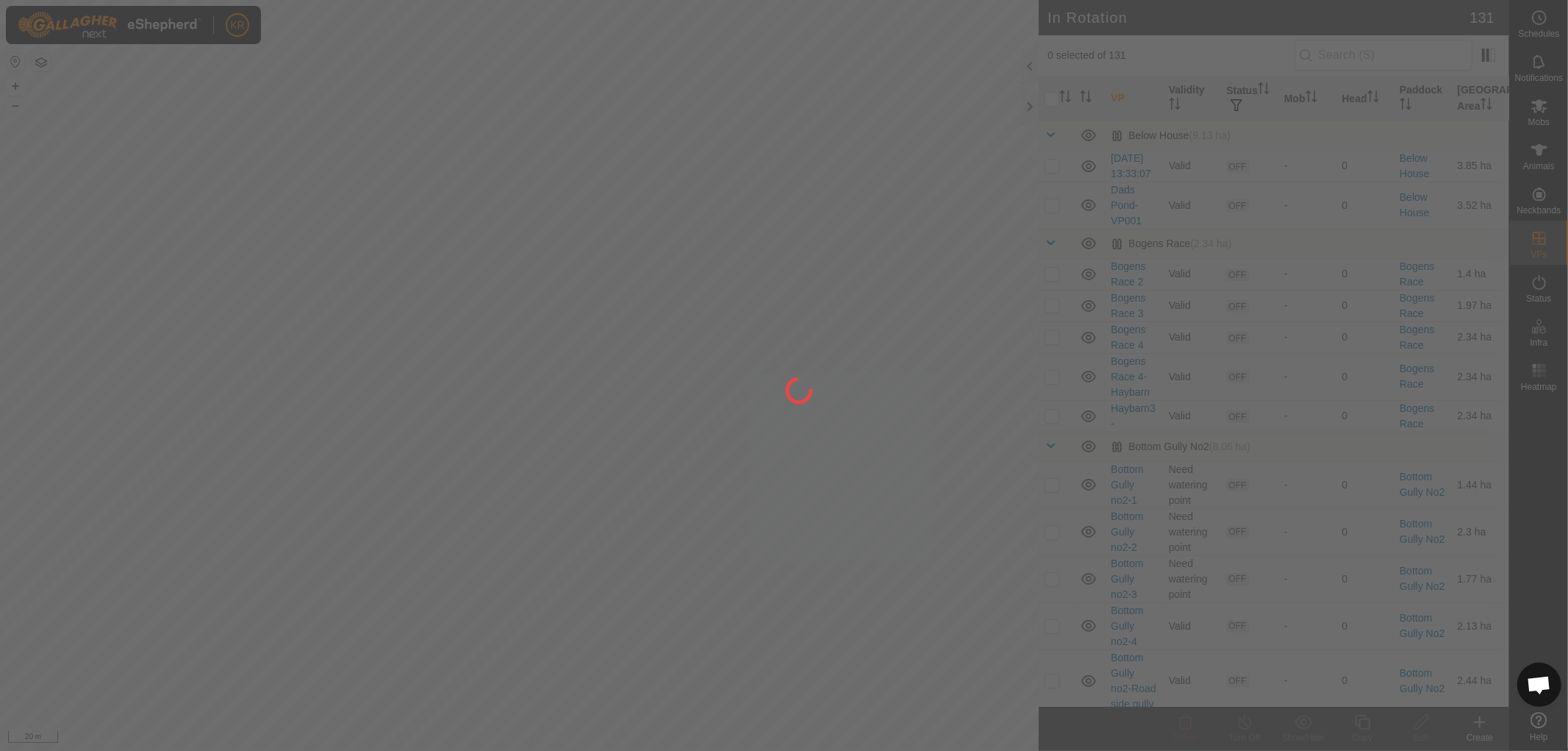
click at [525, 566] on div "KR Schedules Notifications Mobs Animals Neckbands VPs Status Infra Heatmap Help…" at bounding box center [784, 375] width 1568 height 751
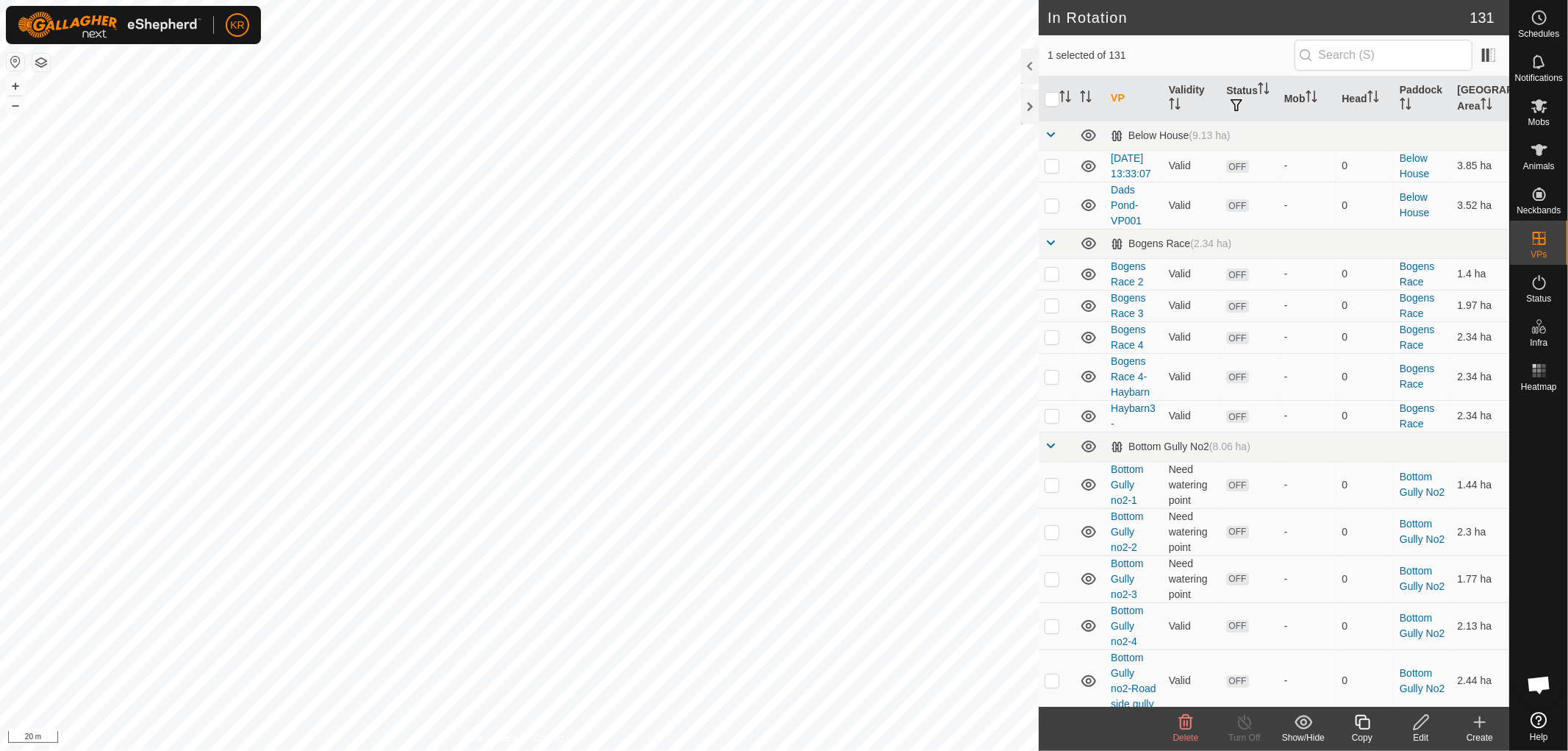
checkbox input "true"
click at [1366, 719] on icon at bounding box center [1362, 722] width 15 height 15
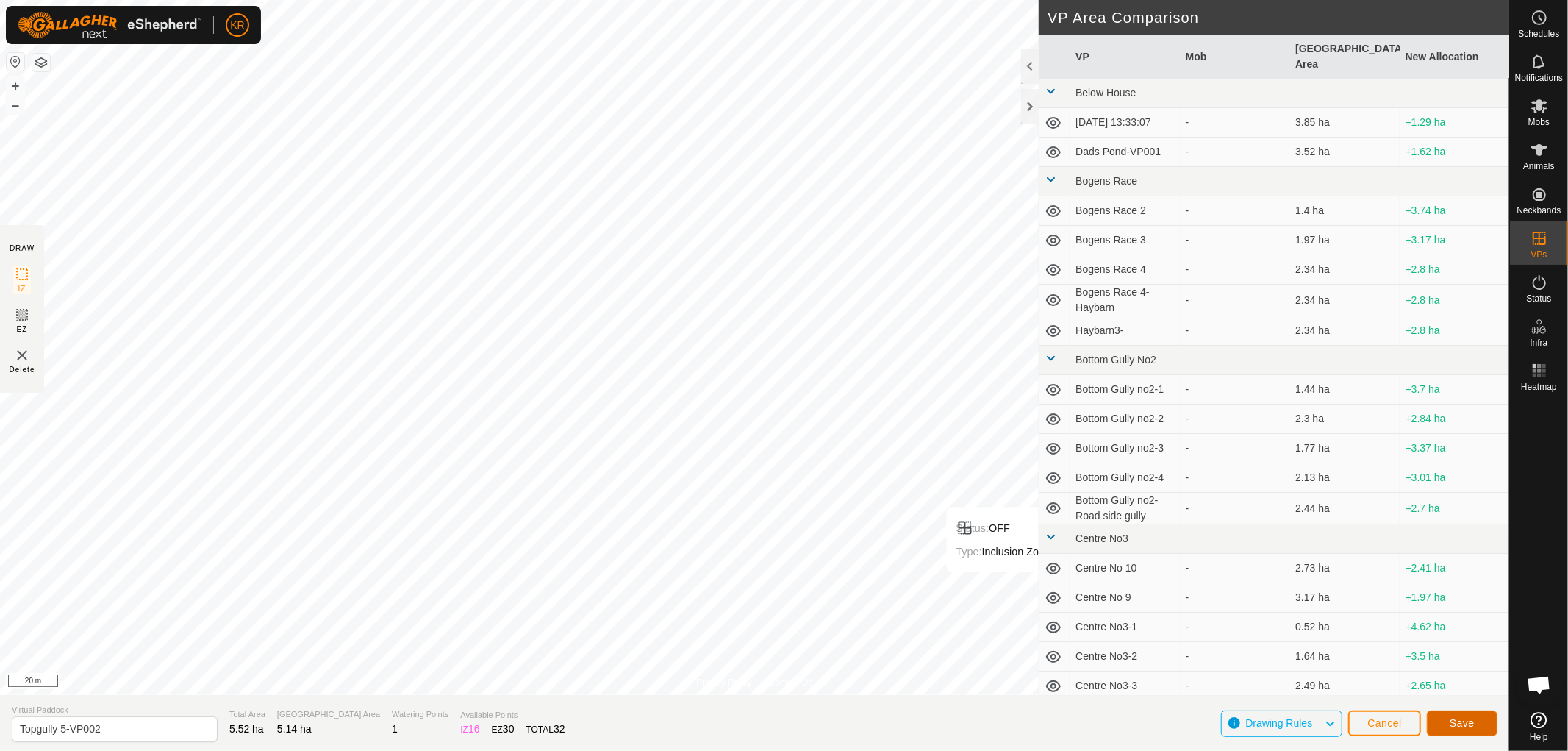
click at [1454, 722] on span "Save" at bounding box center [1462, 723] width 25 height 12
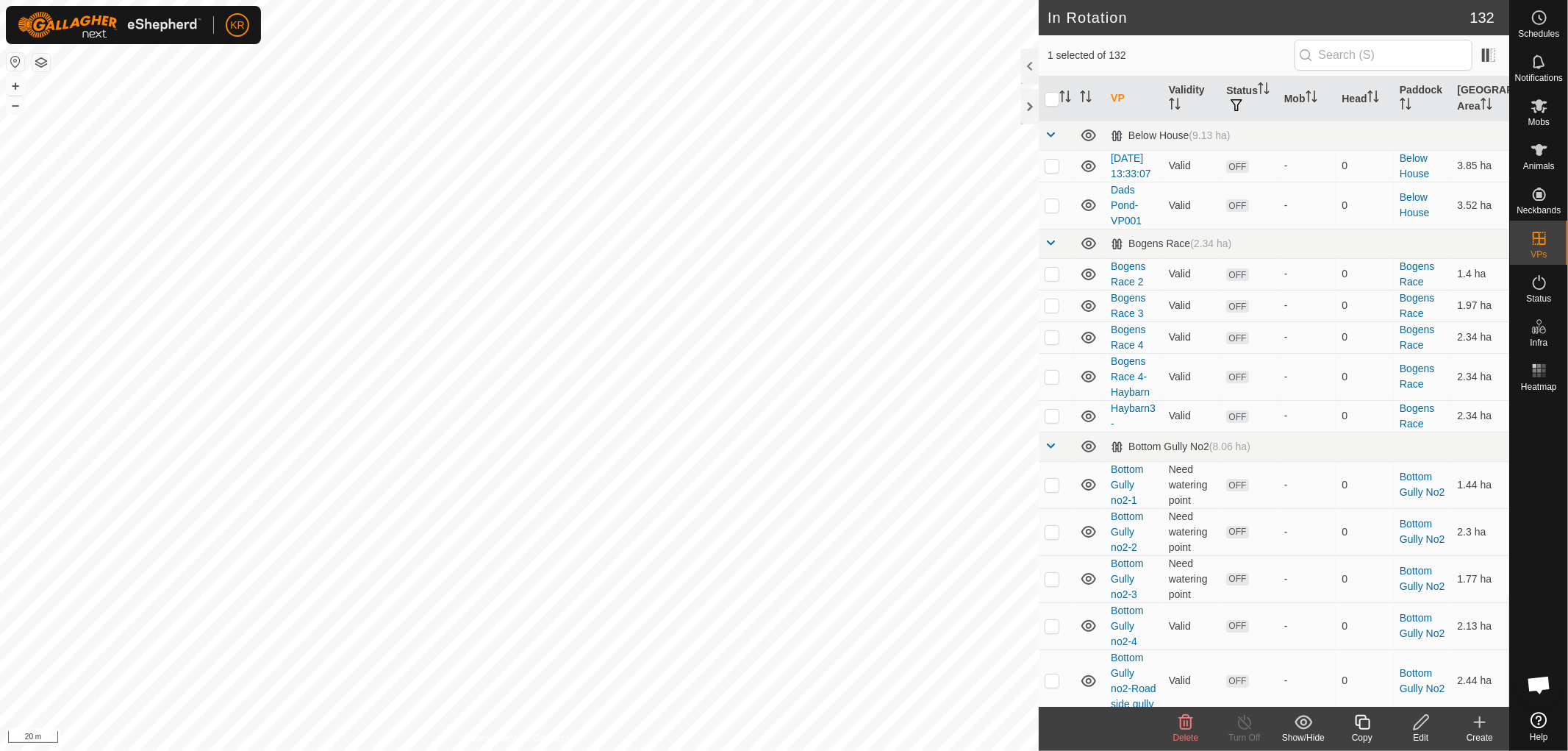
checkbox input "true"
click at [1364, 728] on icon at bounding box center [1362, 722] width 18 height 17
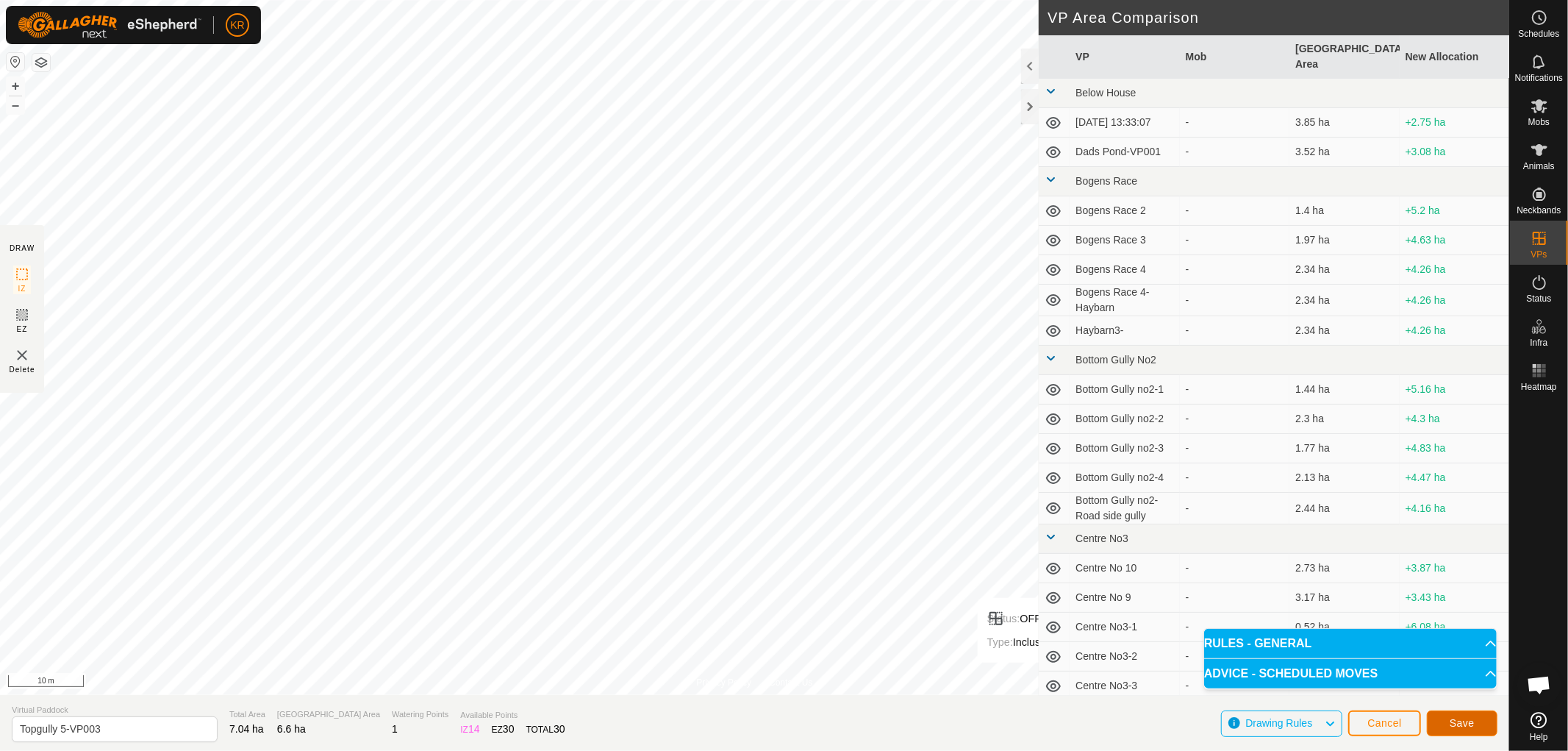
click at [1481, 721] on button "Save" at bounding box center [1461, 723] width 70 height 26
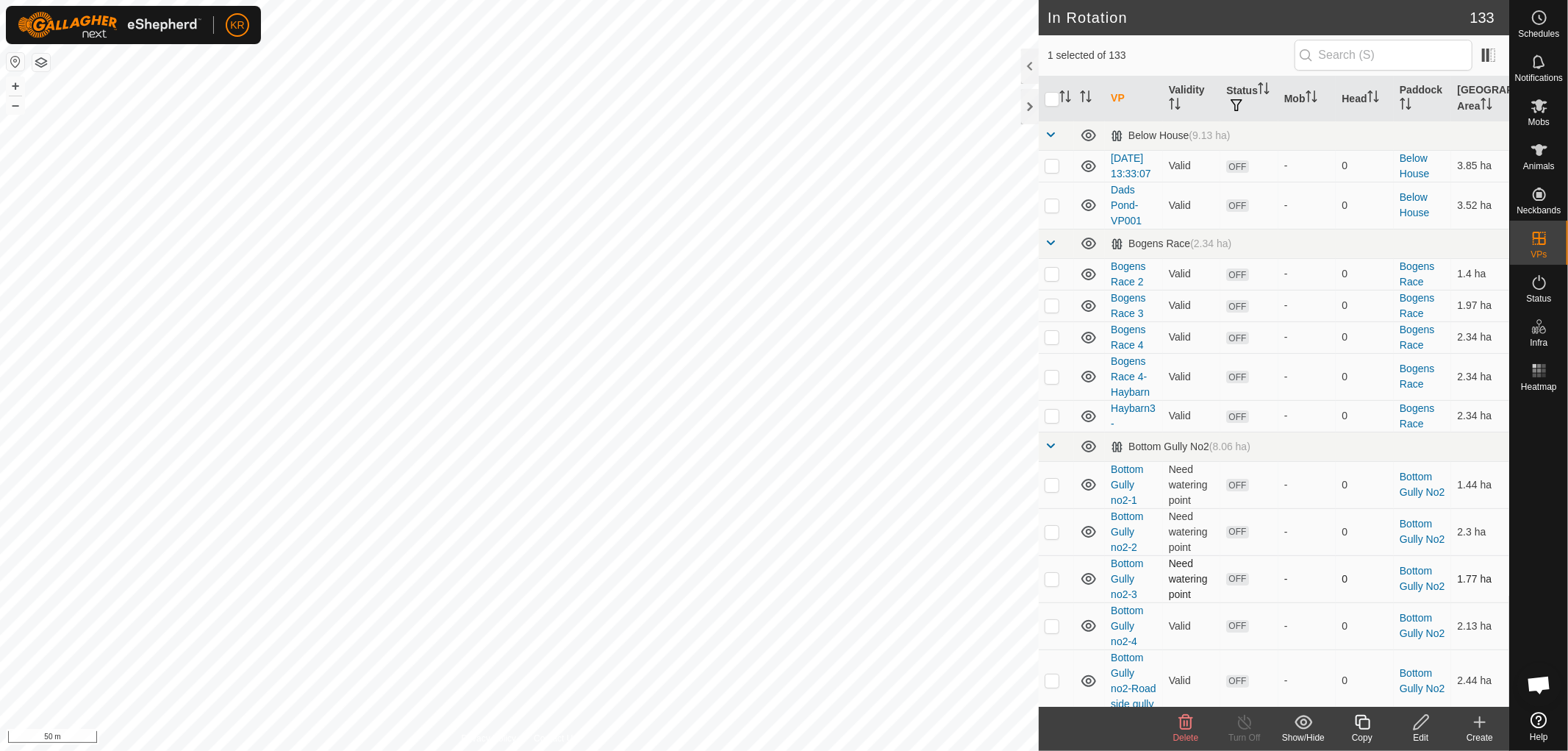
checkbox input "false"
checkbox input "true"
click at [1370, 722] on icon at bounding box center [1362, 722] width 15 height 15
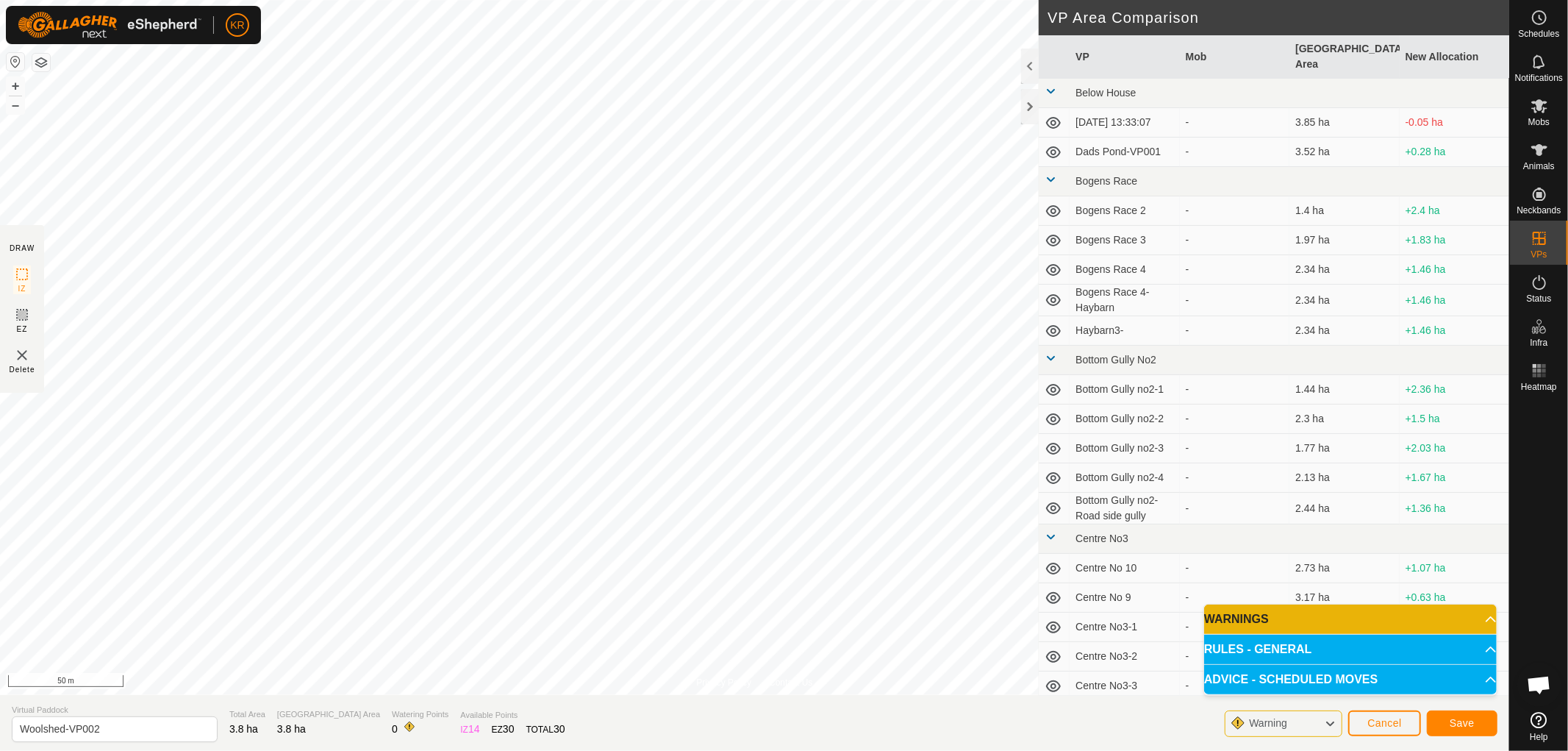
click at [531, 734] on div "Privacy Policy Contact Us Type: Inclusion Zone undefined Animal + – ⇧ i 50 m DR…" at bounding box center [755, 375] width 1510 height 751
click at [1468, 719] on span "Save" at bounding box center [1462, 723] width 25 height 12
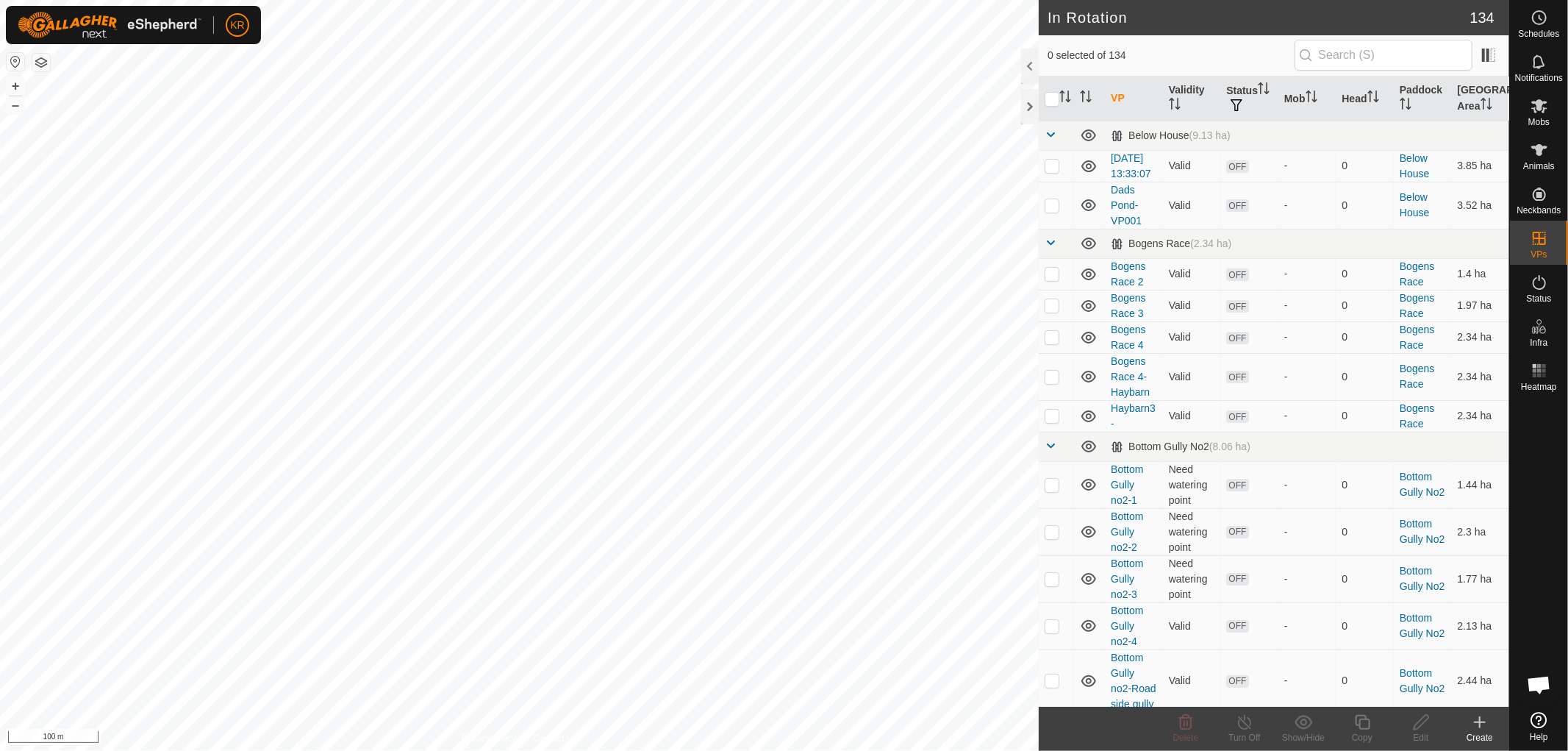
checkbox input "true"
click at [1424, 721] on icon at bounding box center [1421, 722] width 18 height 17
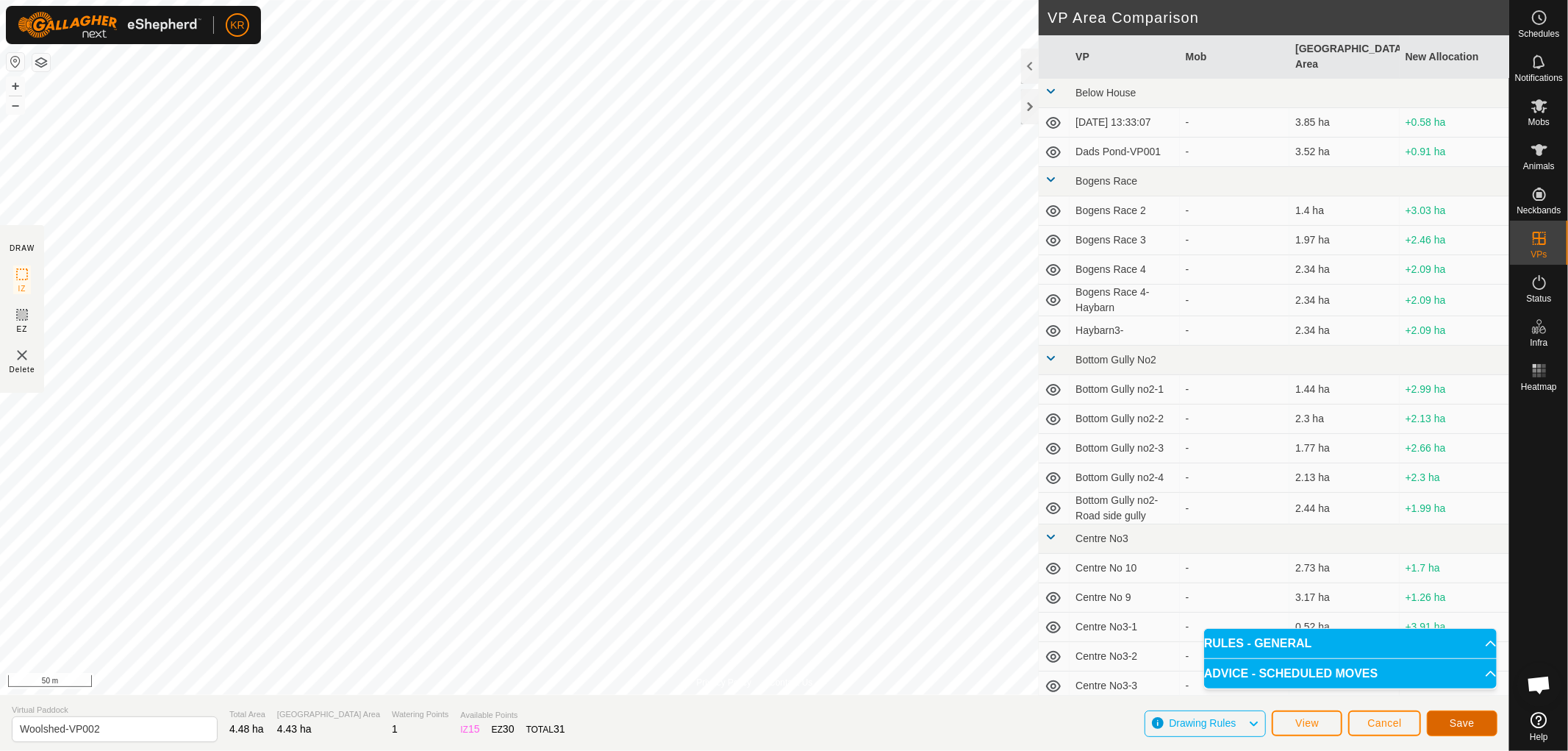
click at [1444, 719] on button "Save" at bounding box center [1461, 723] width 70 height 26
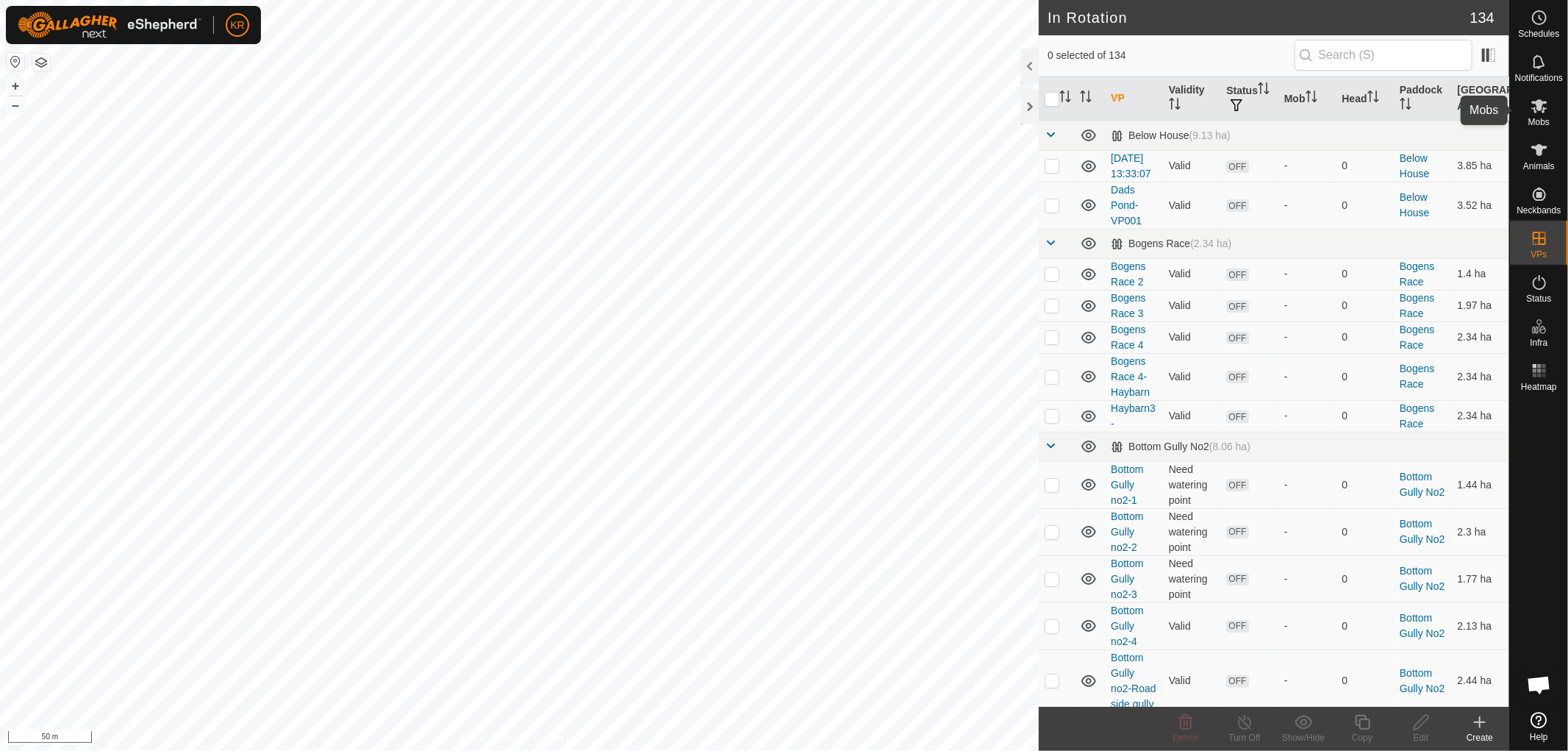
click at [1548, 107] on es-mob-svg-icon at bounding box center [1540, 106] width 27 height 24
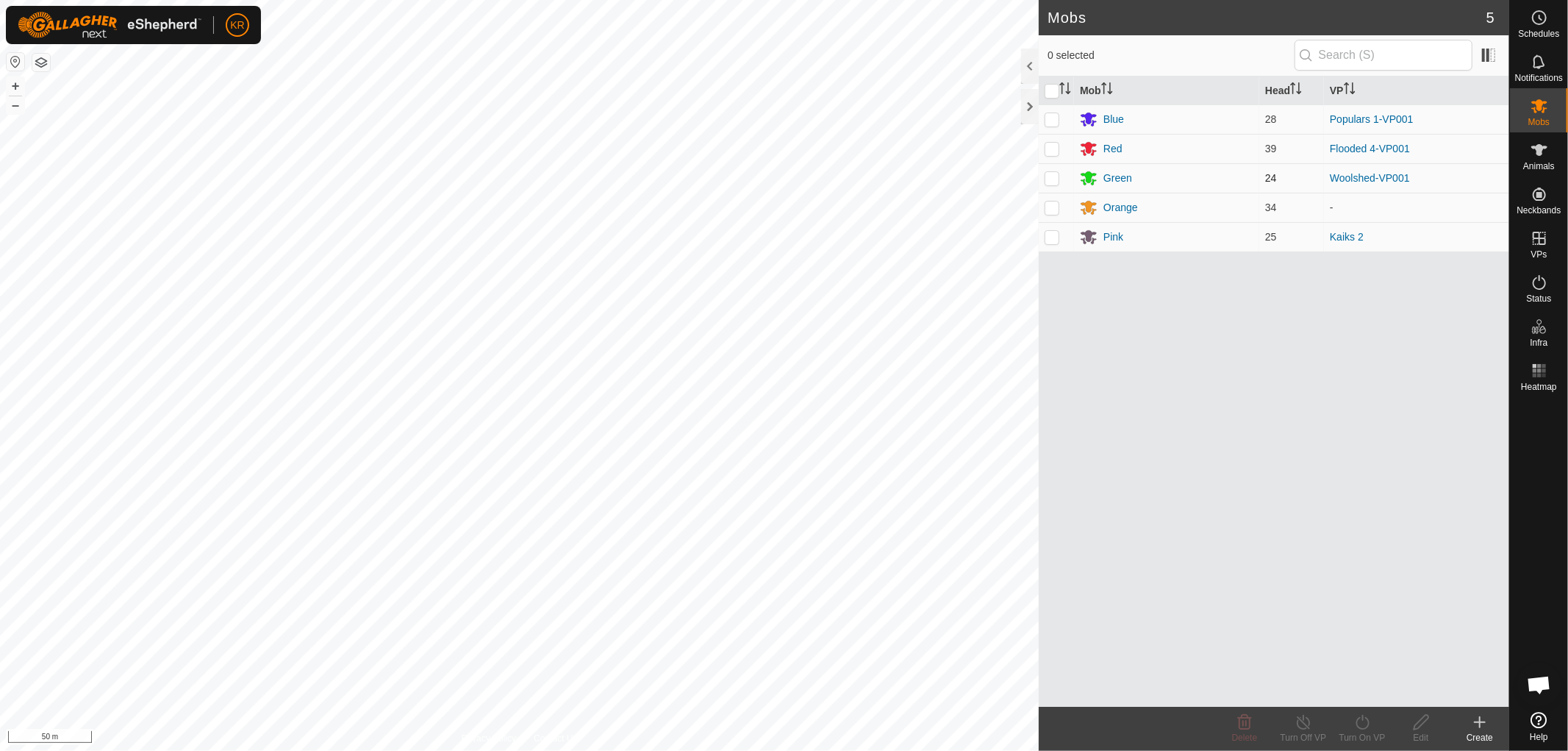
click at [1048, 180] on p-checkbox at bounding box center [1052, 178] width 15 height 12
checkbox input "true"
click at [1364, 723] on icon at bounding box center [1362, 722] width 18 height 17
click at [1363, 689] on link "Now" at bounding box center [1406, 689] width 145 height 29
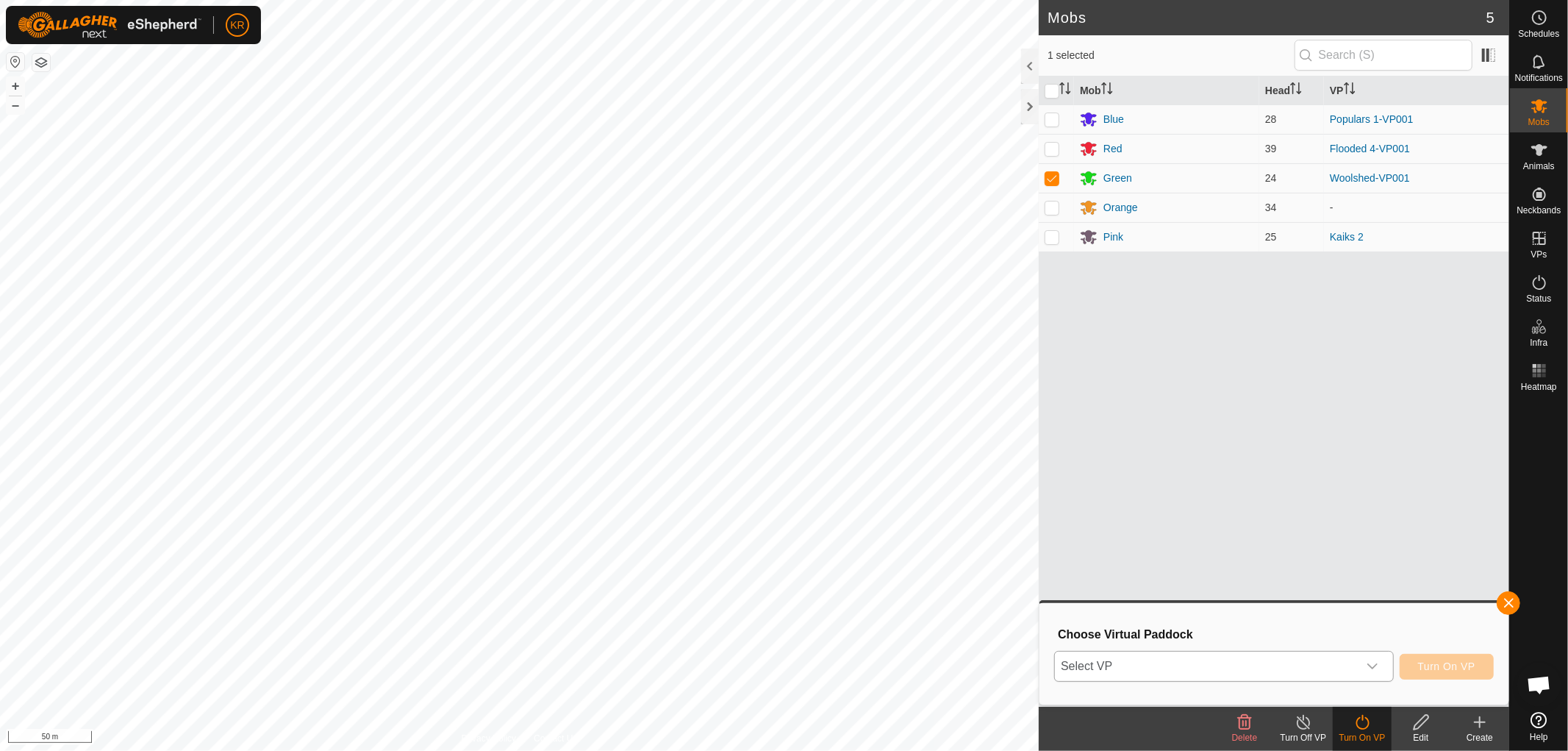
click at [1364, 669] on div "dropdown trigger" at bounding box center [1372, 666] width 29 height 29
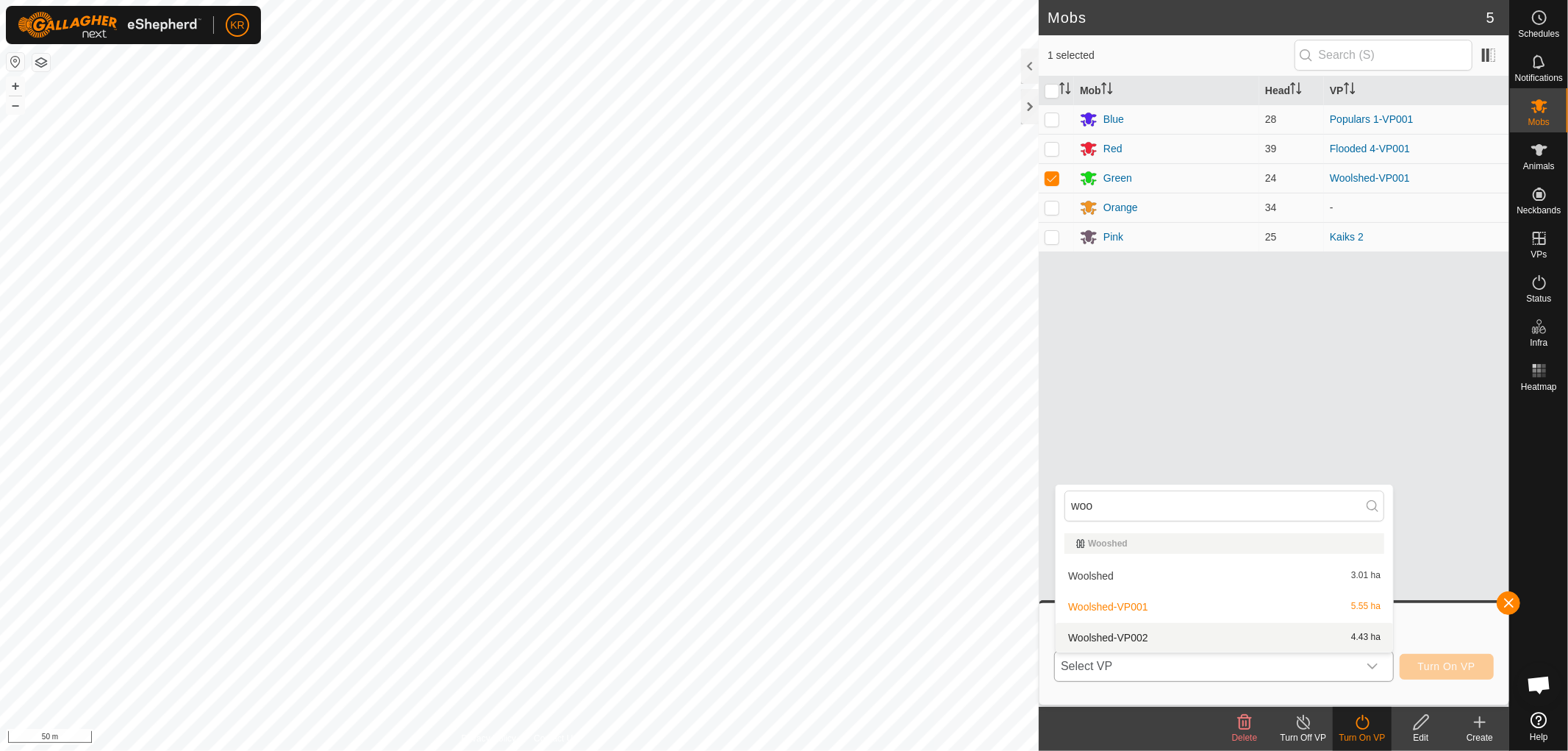
type input "woo"
click at [1139, 630] on li "Woolshed-VP002 4.43 ha" at bounding box center [1224, 637] width 337 height 29
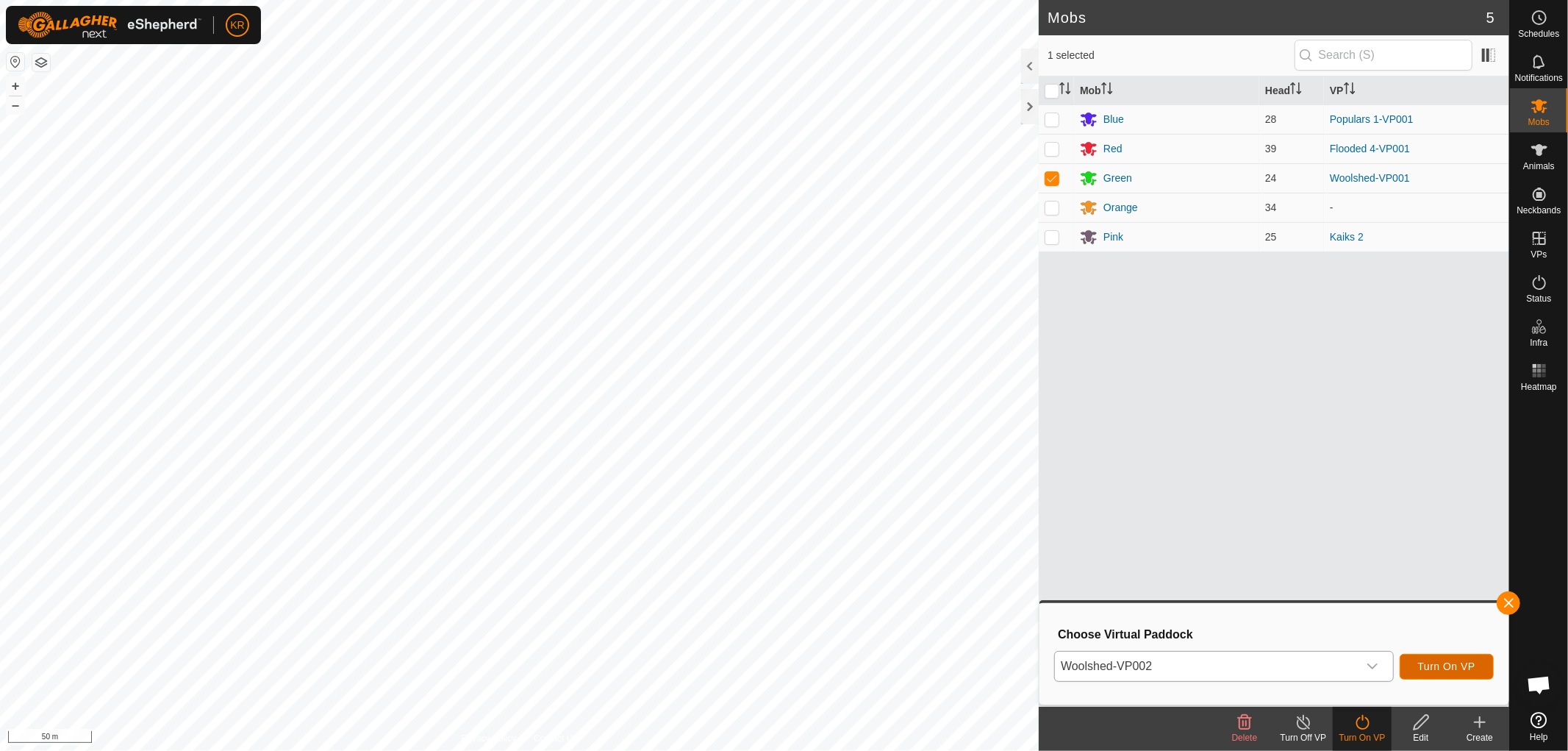
click at [1421, 667] on span "Turn On VP" at bounding box center [1446, 666] width 58 height 12
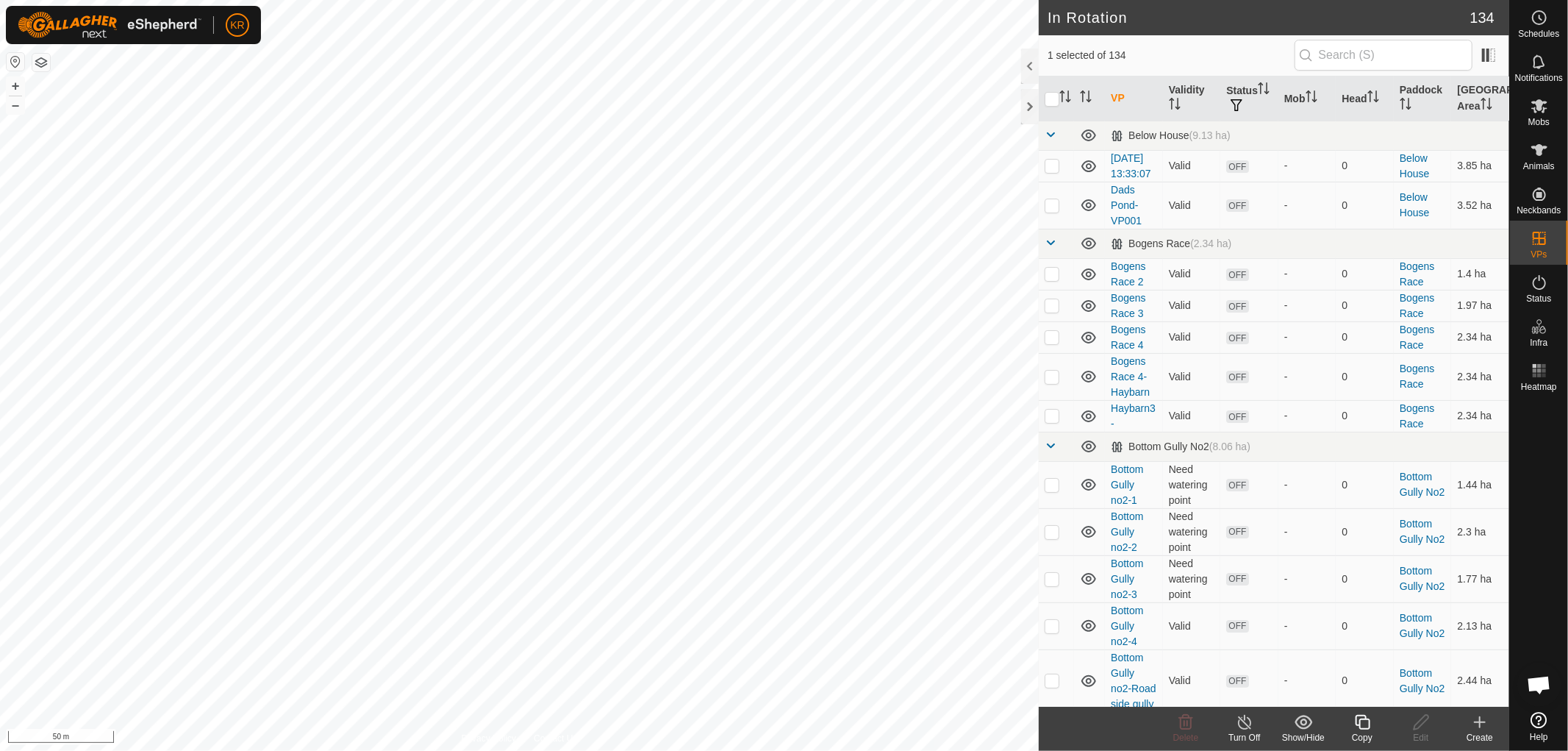
click at [1361, 723] on icon at bounding box center [1362, 722] width 18 height 17
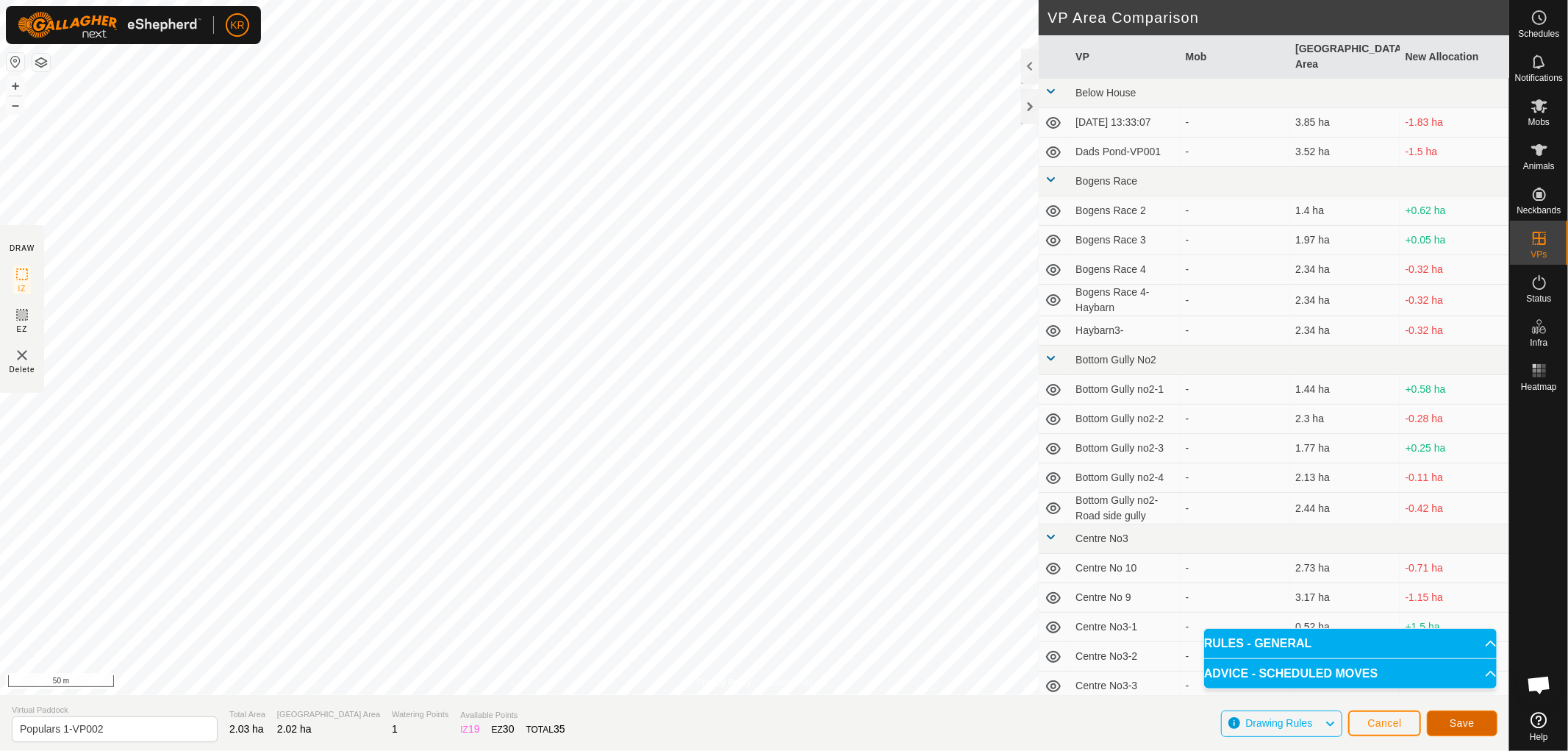
click at [1460, 723] on span "Save" at bounding box center [1462, 723] width 25 height 12
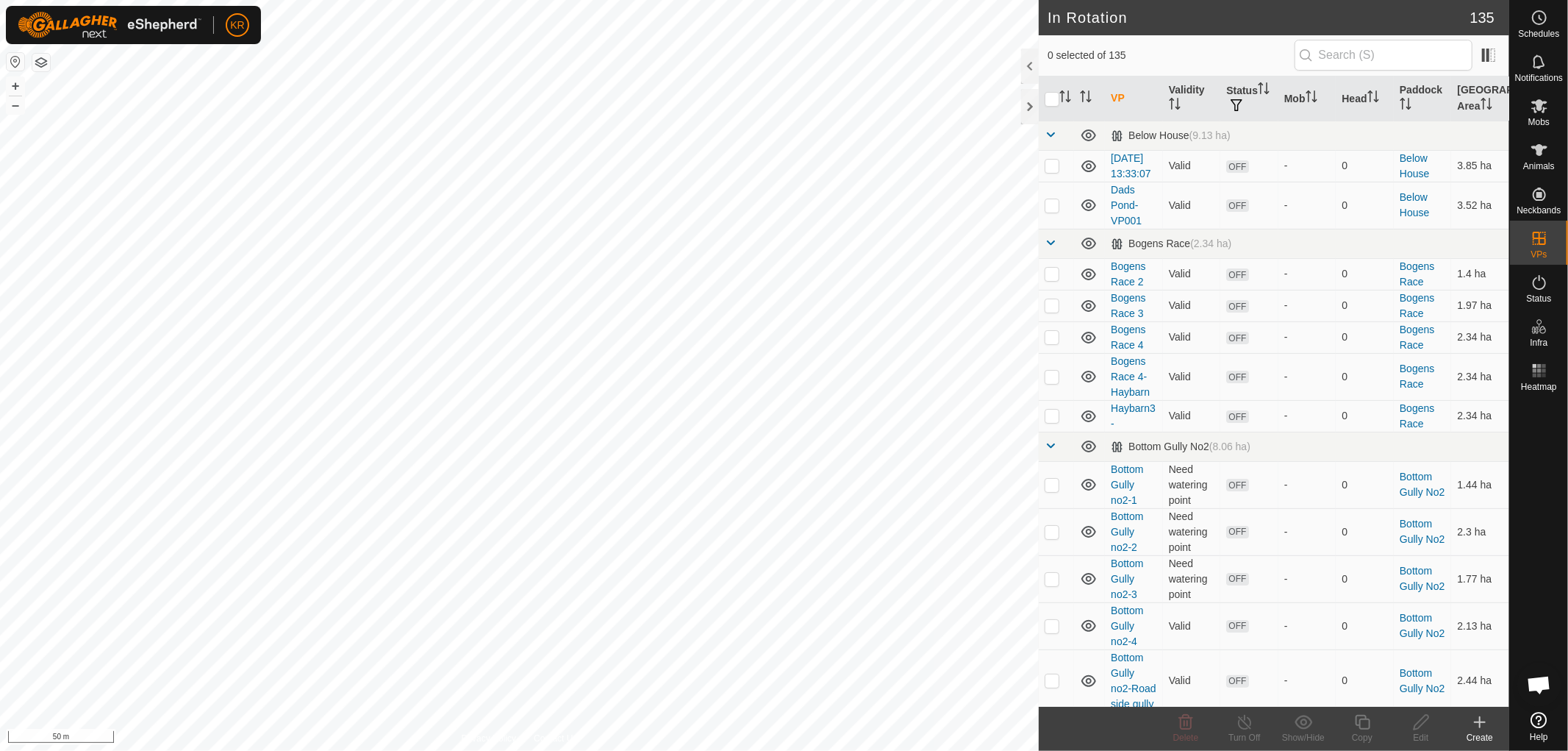
checkbox input "true"
click at [1355, 721] on icon at bounding box center [1362, 722] width 18 height 17
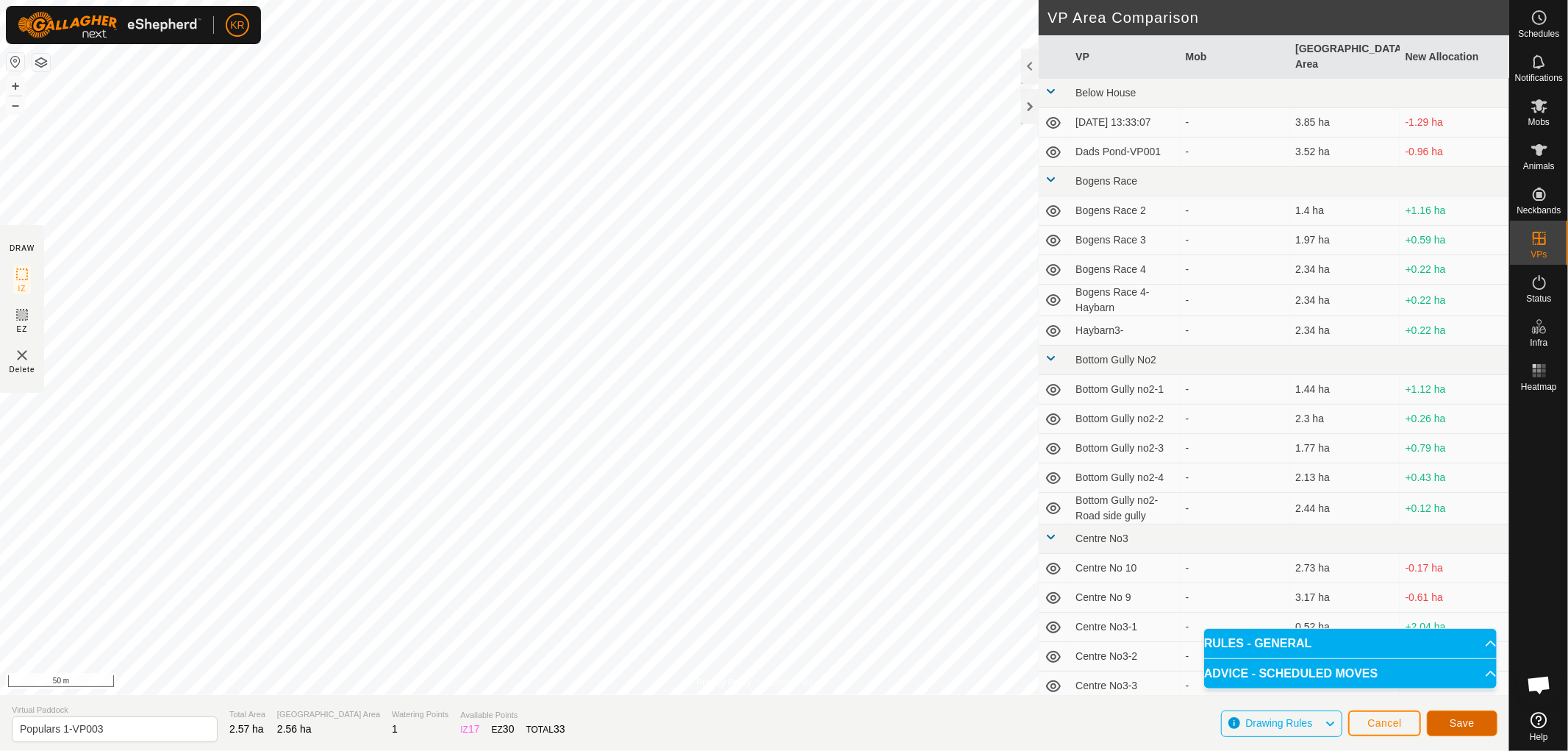
click at [1446, 719] on button "Save" at bounding box center [1461, 723] width 70 height 26
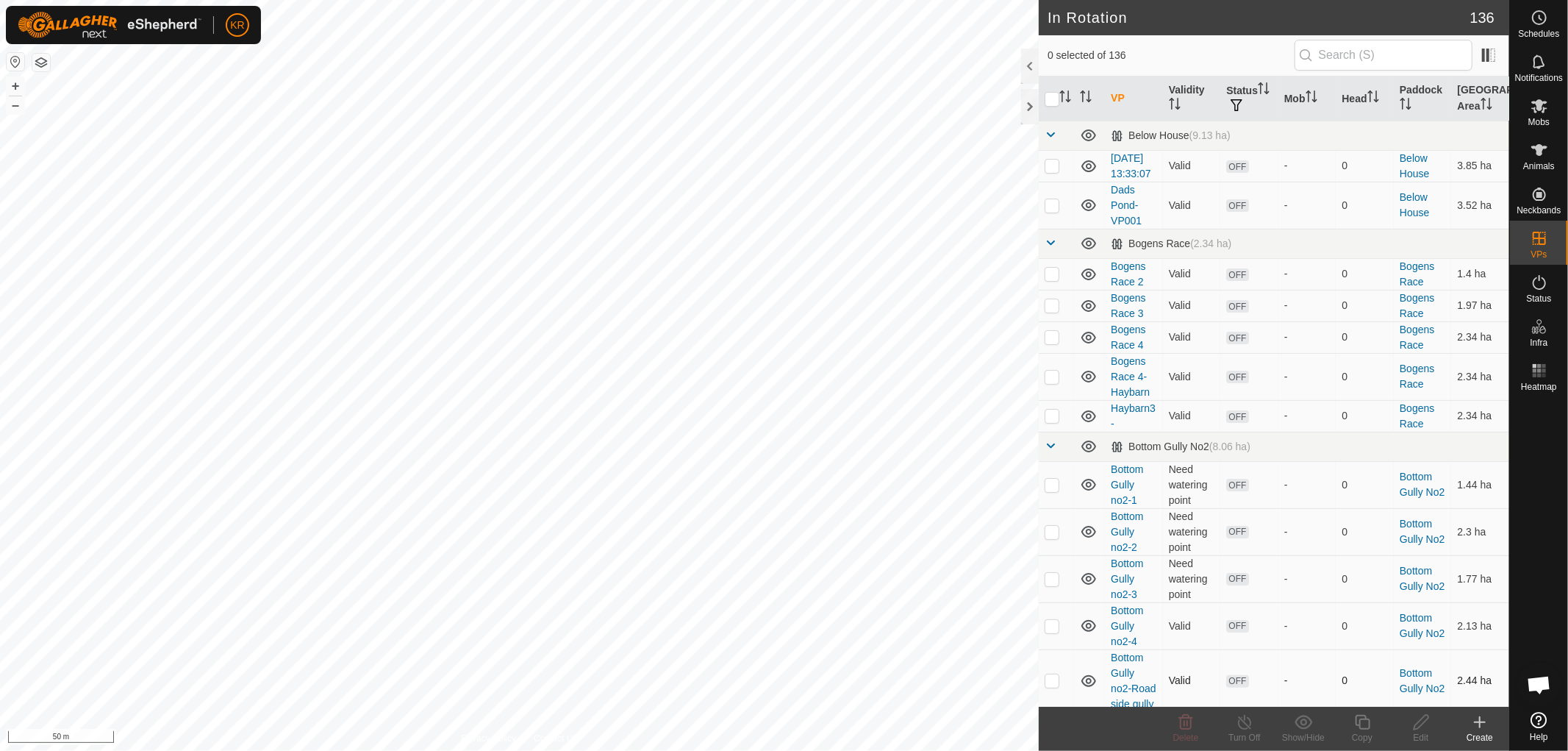
checkbox input "true"
click at [1354, 724] on icon at bounding box center [1362, 722] width 18 height 17
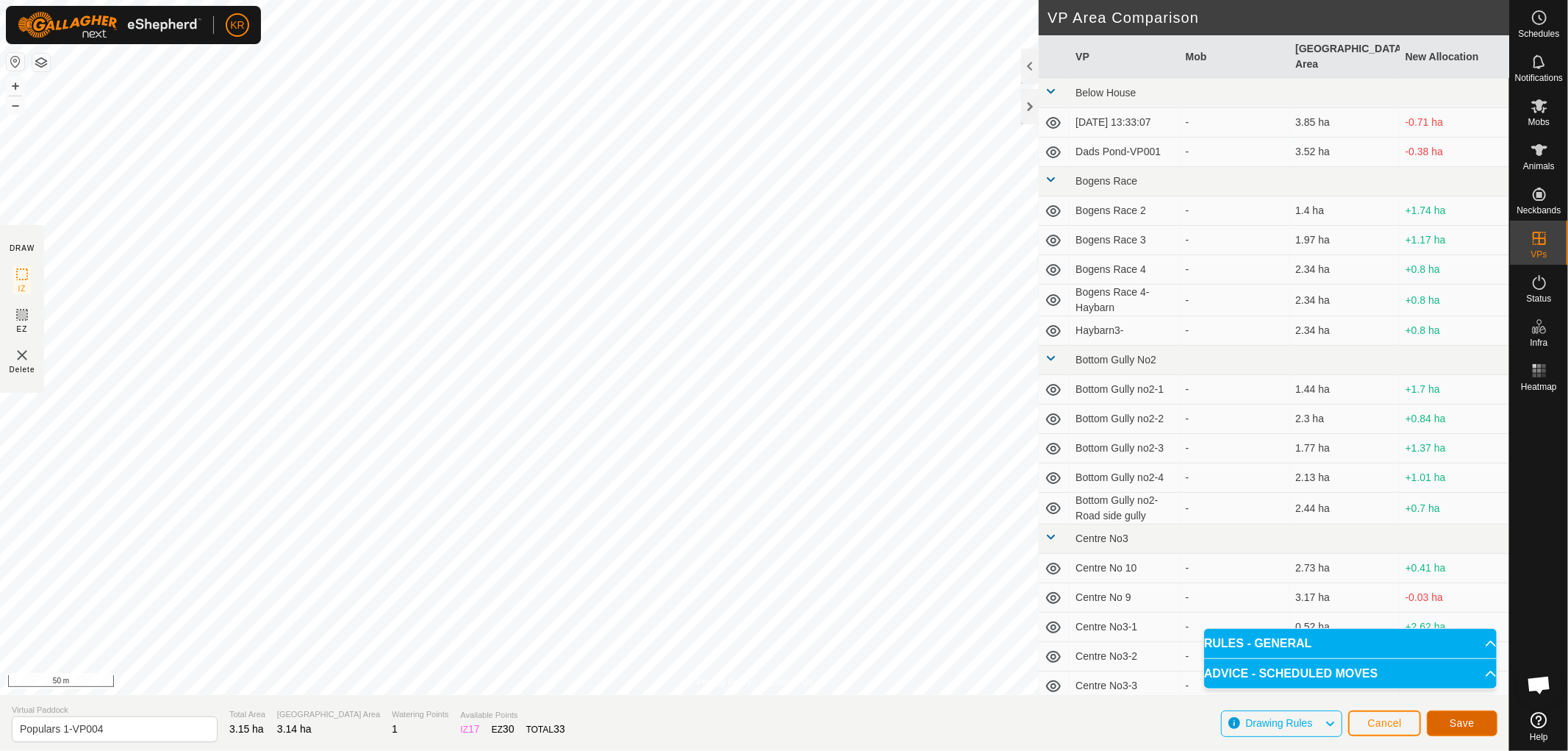
click at [1454, 722] on span "Save" at bounding box center [1462, 723] width 25 height 12
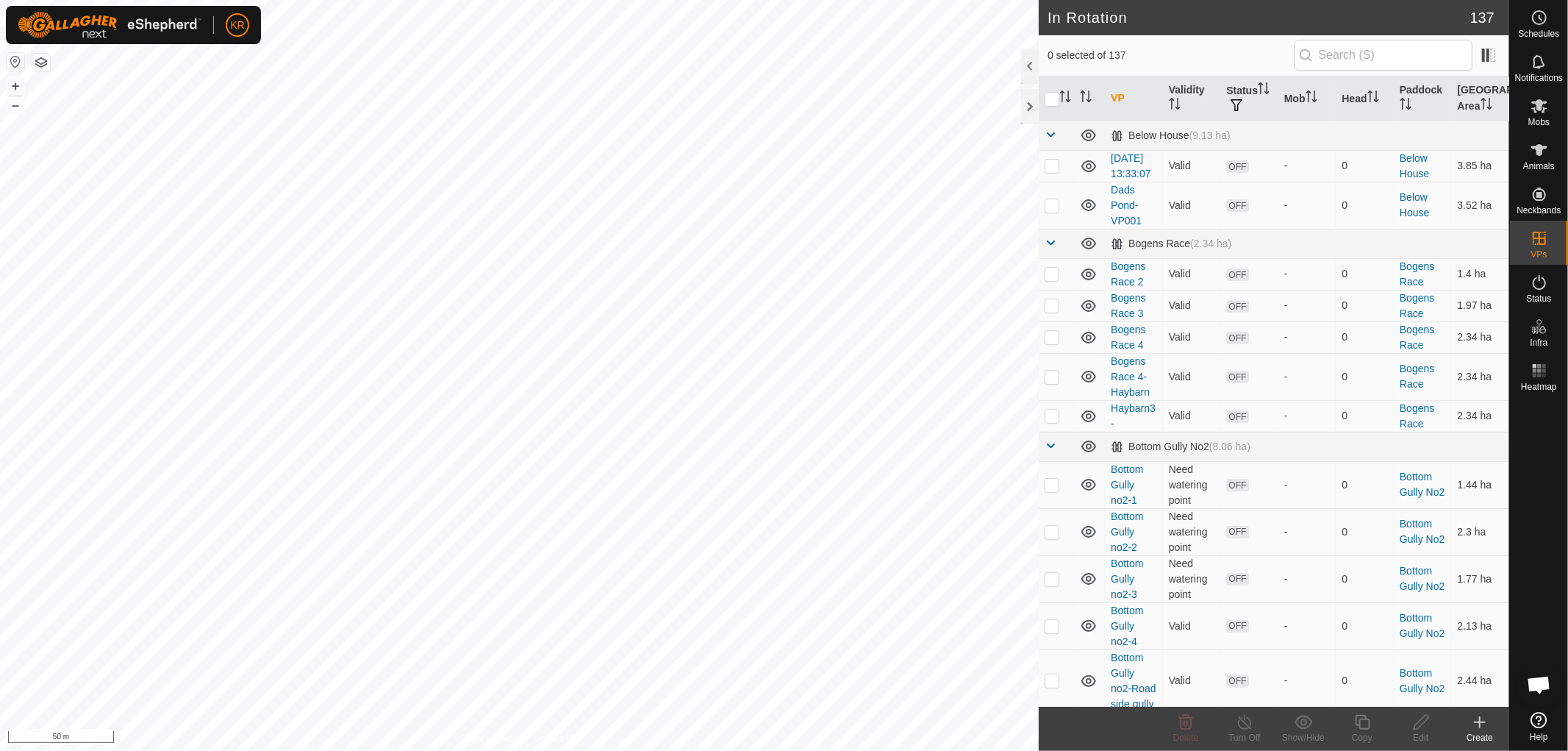
checkbox input "true"
click at [1368, 715] on icon at bounding box center [1362, 722] width 18 height 17
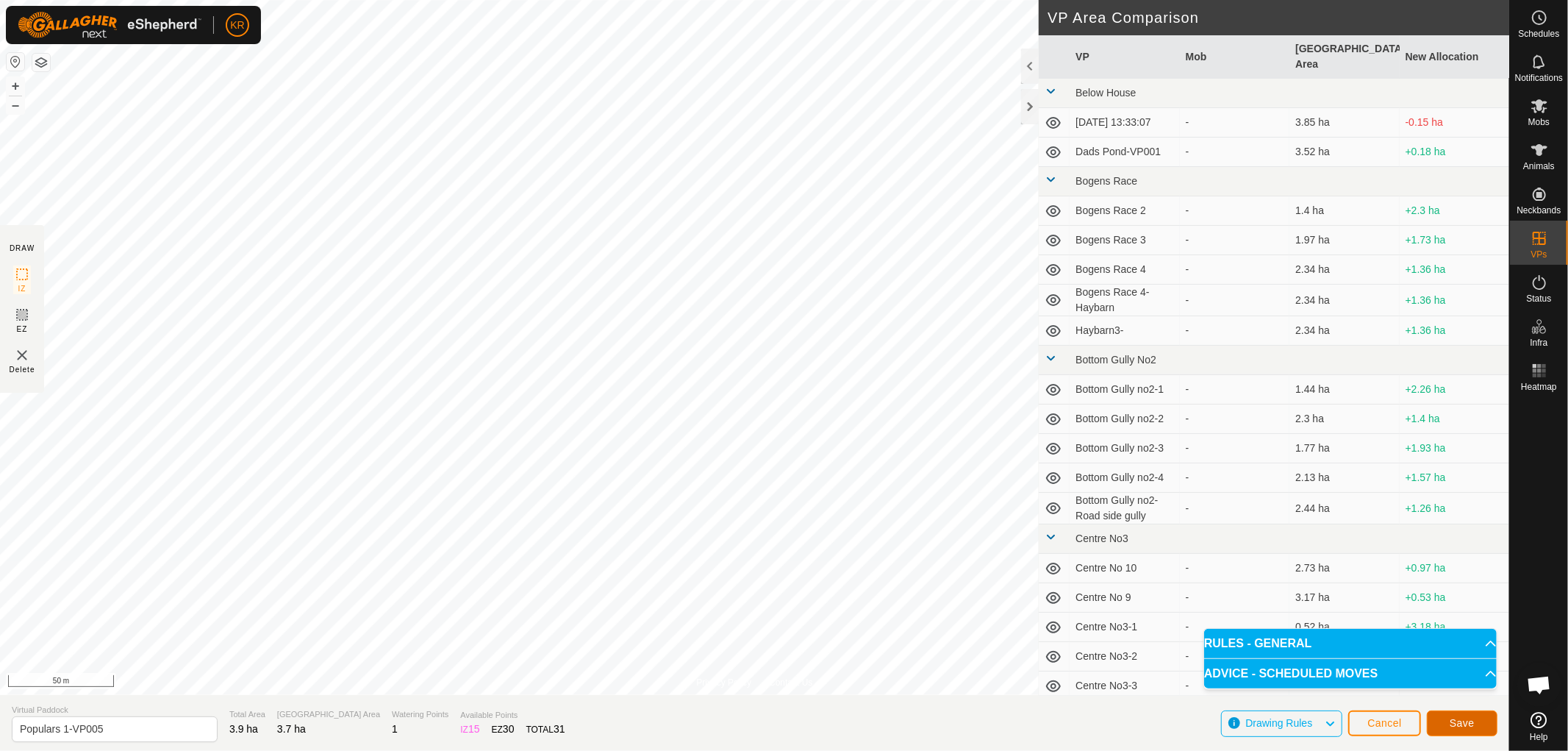
click at [1479, 717] on button "Save" at bounding box center [1461, 723] width 70 height 26
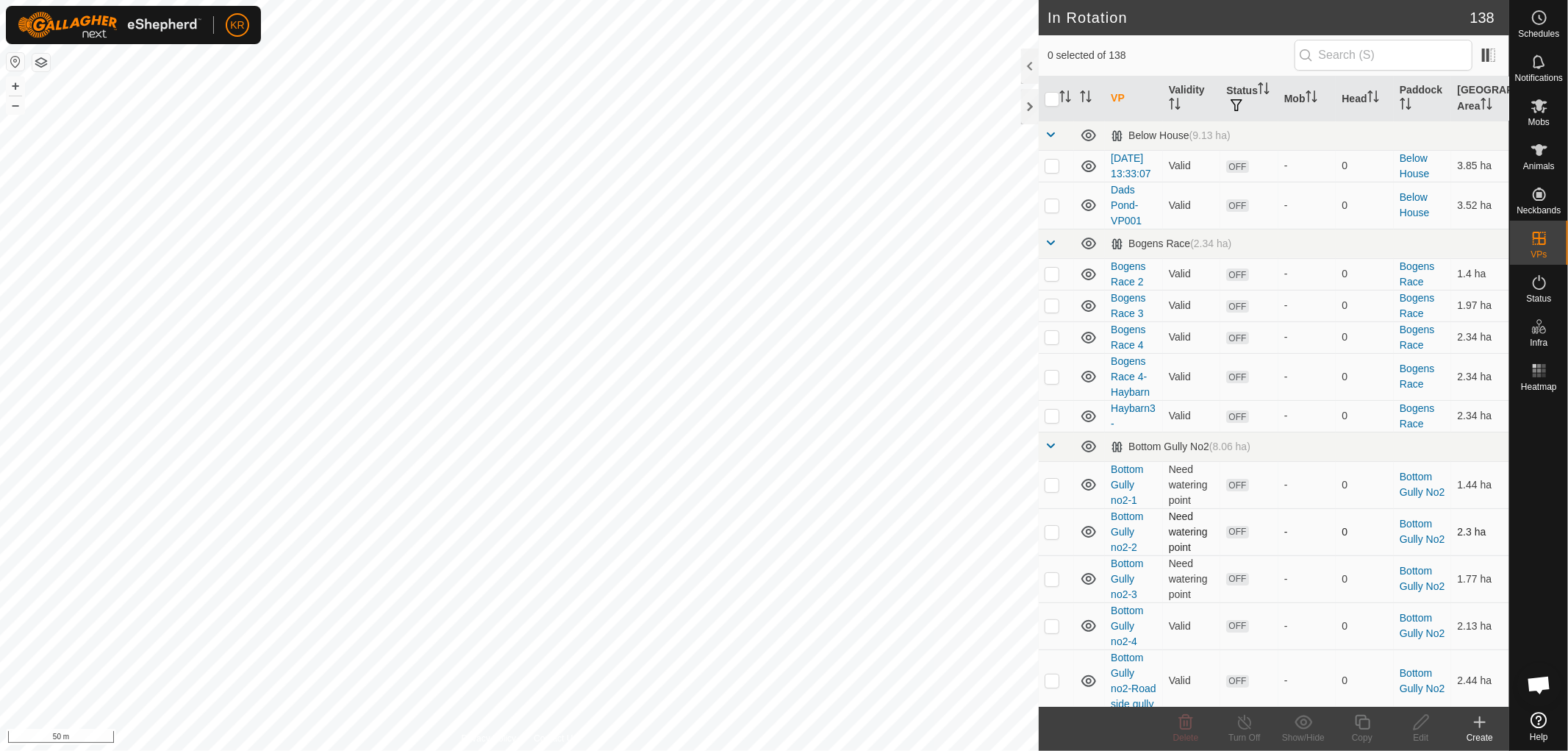
click at [1549, 291] on es-activation-svg-icon at bounding box center [1540, 283] width 27 height 24
